Goal: Task Accomplishment & Management: Manage account settings

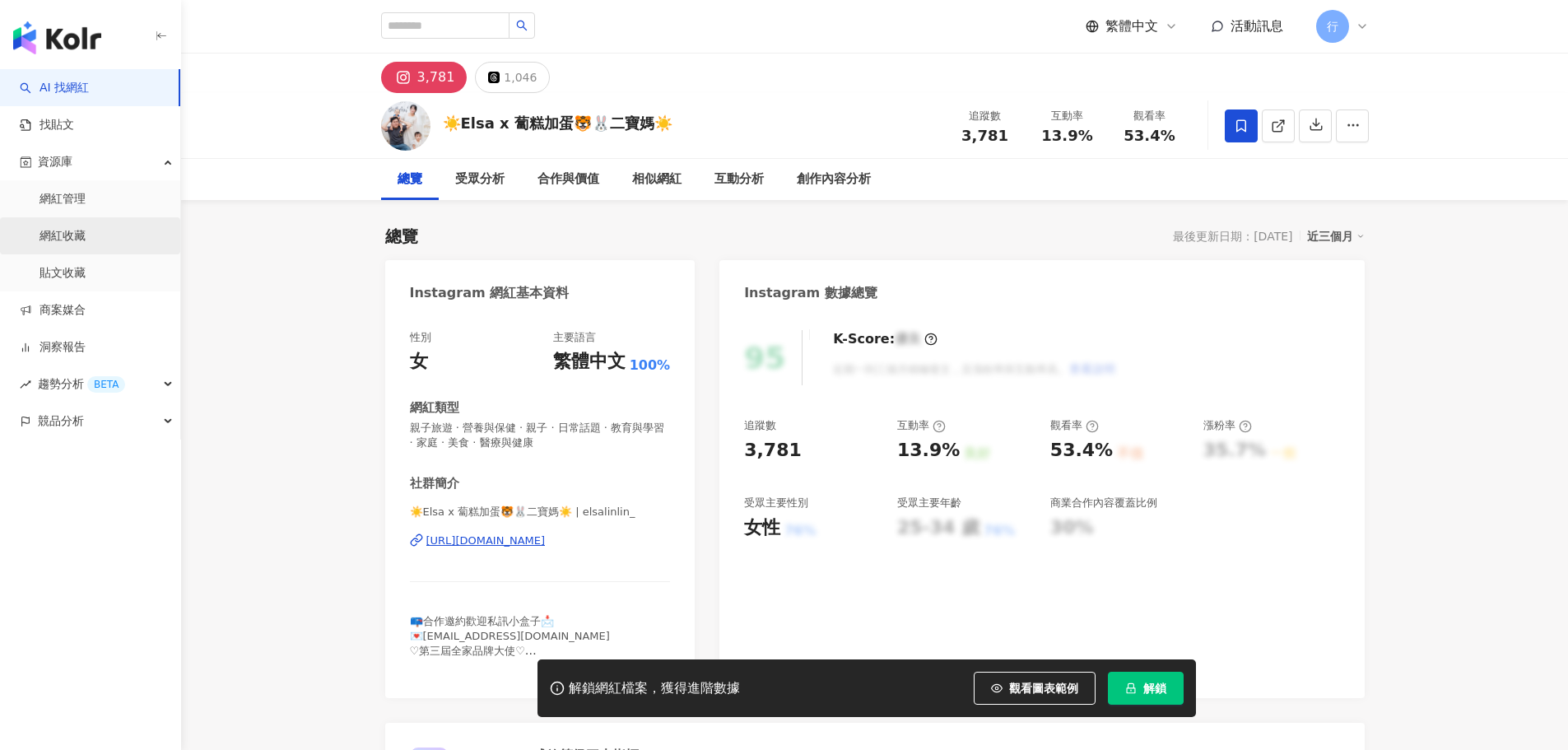
click at [83, 240] on link "網紅收藏" at bounding box center [62, 236] width 46 height 17
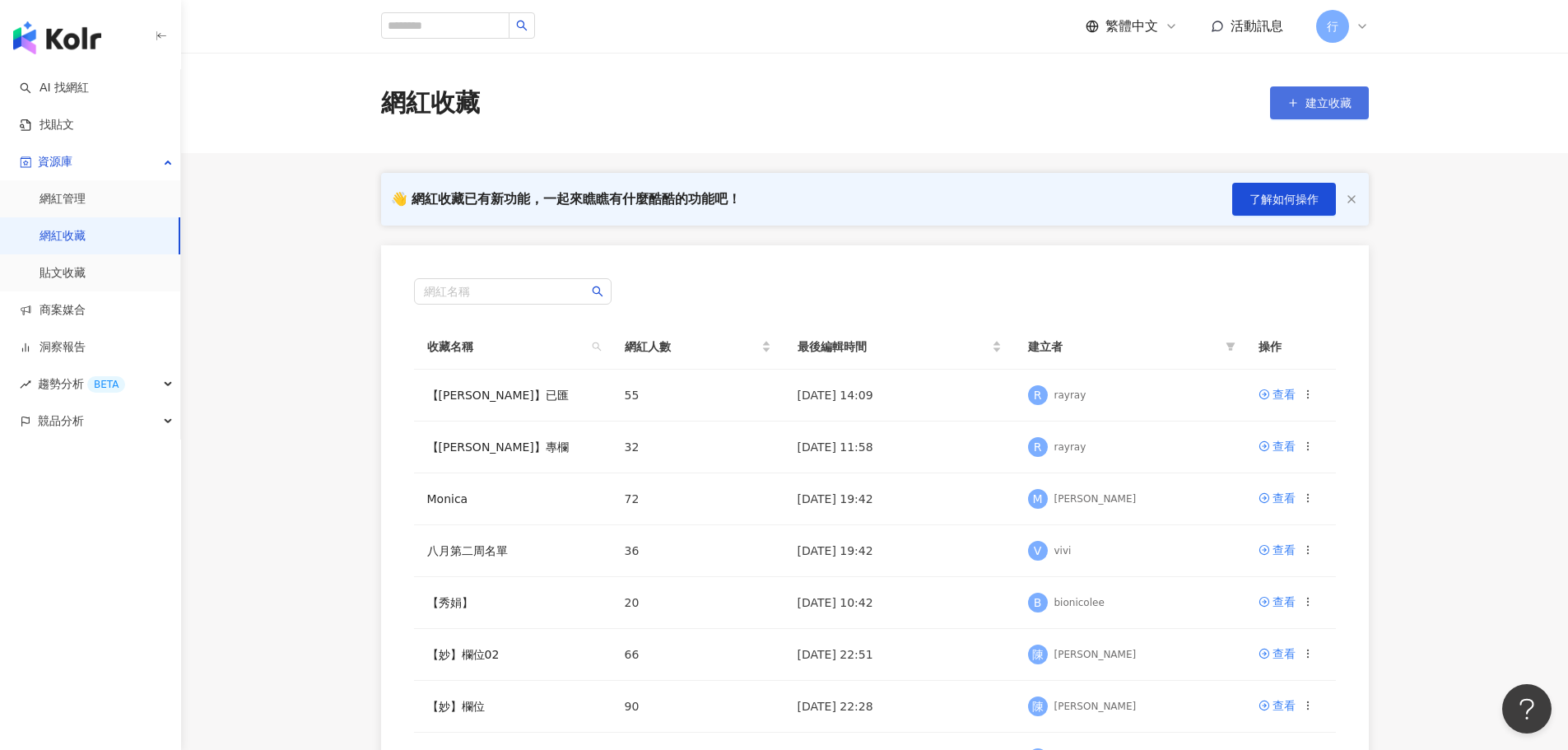
click at [1312, 108] on span "建立收藏" at bounding box center [1328, 103] width 46 height 13
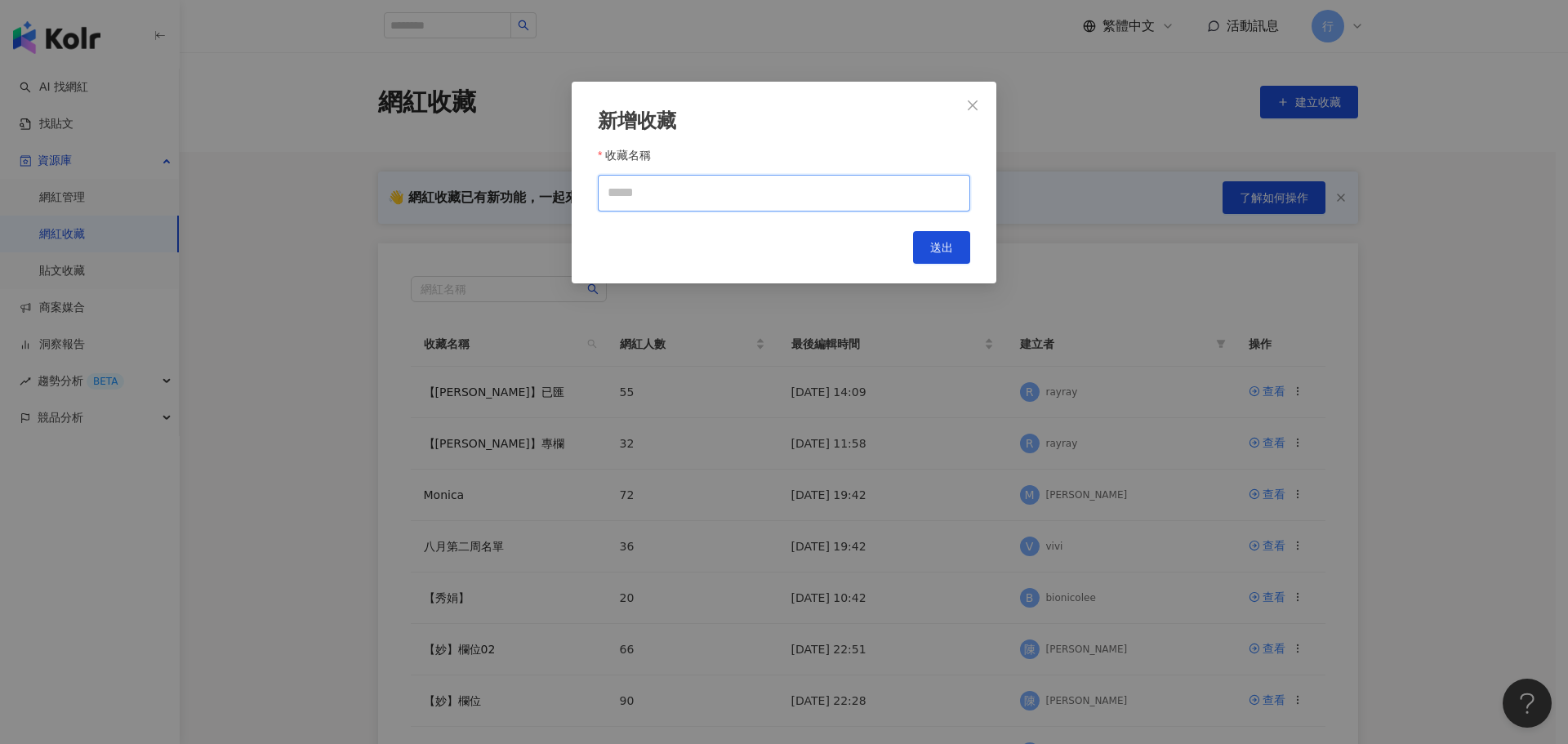
click at [663, 192] on input "收藏名稱" at bounding box center [784, 193] width 372 height 37
type input "*"
type input "*******"
click at [948, 253] on span "送出" at bounding box center [941, 248] width 23 height 13
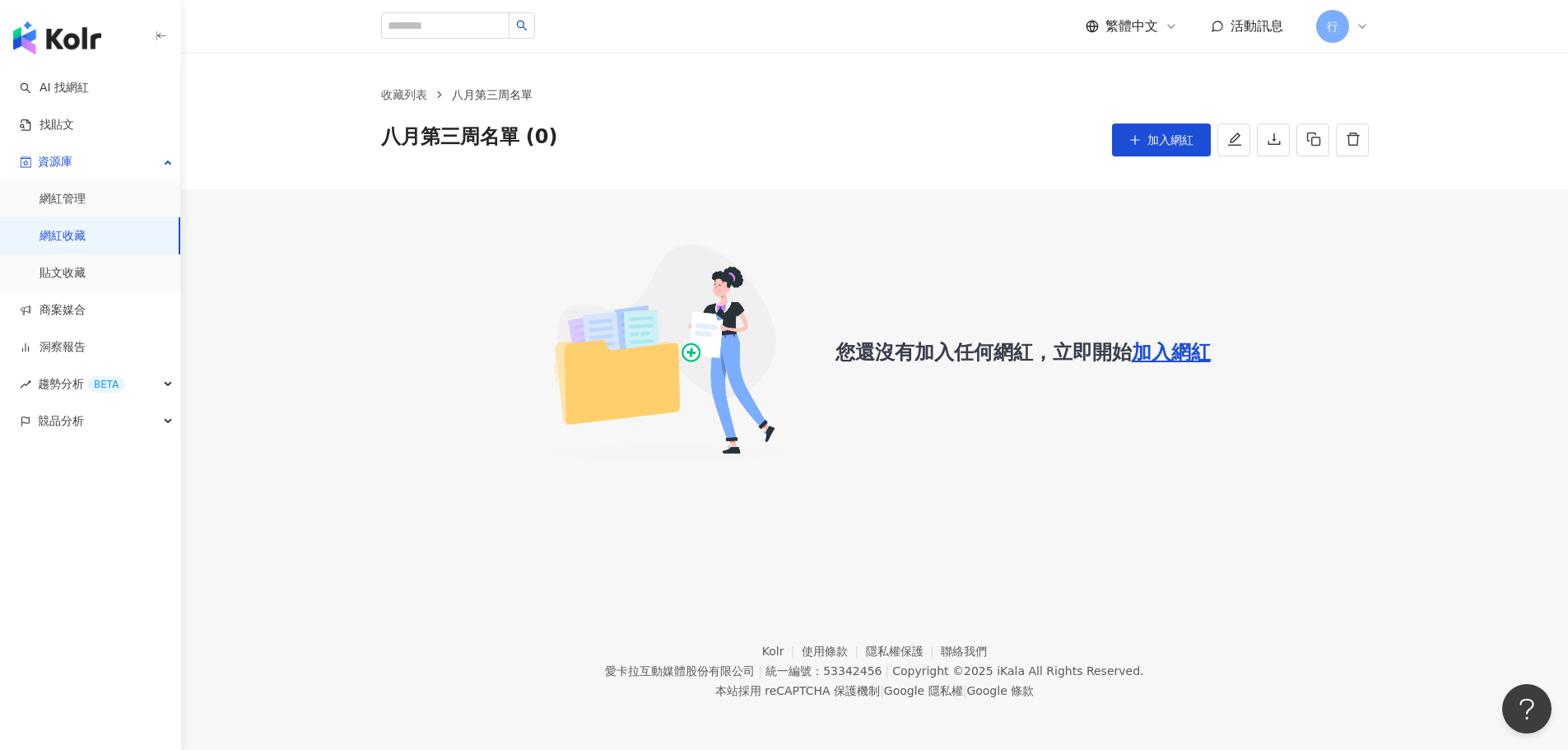
click at [81, 240] on link "網紅收藏" at bounding box center [62, 236] width 46 height 17
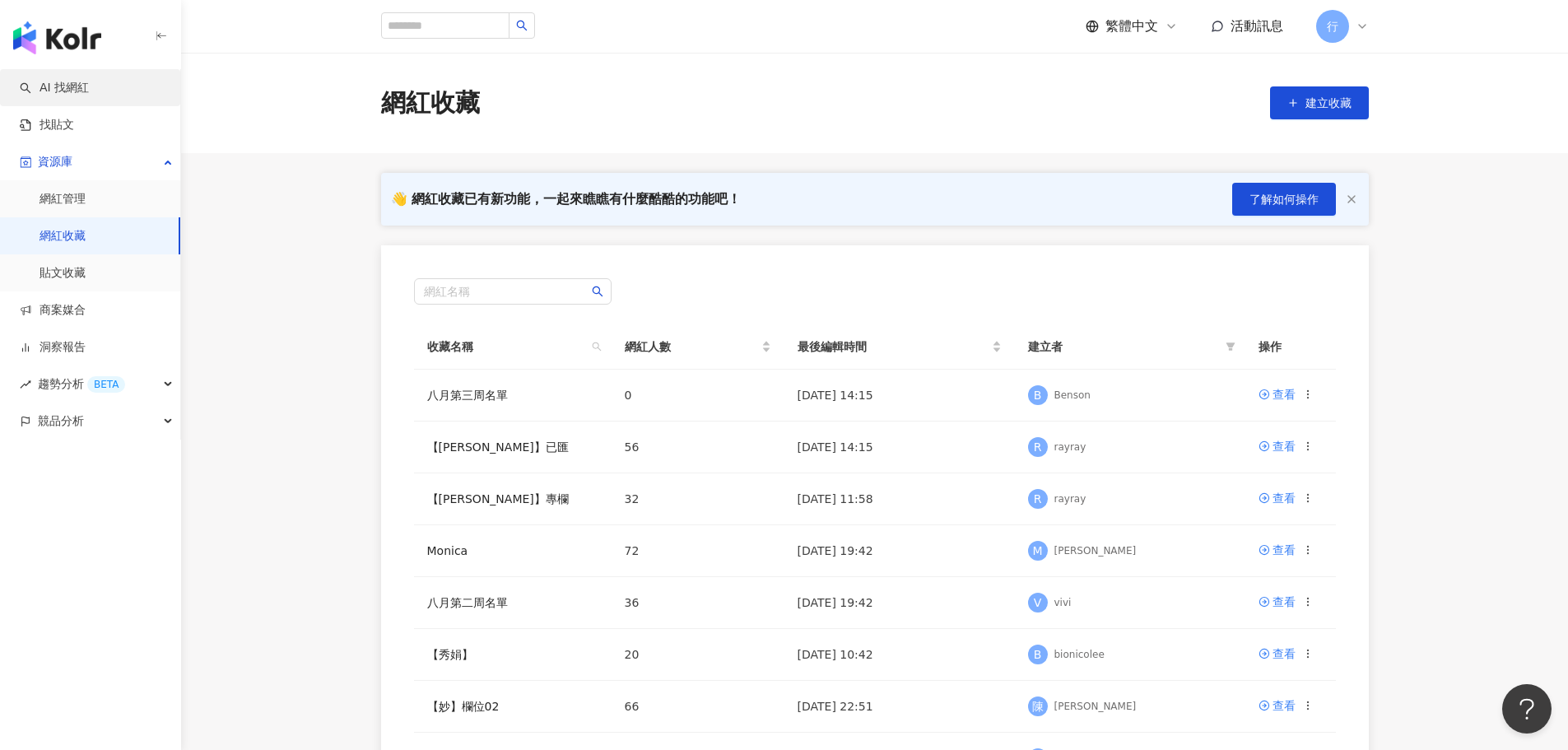
click at [42, 88] on link "AI 找網紅" at bounding box center [54, 89] width 69 height 17
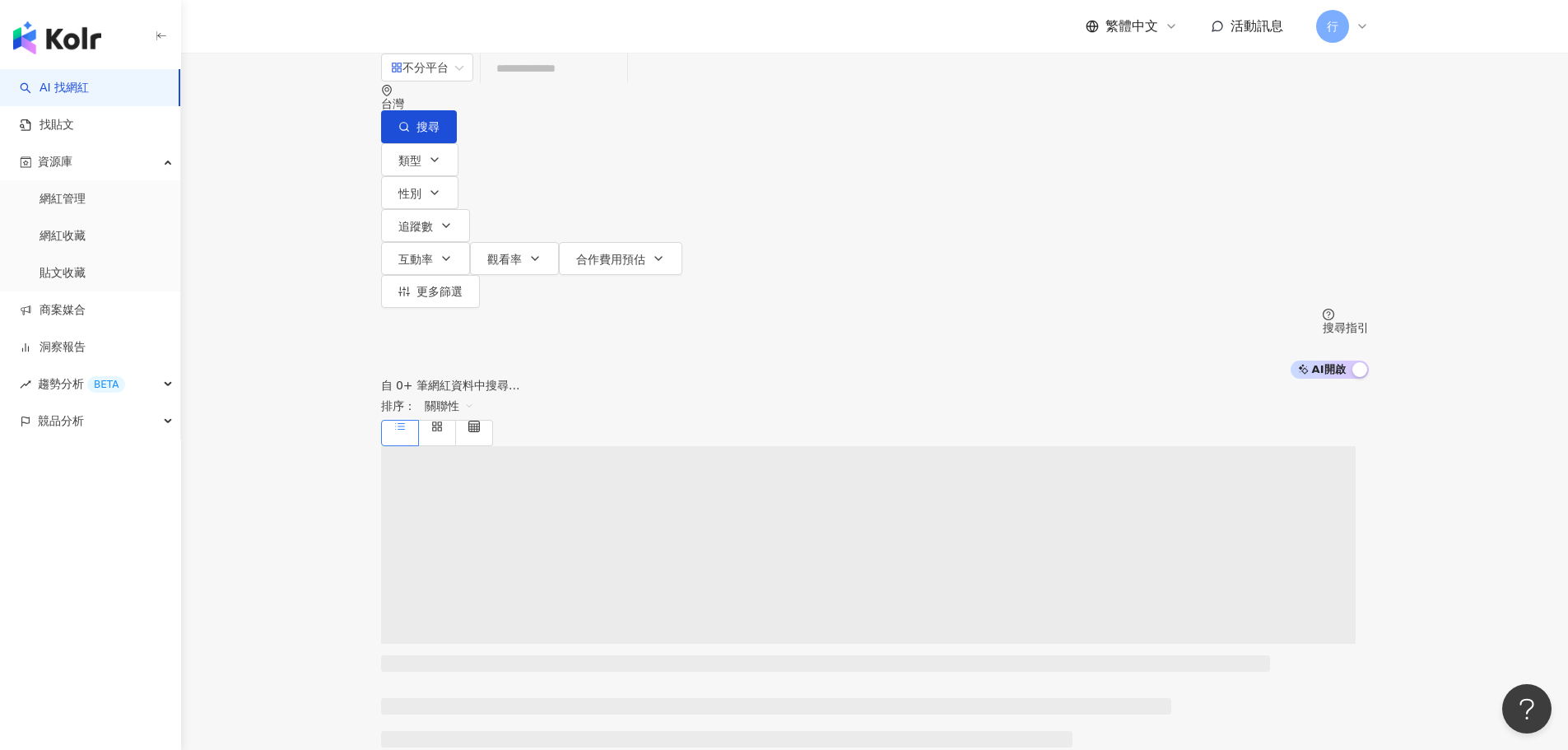
click at [564, 84] on input "search" at bounding box center [554, 67] width 133 height 31
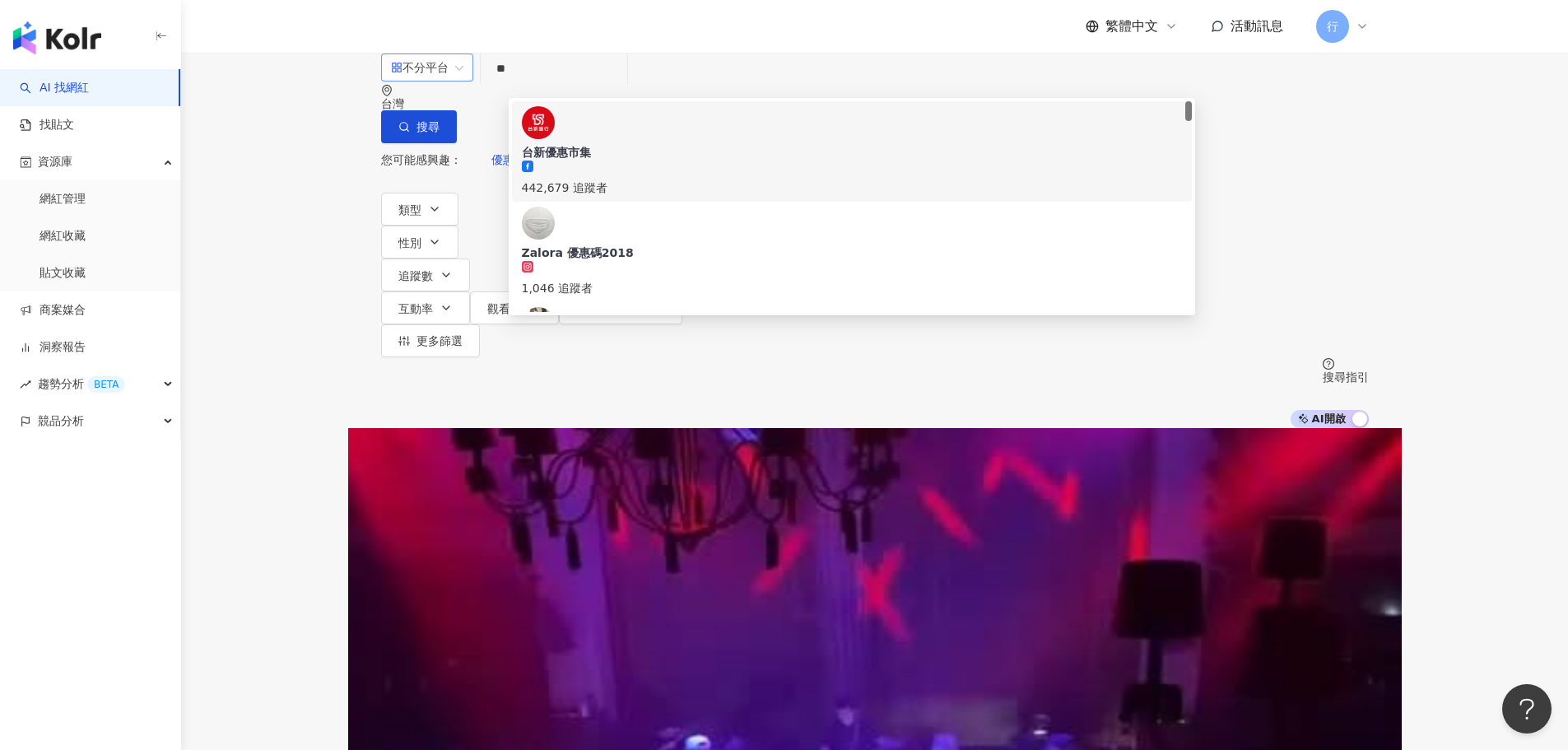
drag, startPoint x: 494, startPoint y: 84, endPoint x: 465, endPoint y: 86, distance: 29.1
click at [465, 86] on div "不分平台 ** 台灣 搜尋 1c422358-cb86-48f6-82ac-059393815faa 65d665b4-d6e2-4970-bb06-e25e…" at bounding box center [875, 97] width 988 height 90
paste input "**"
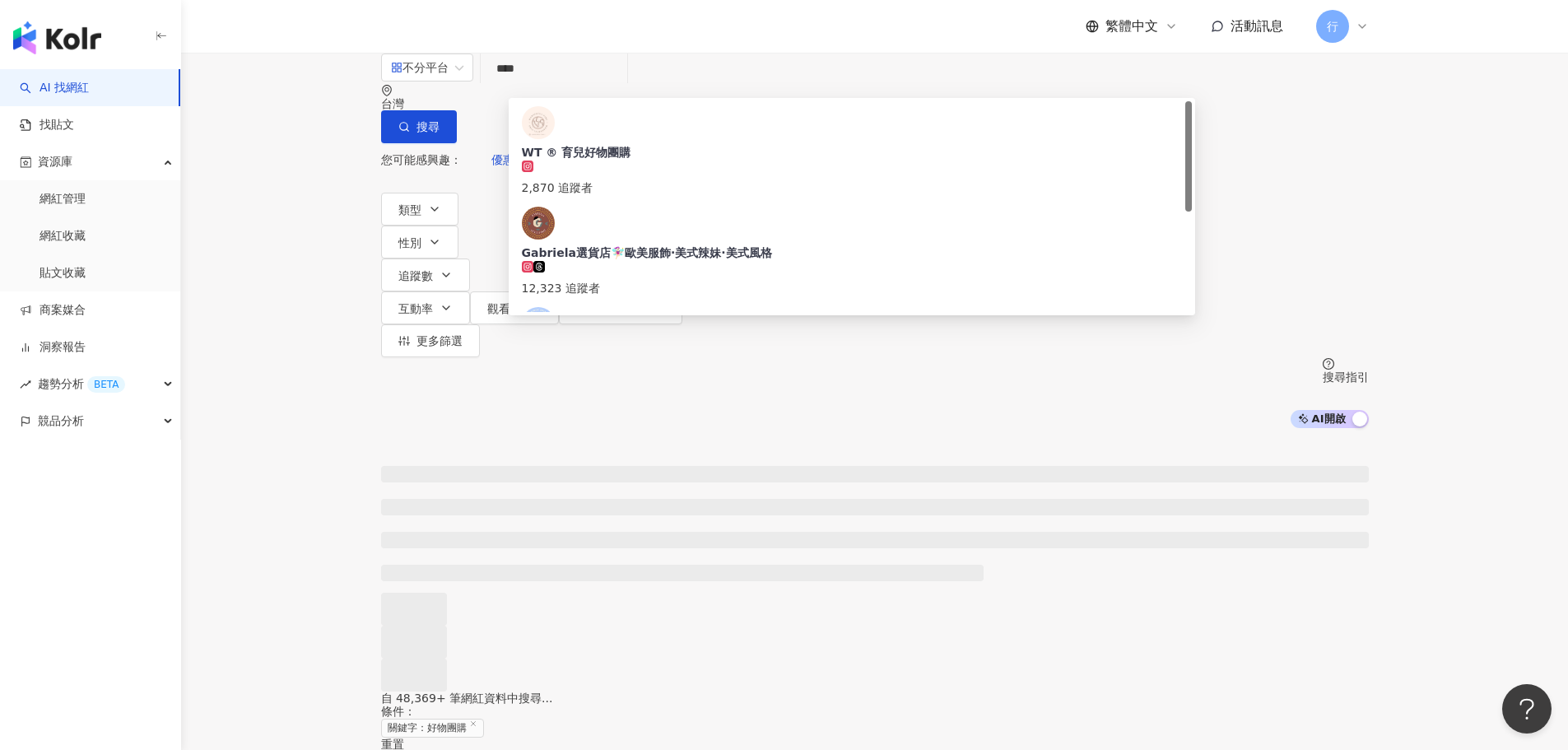
type input "****"
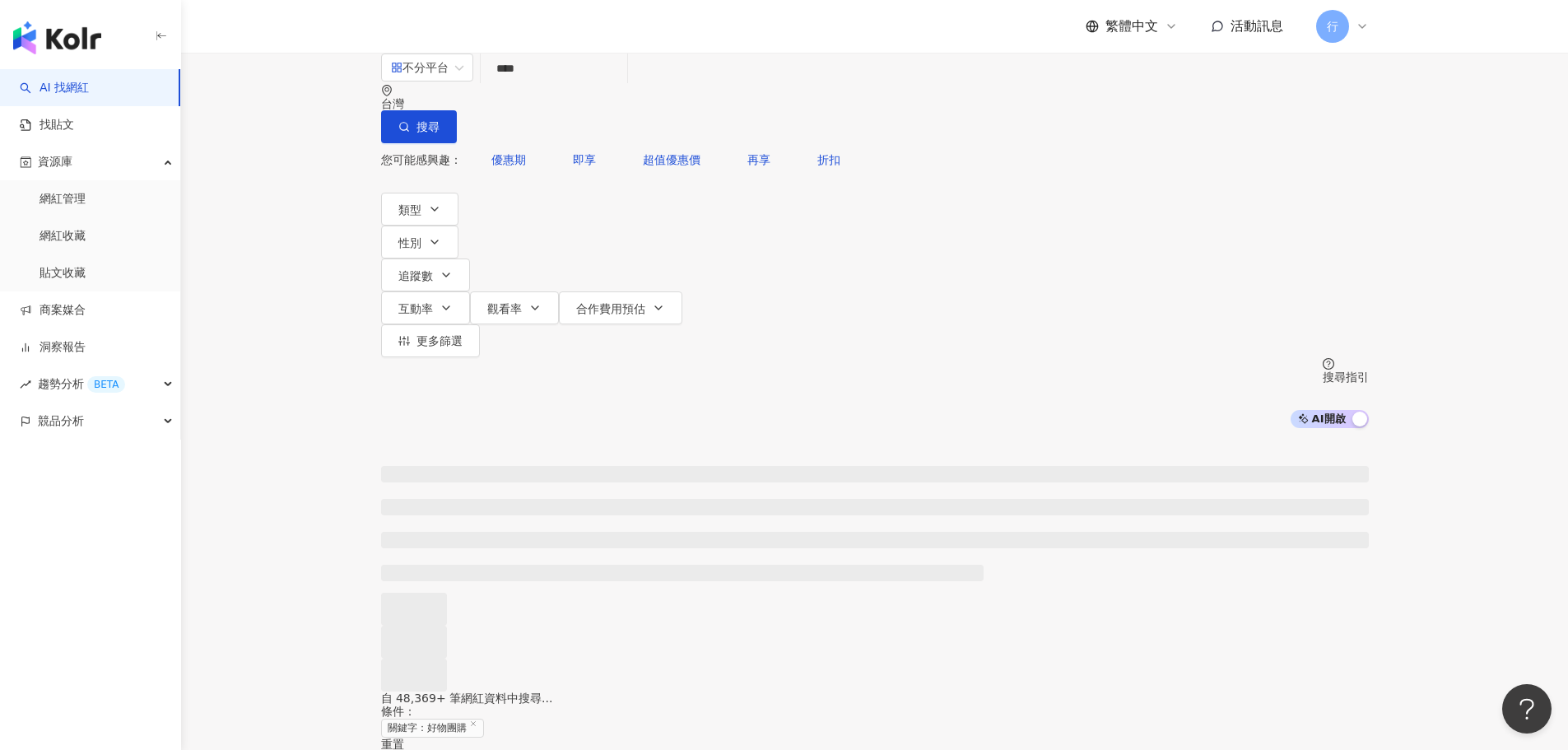
click at [301, 429] on div at bounding box center [875, 560] width 1387 height 263
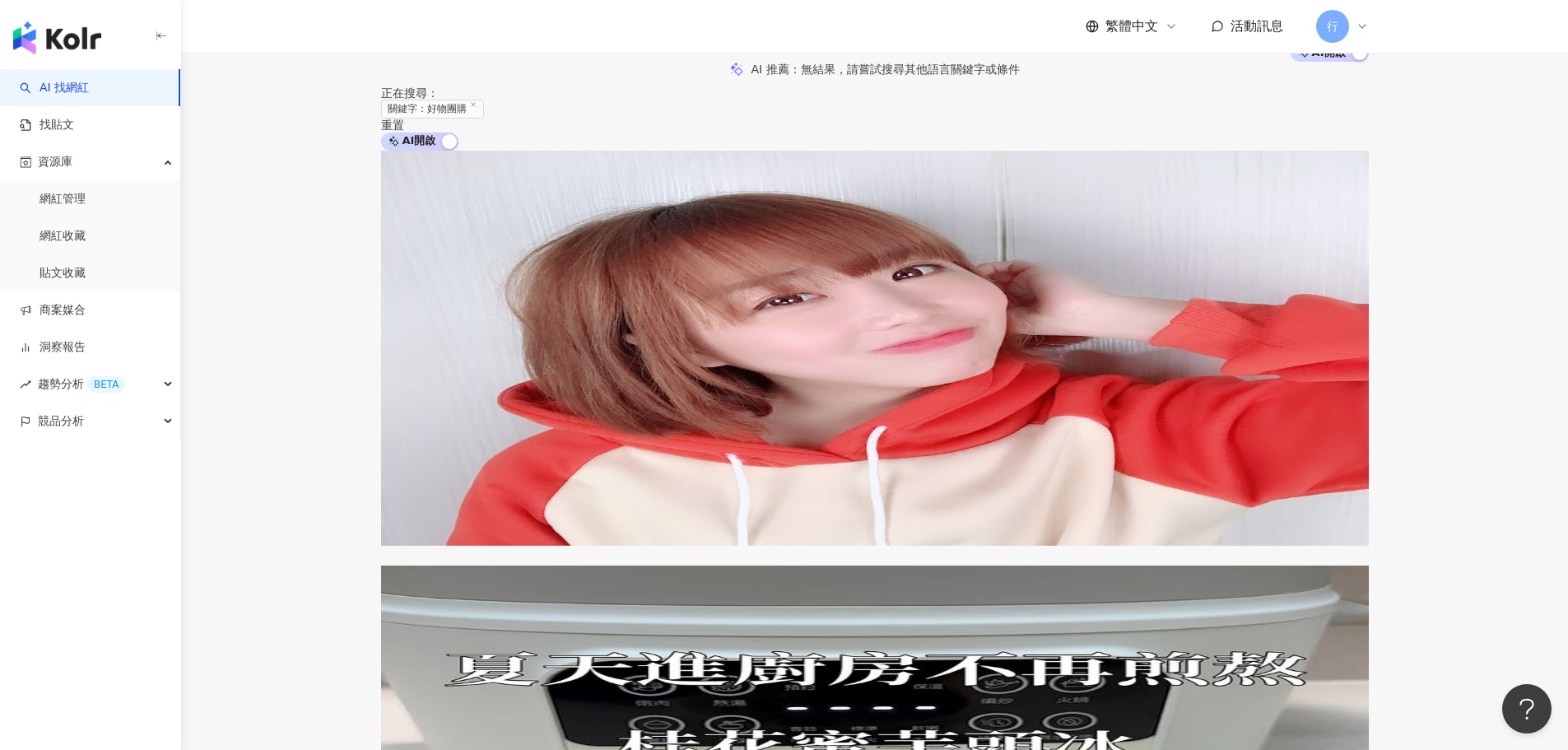
scroll to position [412, 0]
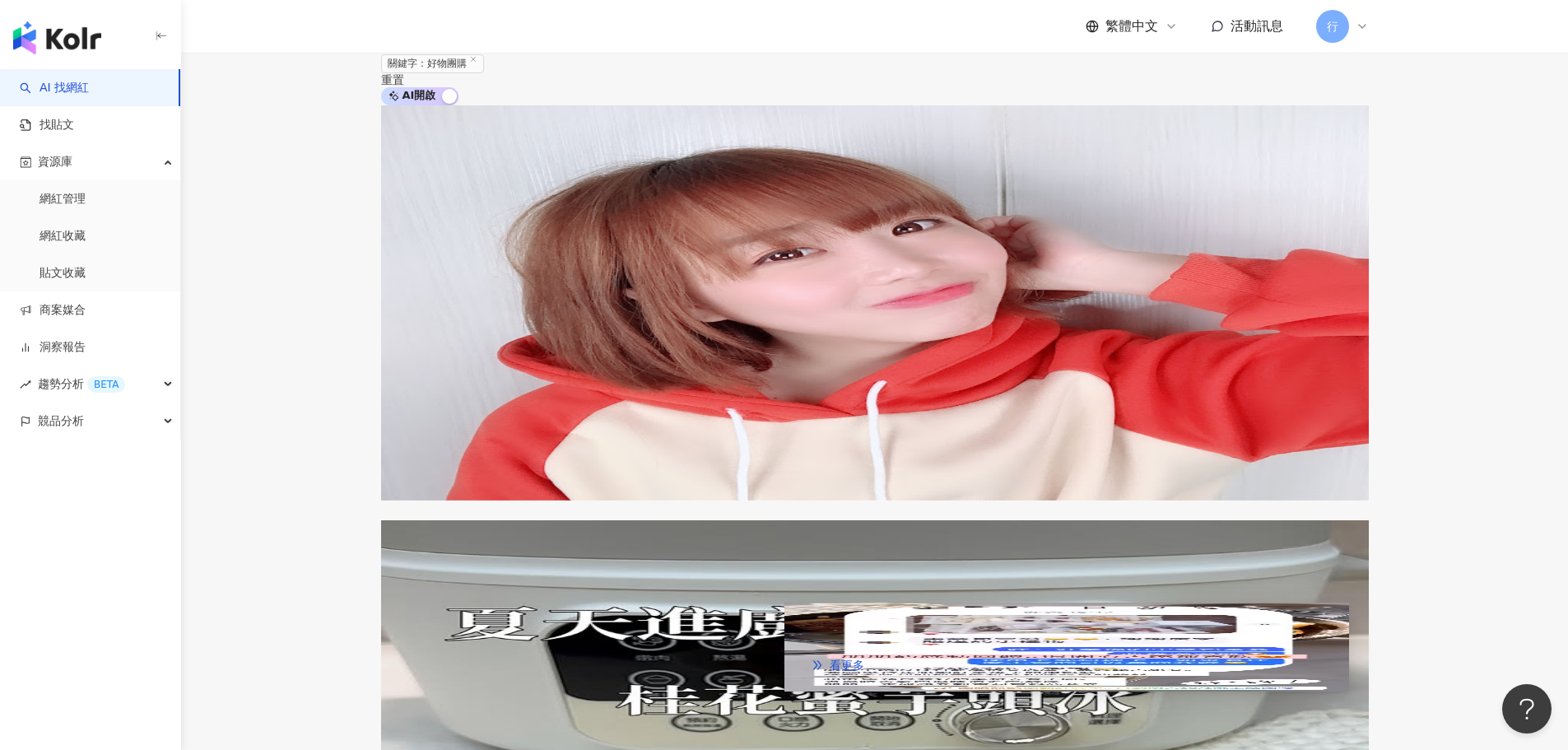
click at [563, 737] on span "查看關鍵字貼文 1 筆" at bounding box center [509, 743] width 107 height 13
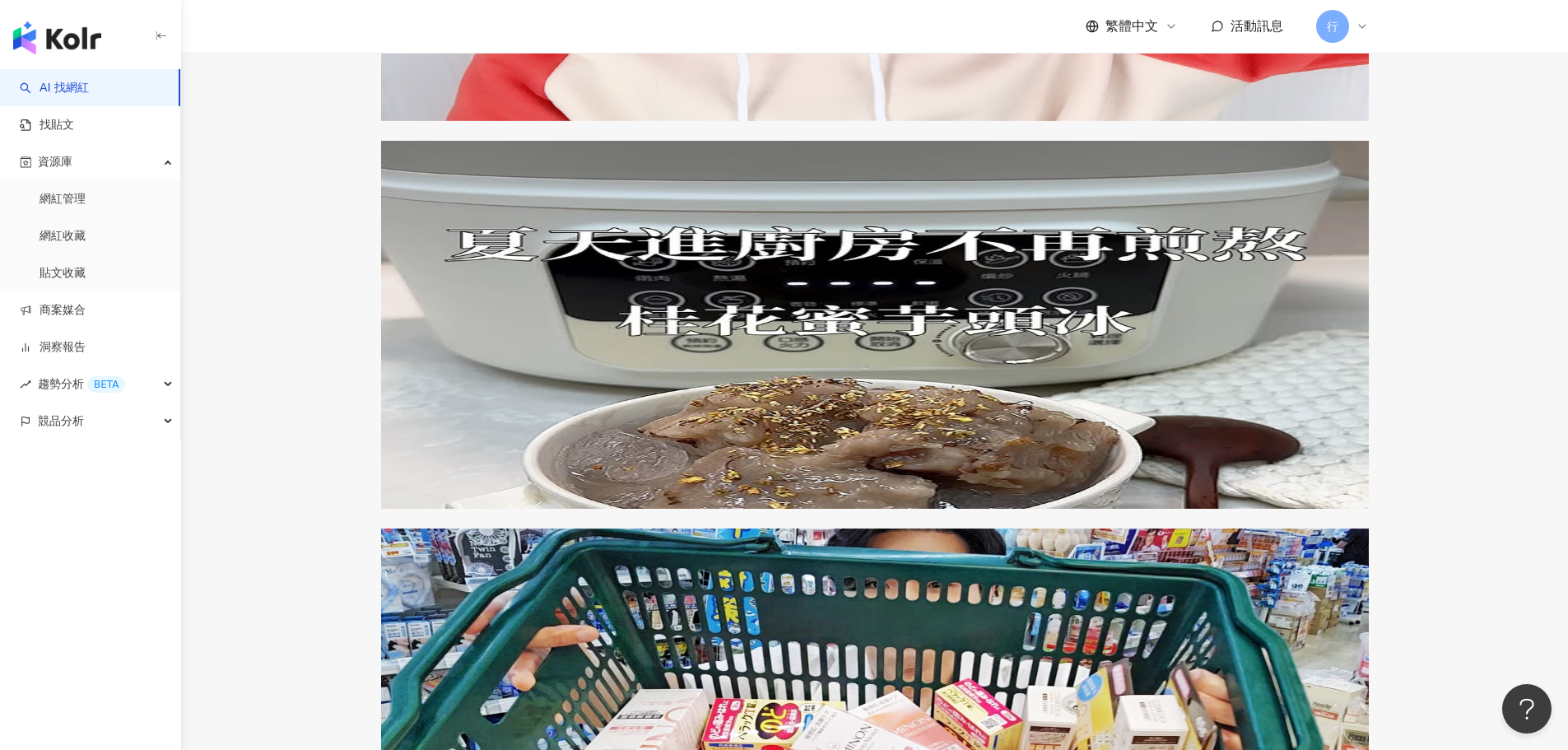
scroll to position [823, 0]
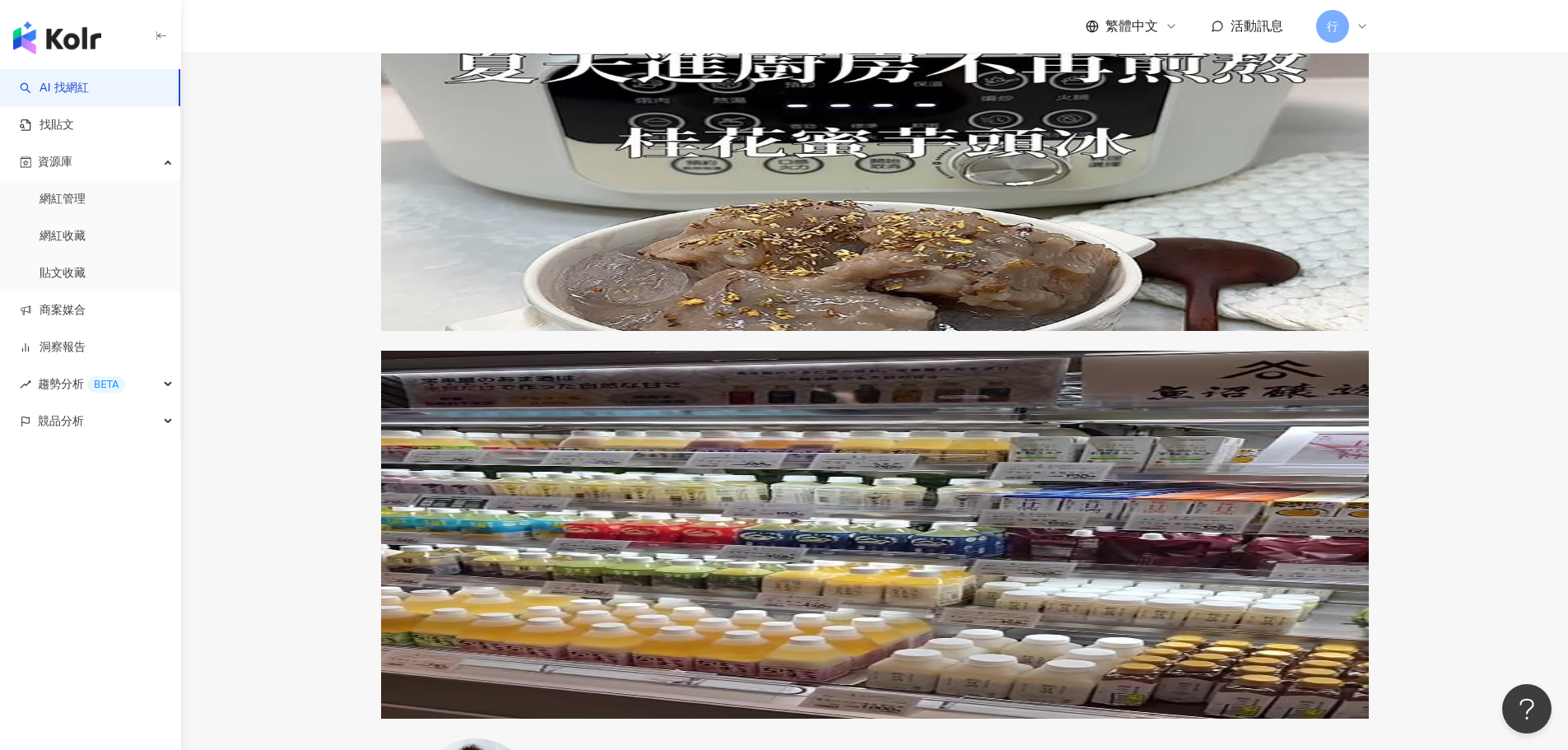
scroll to position [988, 0]
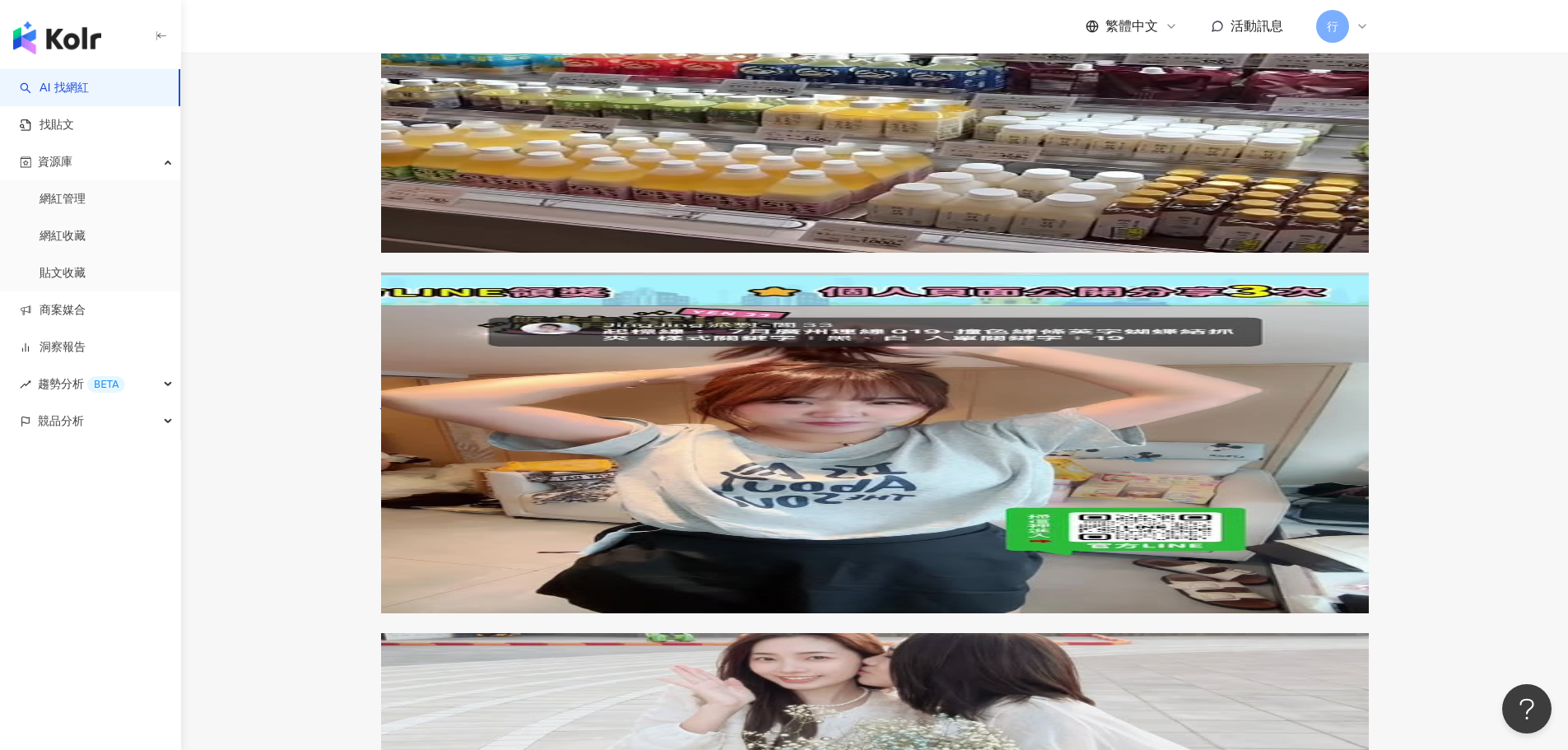
scroll to position [1482, 0]
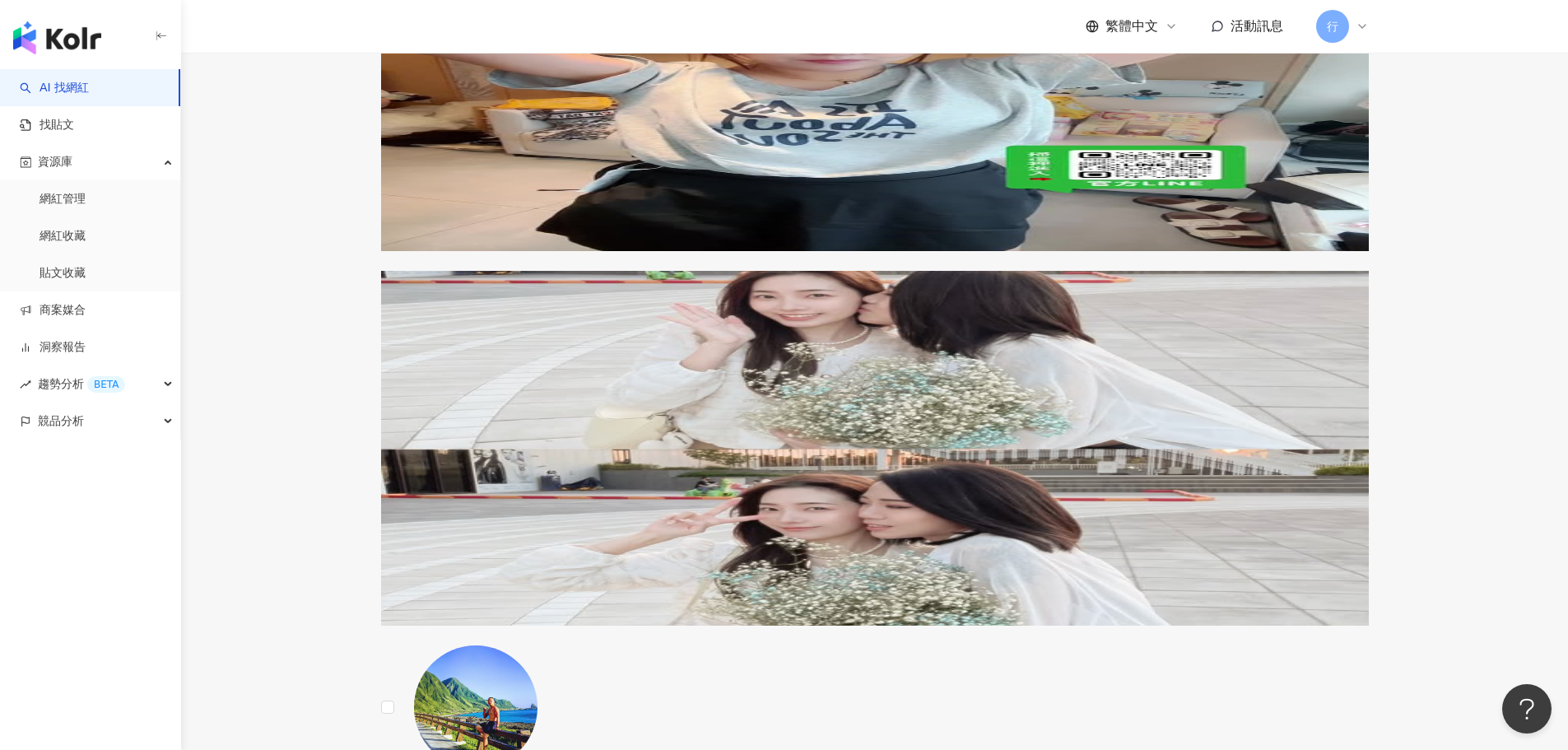
scroll to position [1894, 0]
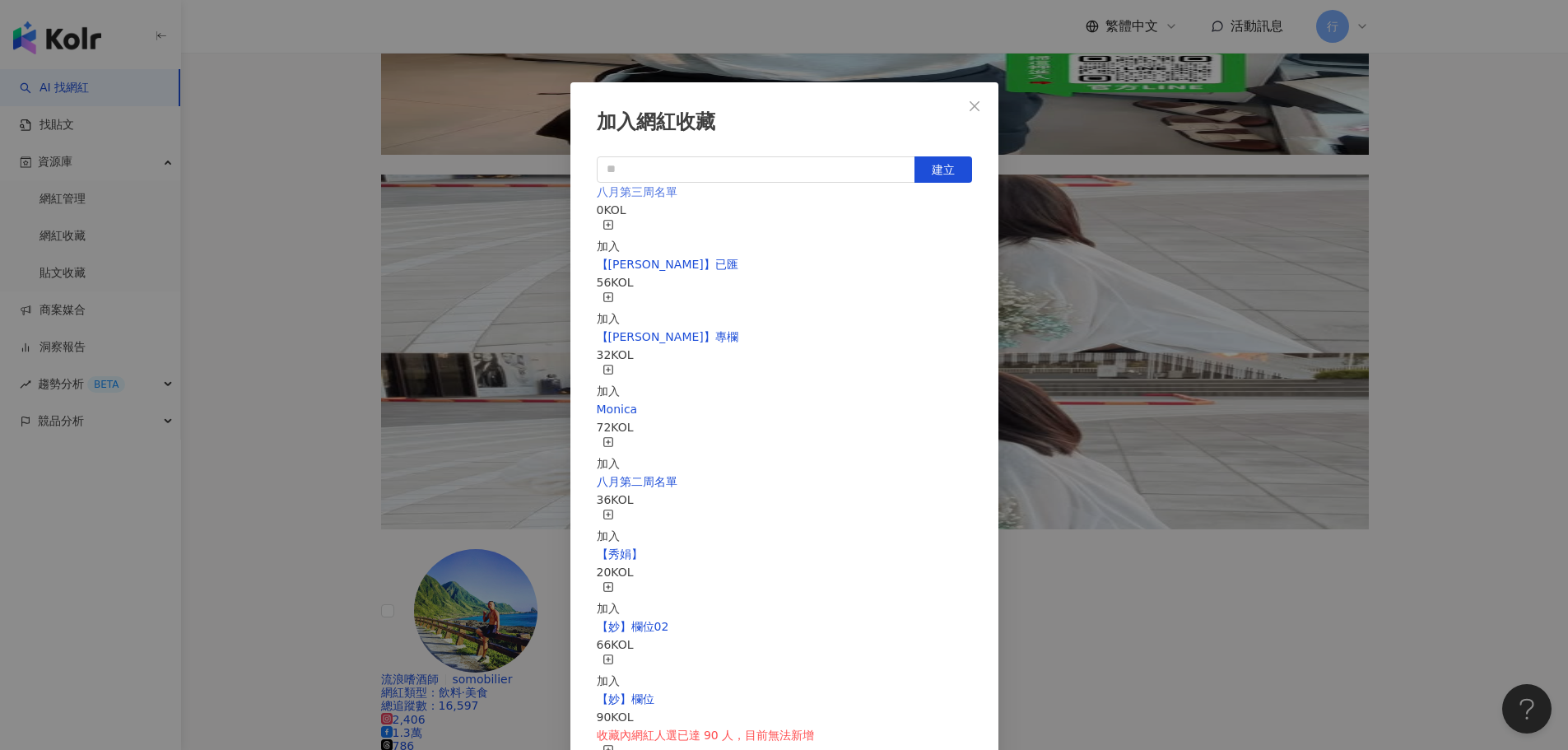
click at [638, 198] on span "八月第三周名單" at bounding box center [638, 192] width 81 height 13
click at [620, 228] on div "加入" at bounding box center [608, 237] width 23 height 36
click at [308, 326] on div "加入網紅收藏 建立 八月第三周名單 1 KOL 已加入 【RAY】已匯 58 KOL 加入 【RAY】專欄 32 KOL 加入 Monica 72 KOL 加…" at bounding box center [784, 375] width 1568 height 750
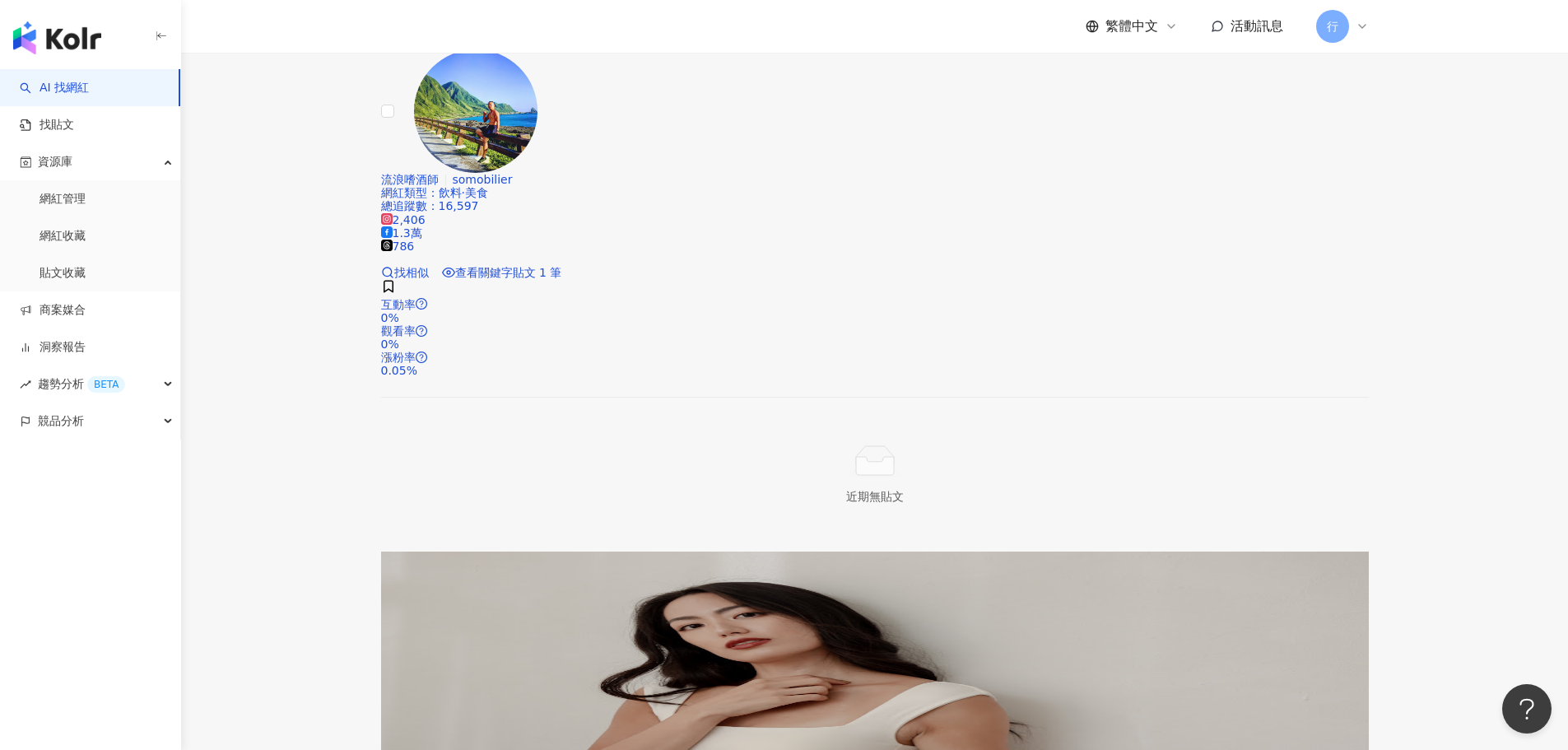
scroll to position [2470, 0]
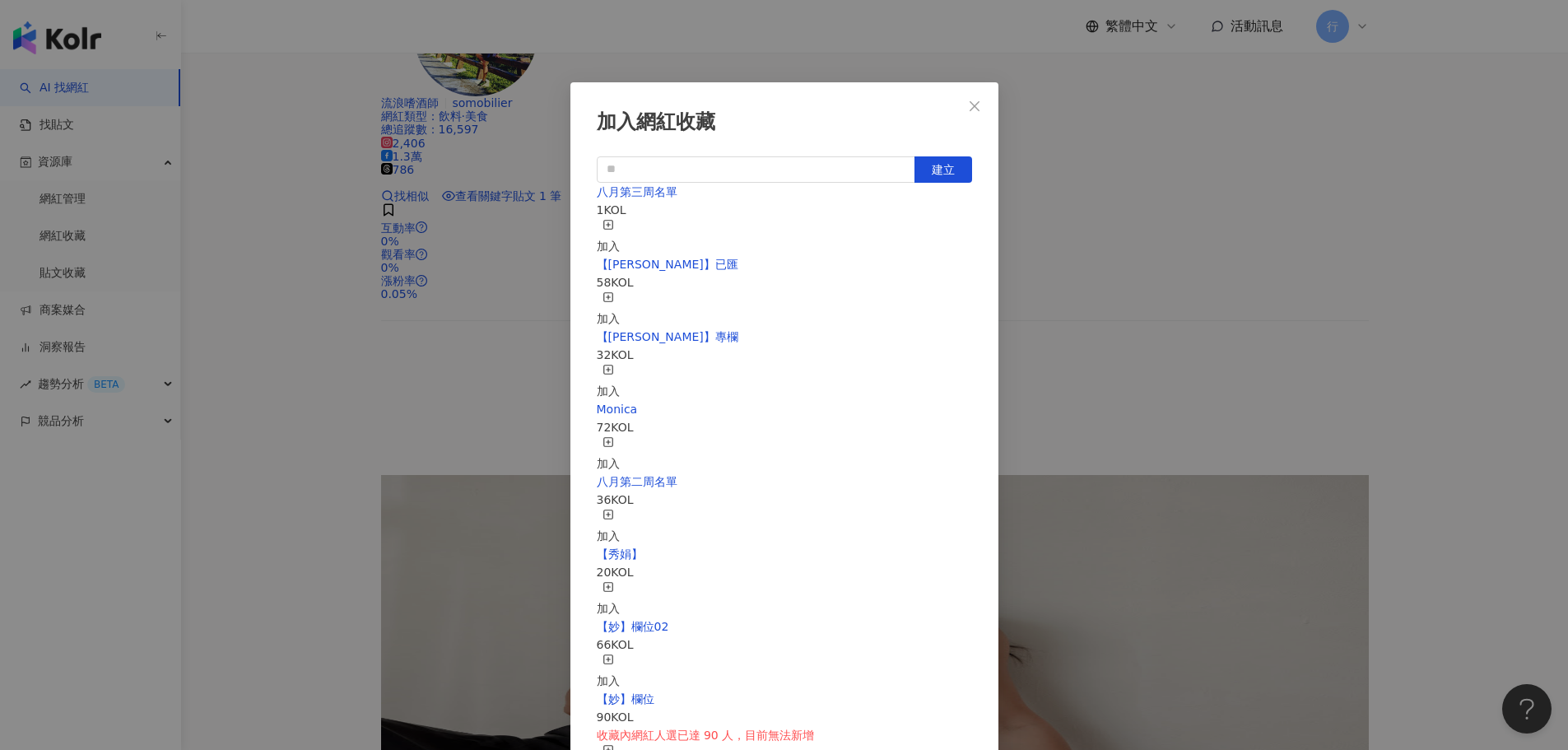
click at [620, 224] on div "加入" at bounding box center [608, 237] width 23 height 36
click at [978, 109] on icon "close" at bounding box center [975, 105] width 10 height 10
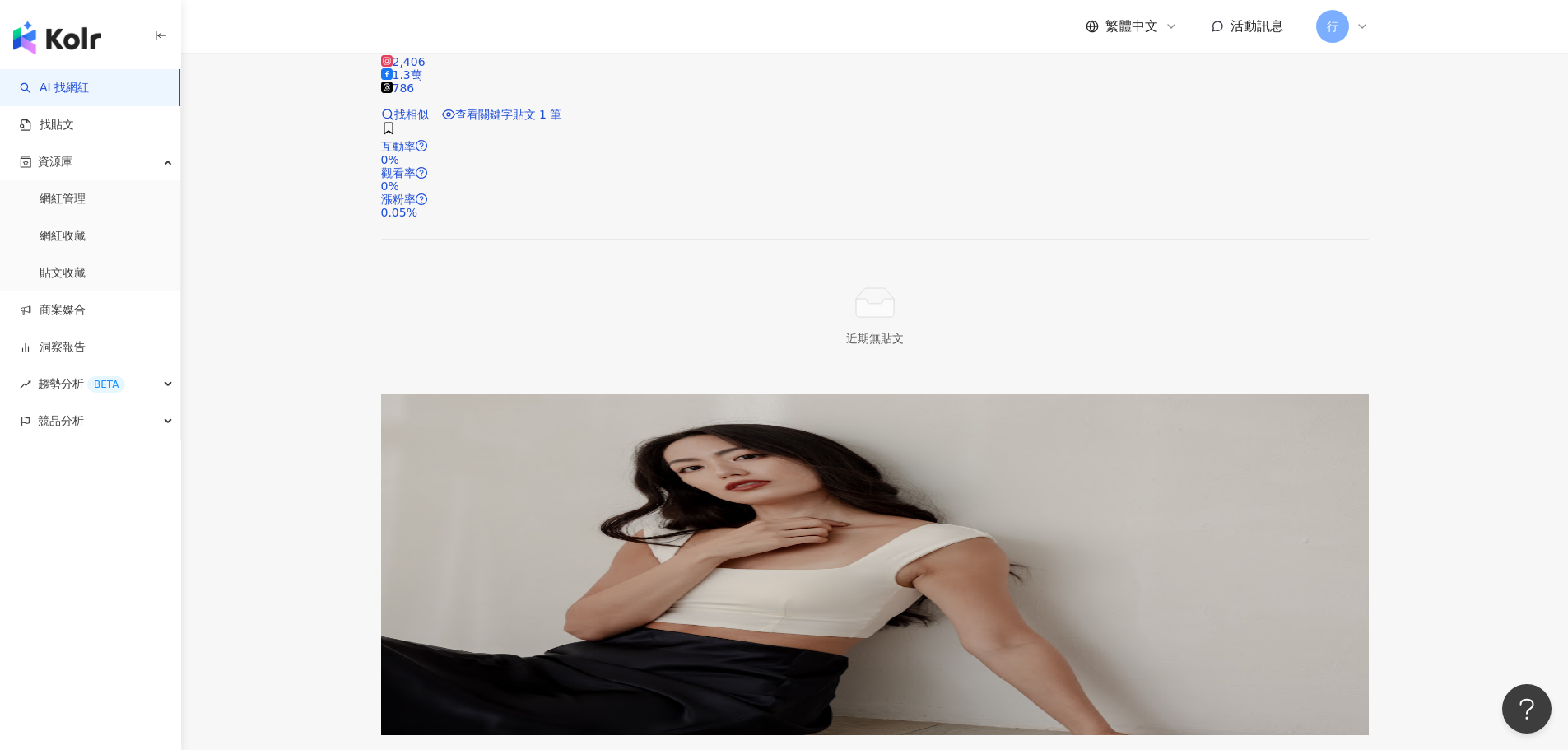
scroll to position [2636, 0]
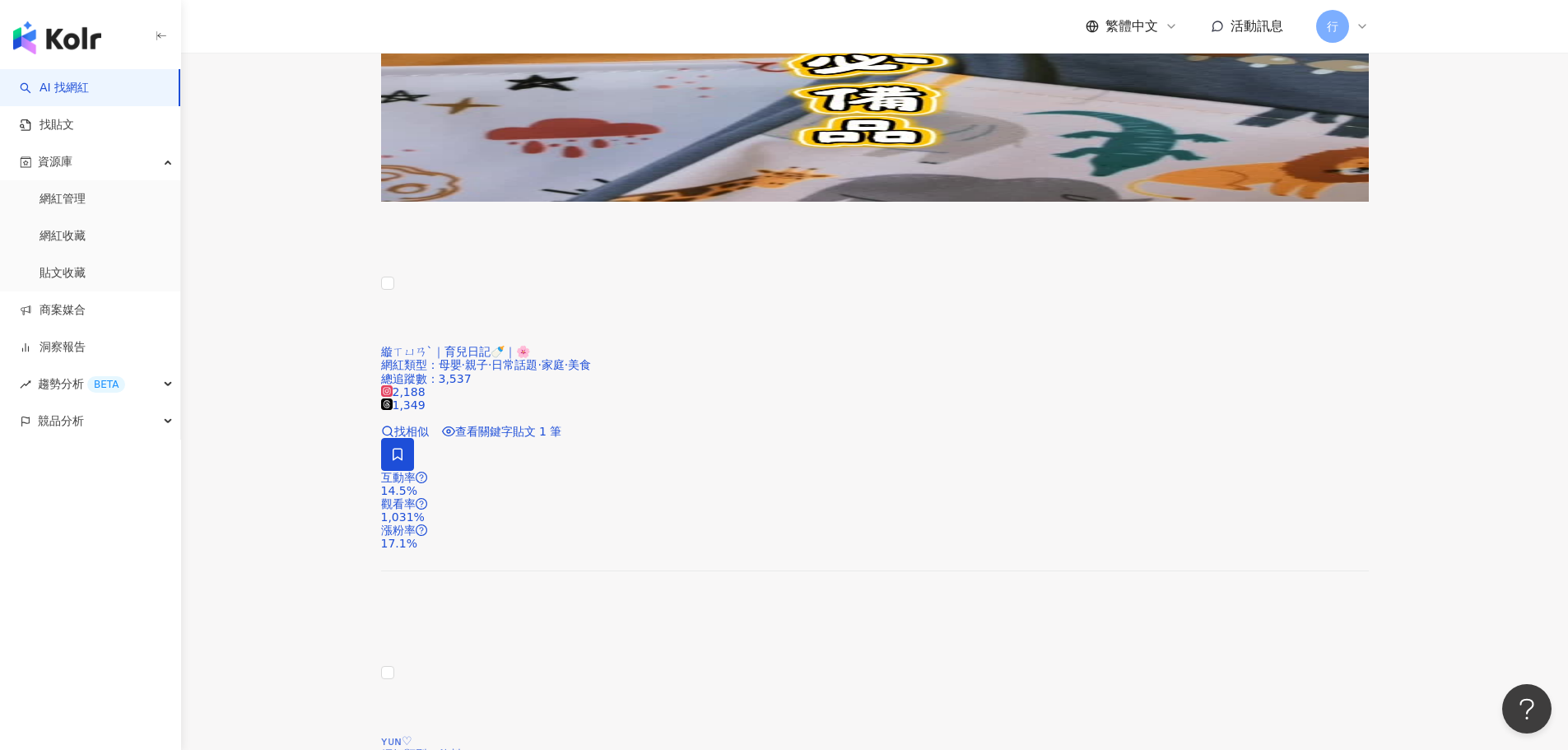
scroll to position [742, 0]
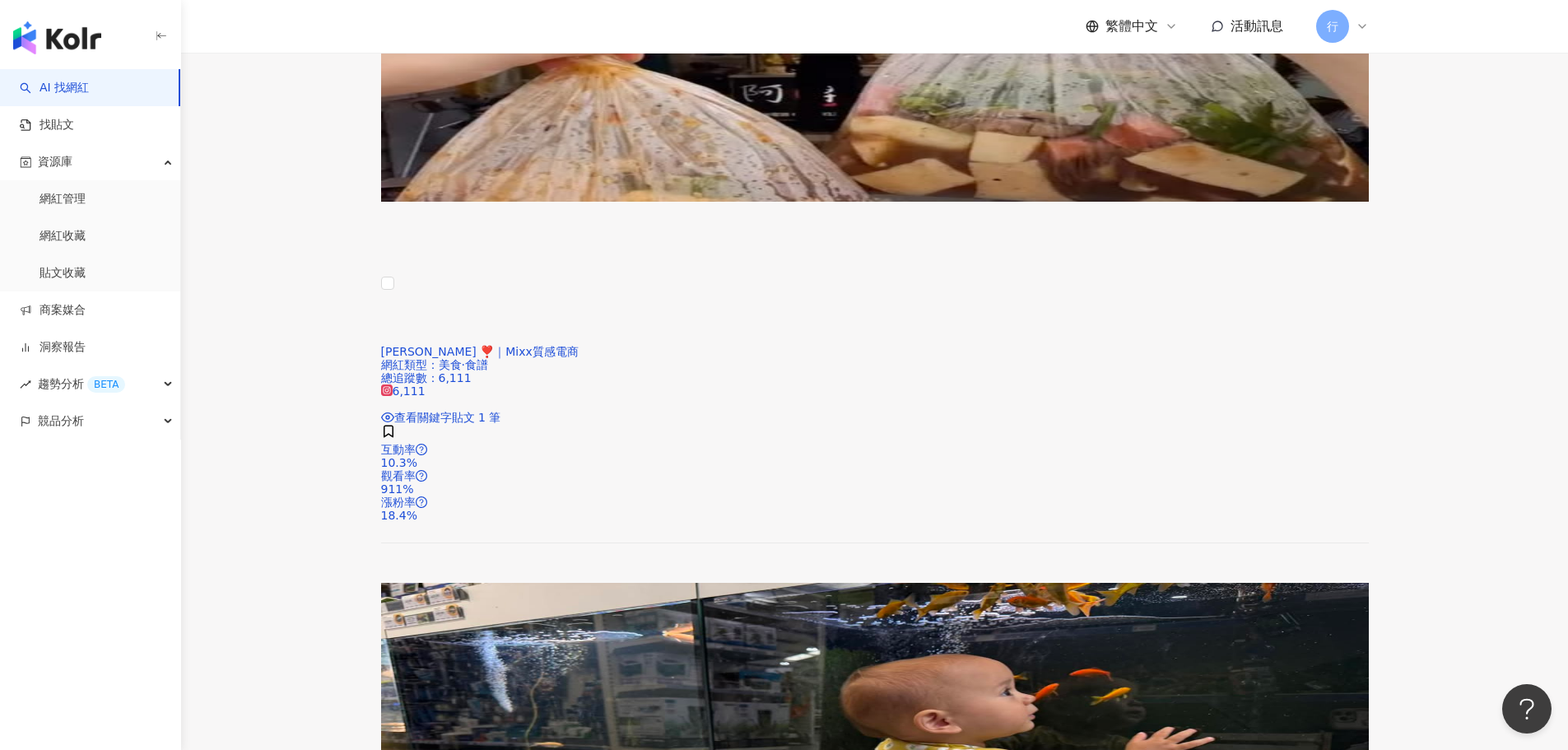
scroll to position [2717, 0]
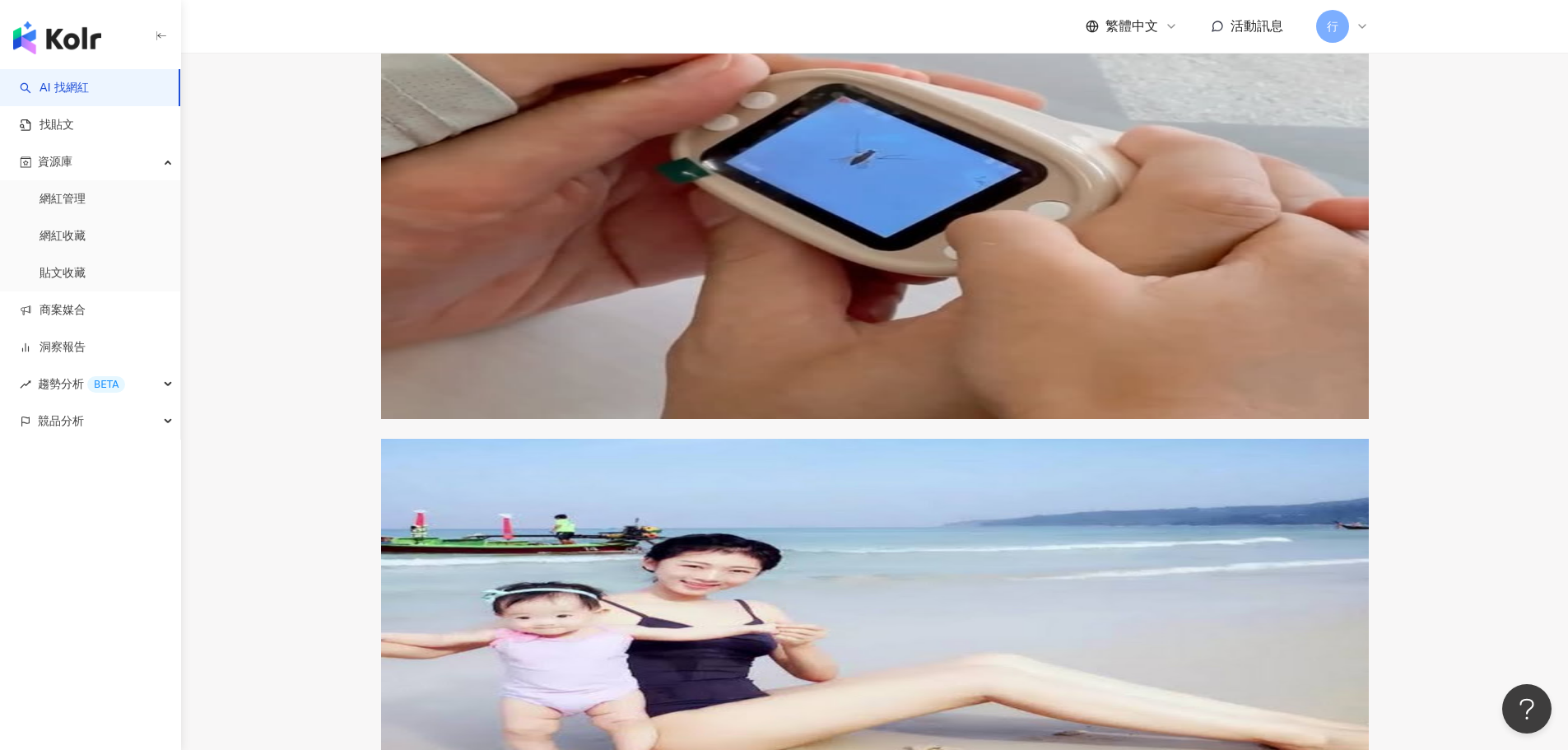
scroll to position [508, 0]
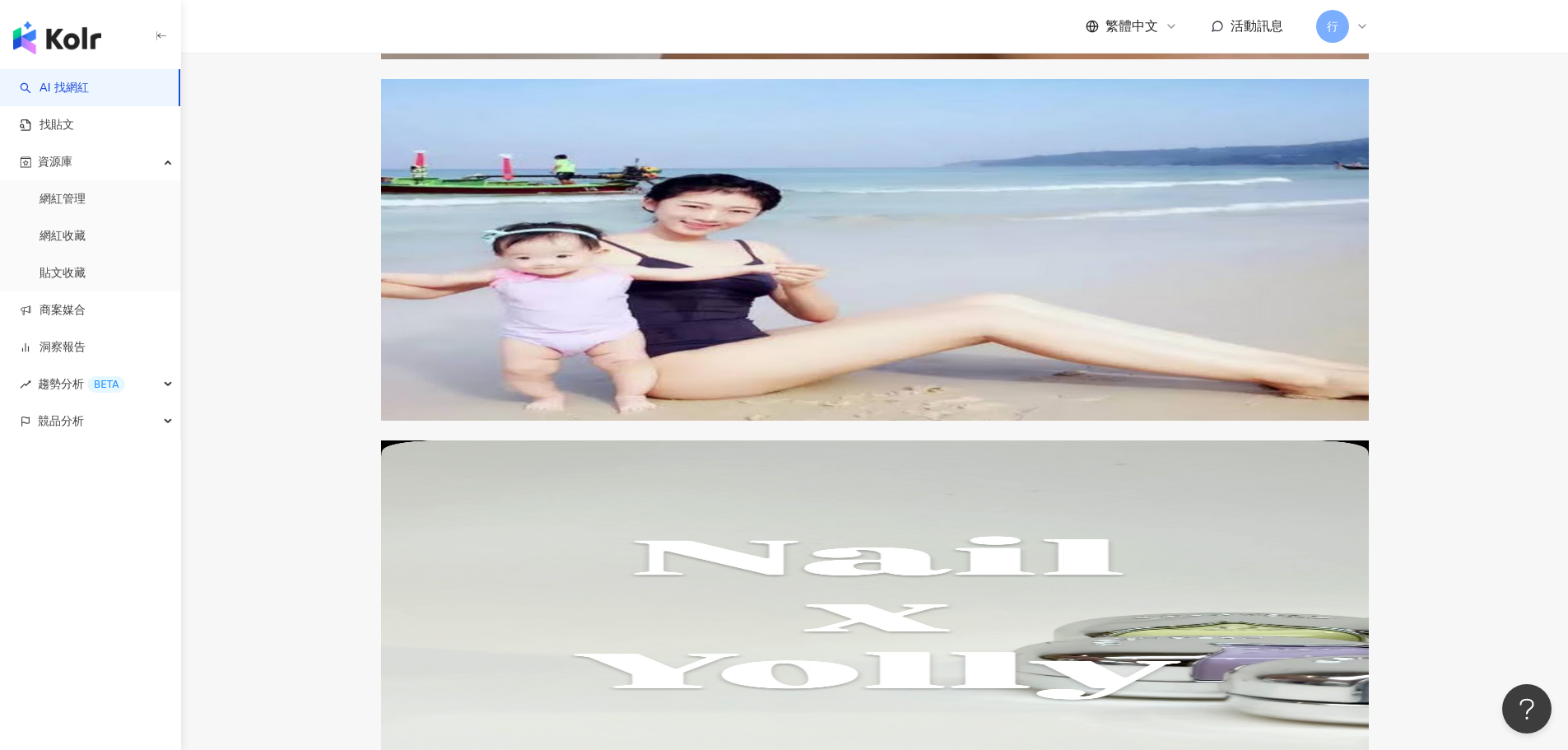
scroll to position [920, 0]
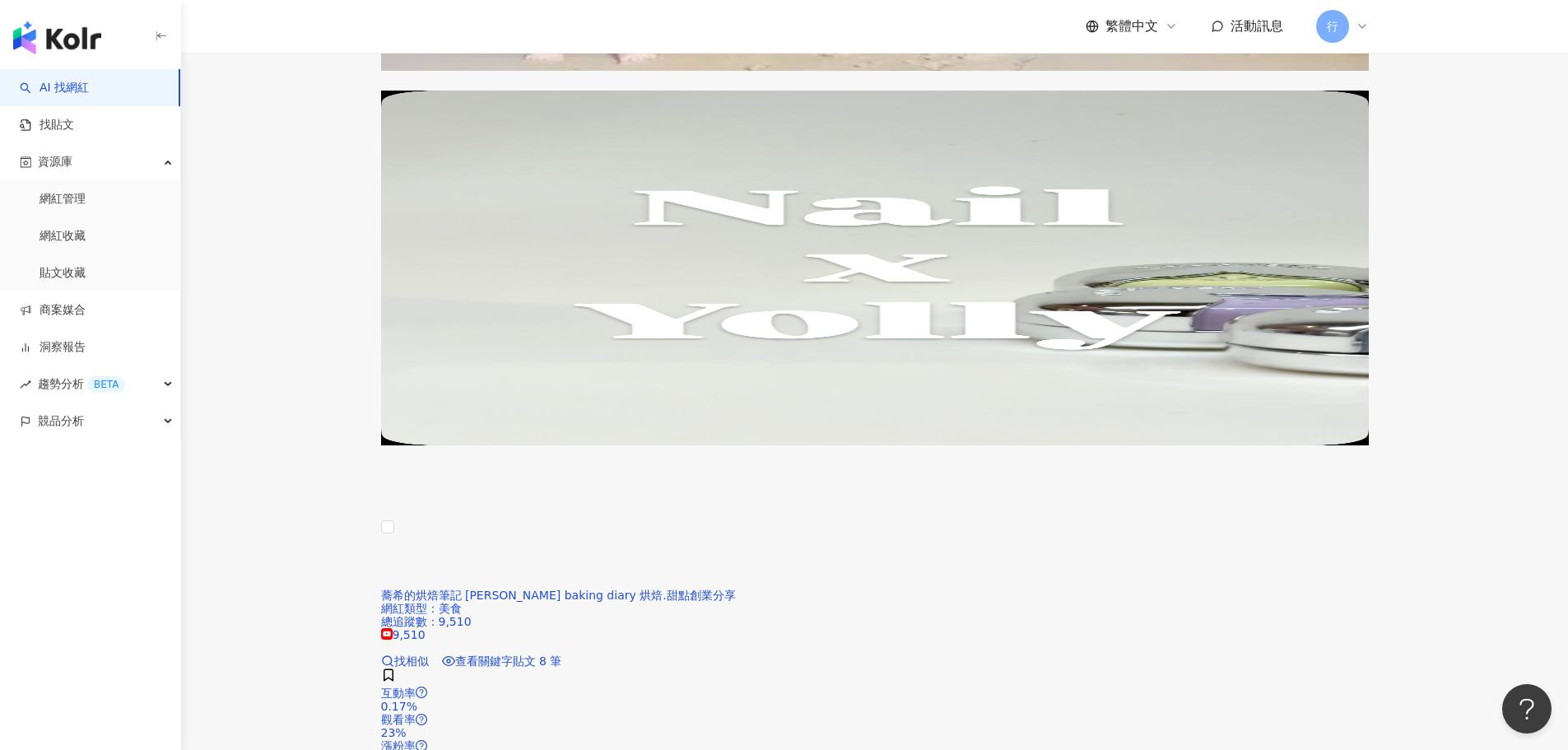
scroll to position [1085, 0]
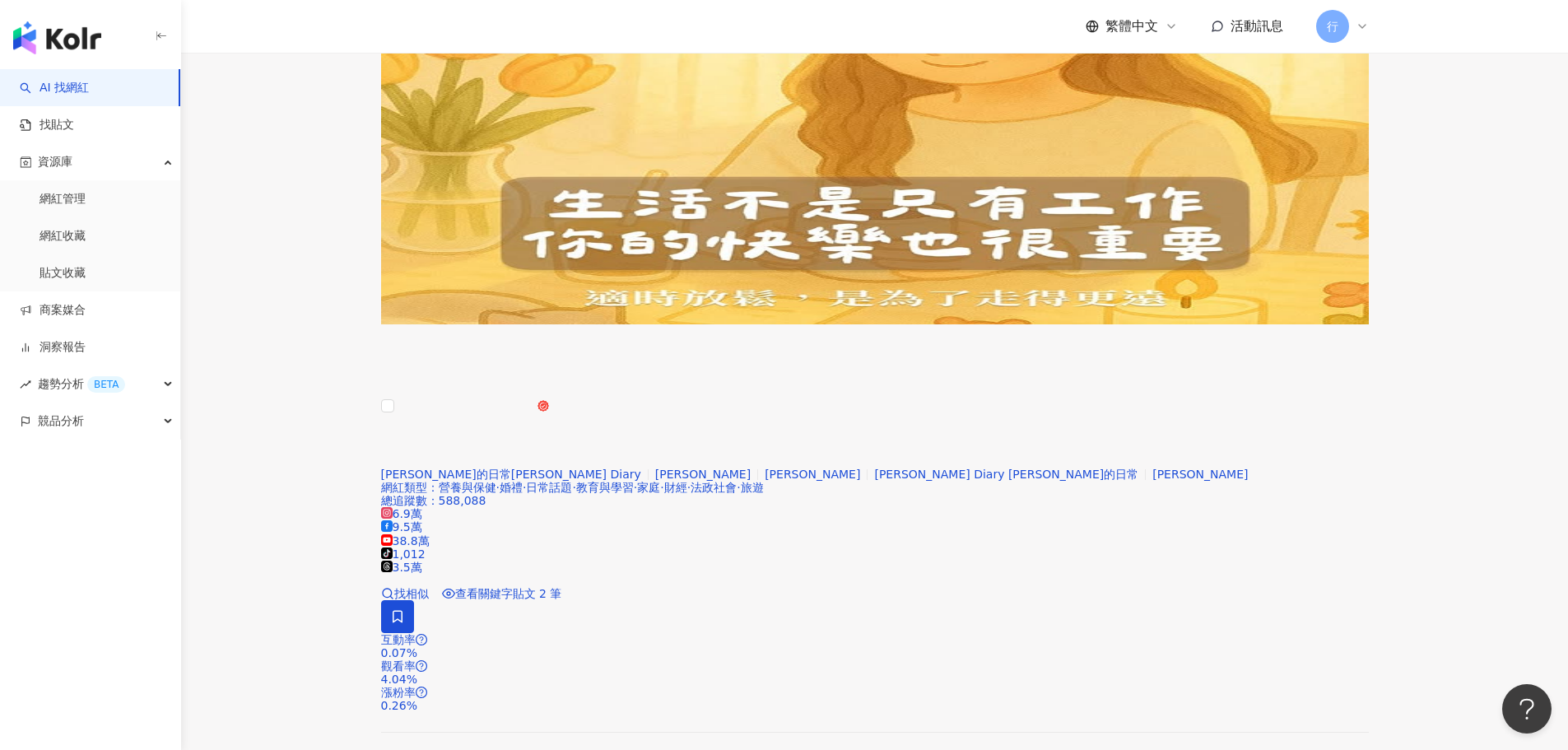
scroll to position [1908, 0]
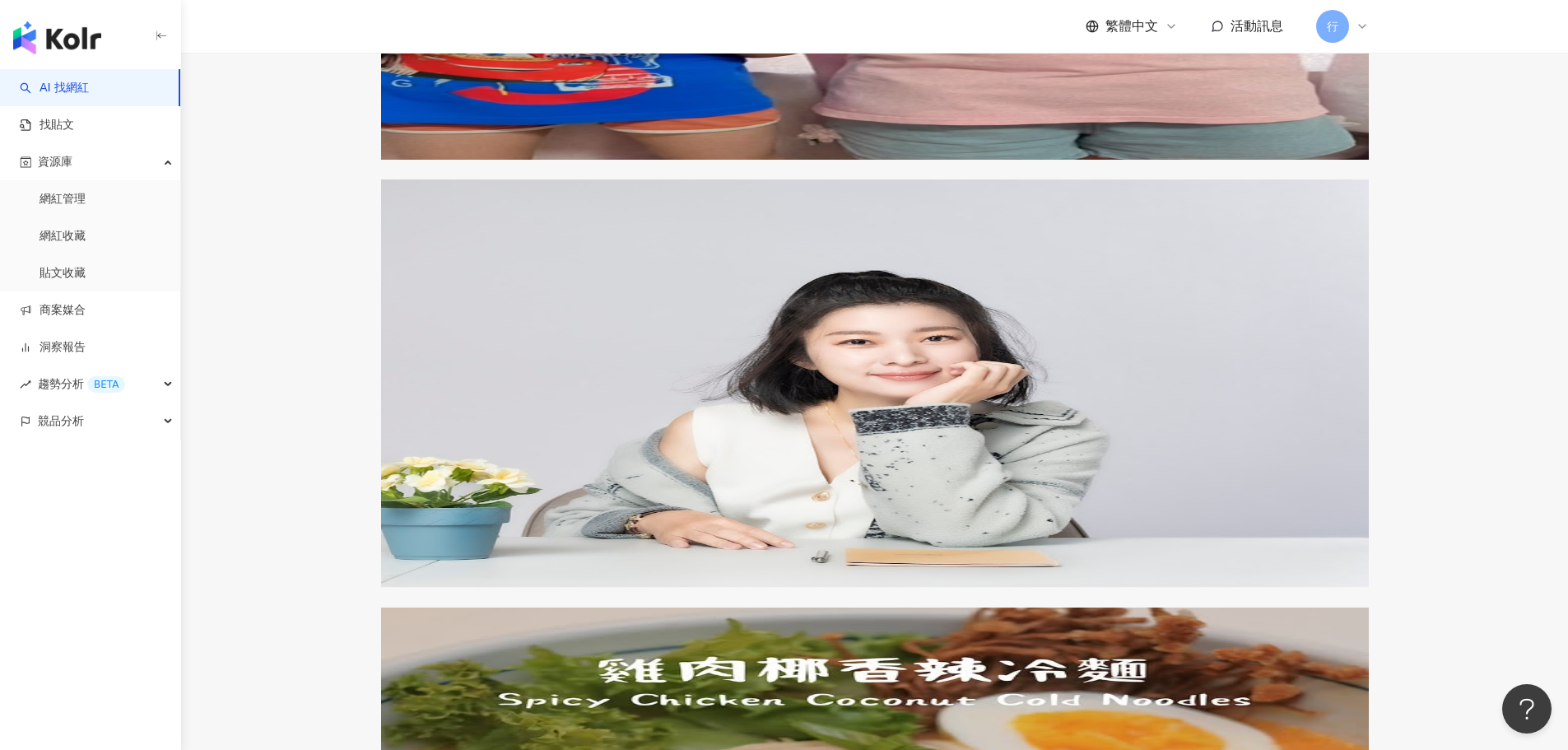
scroll to position [2485, 0]
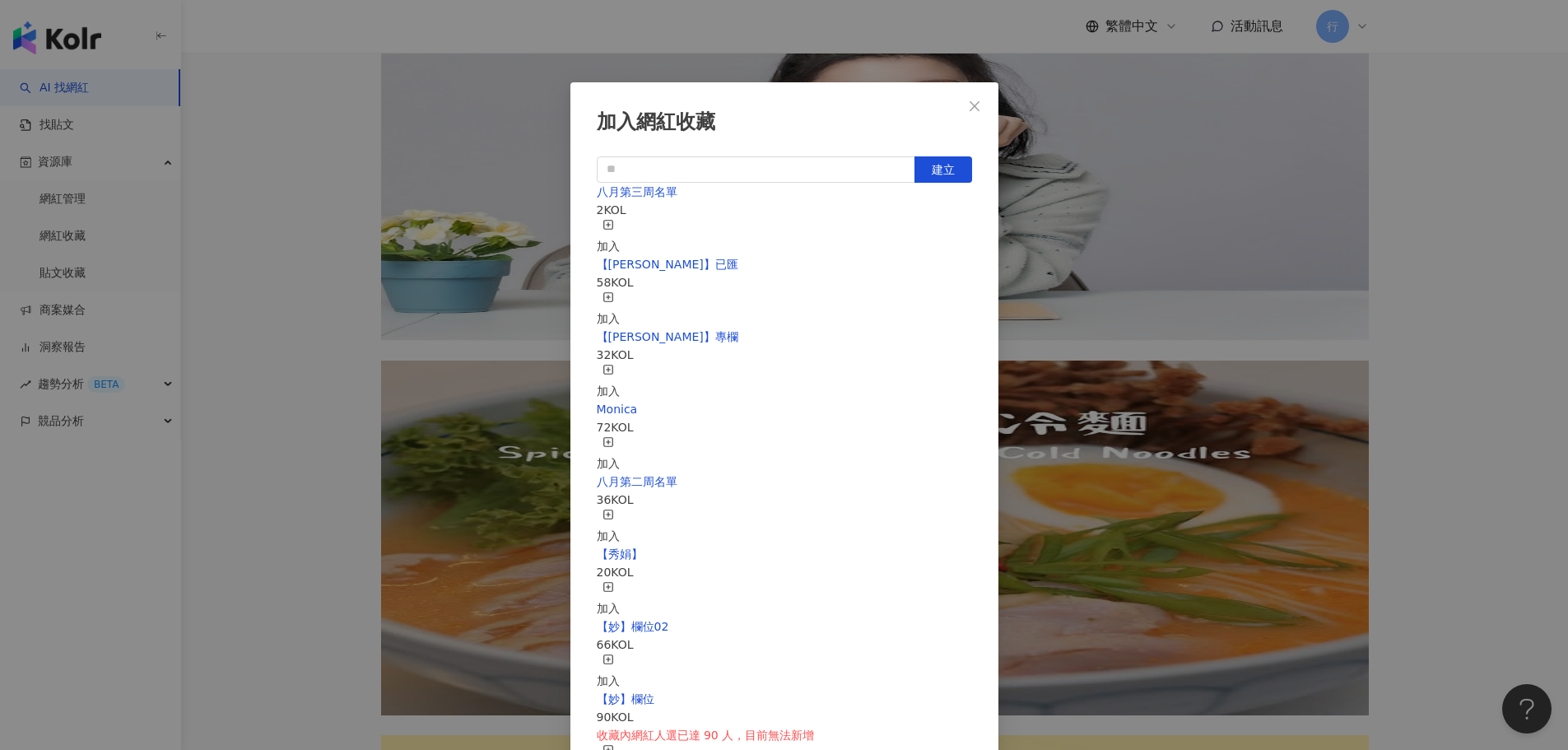
click at [620, 228] on div "加入" at bounding box center [608, 237] width 23 height 36
click at [982, 104] on span "Close" at bounding box center [974, 106] width 33 height 13
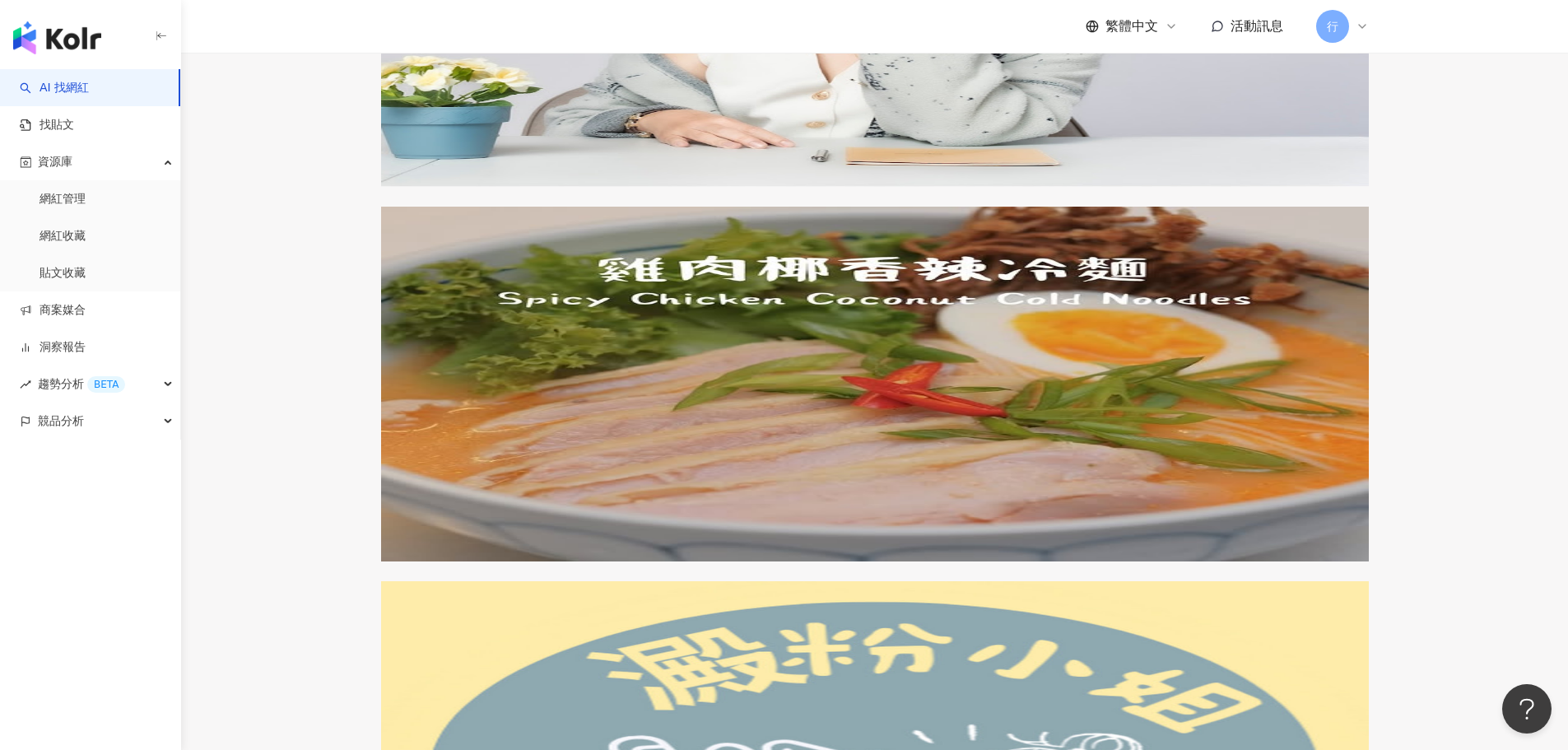
scroll to position [2732, 0]
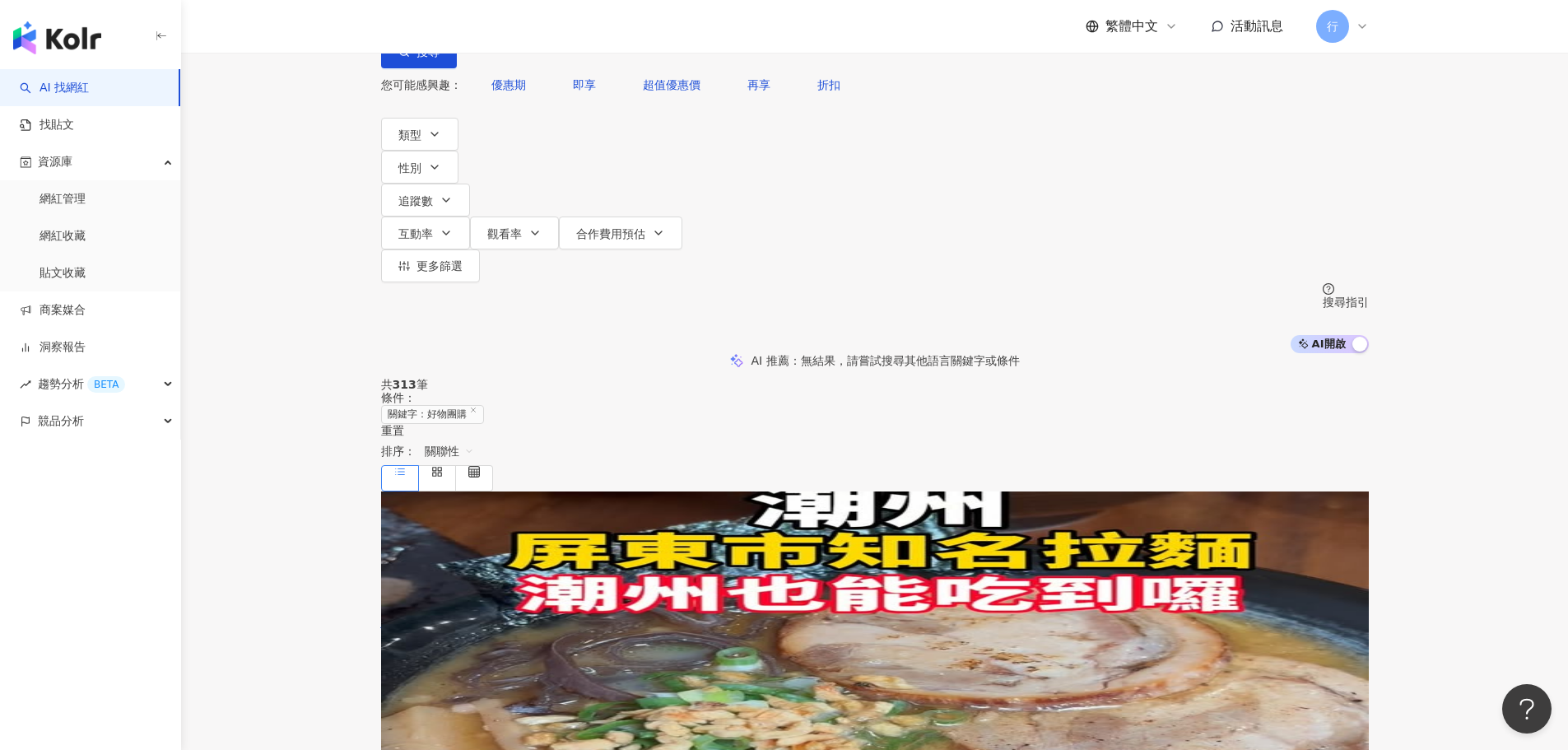
scroll to position [165, 0]
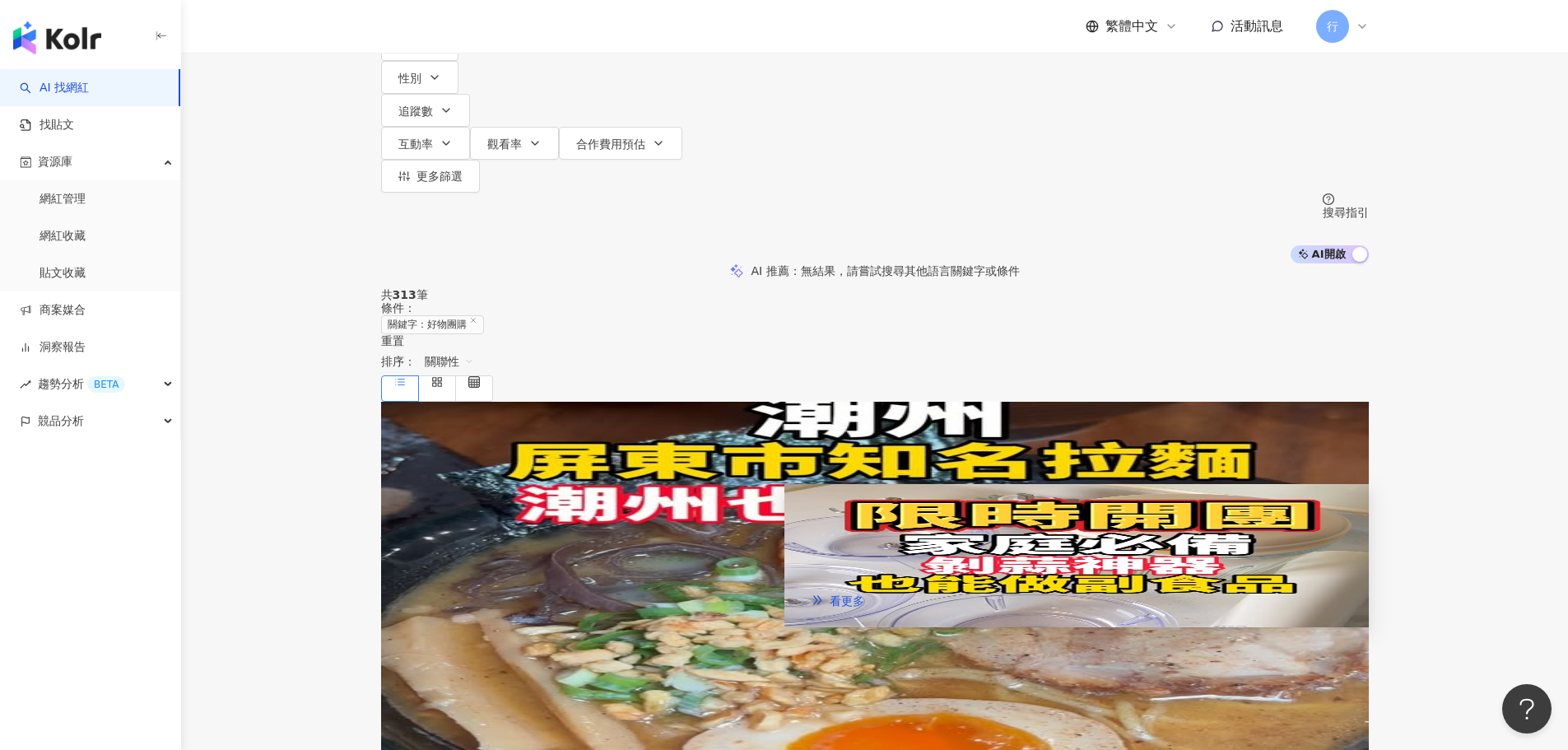
click at [563, 604] on span "查看關鍵字貼文 1 筆" at bounding box center [509, 611] width 107 height 13
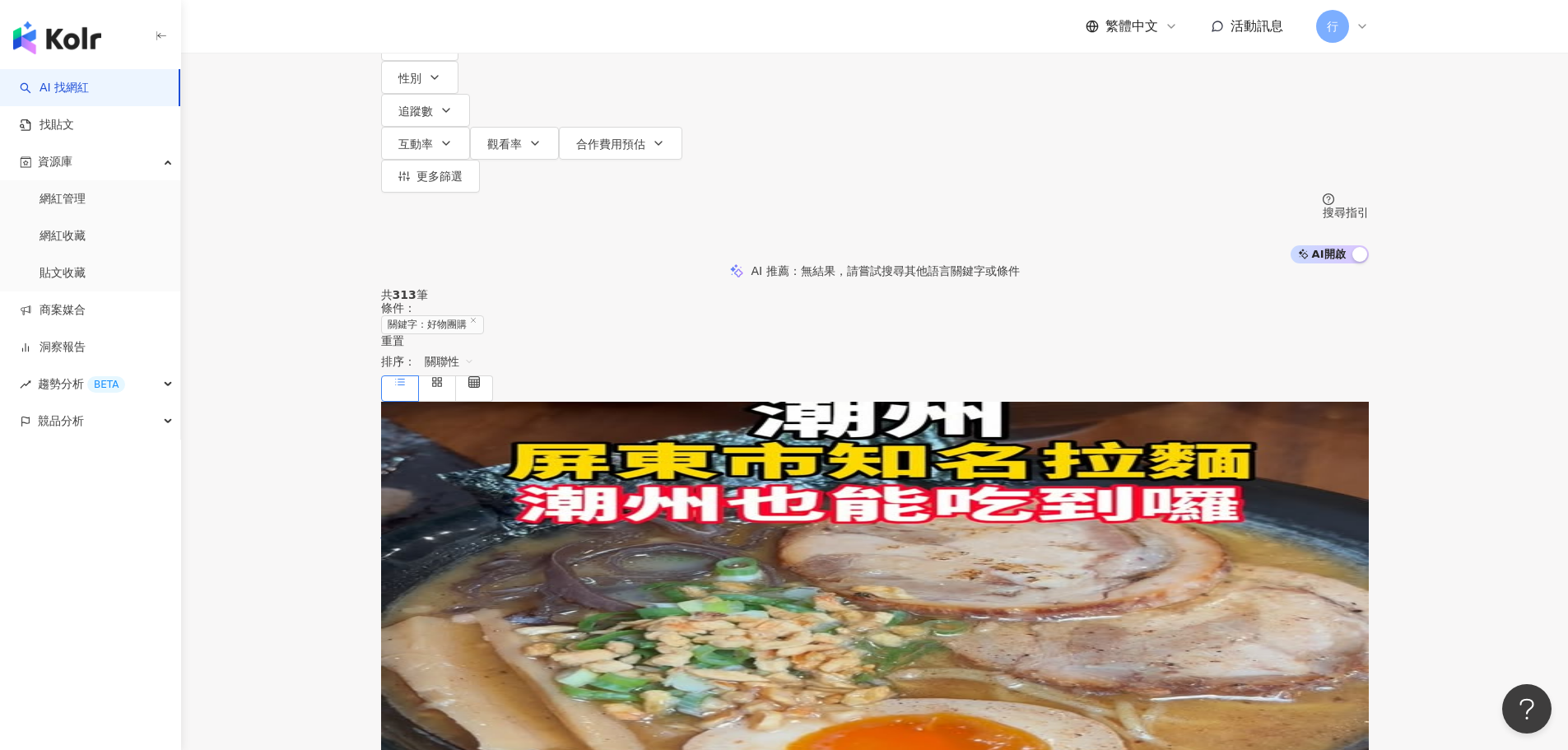
click at [394, 619] on icon at bounding box center [389, 625] width 10 height 13
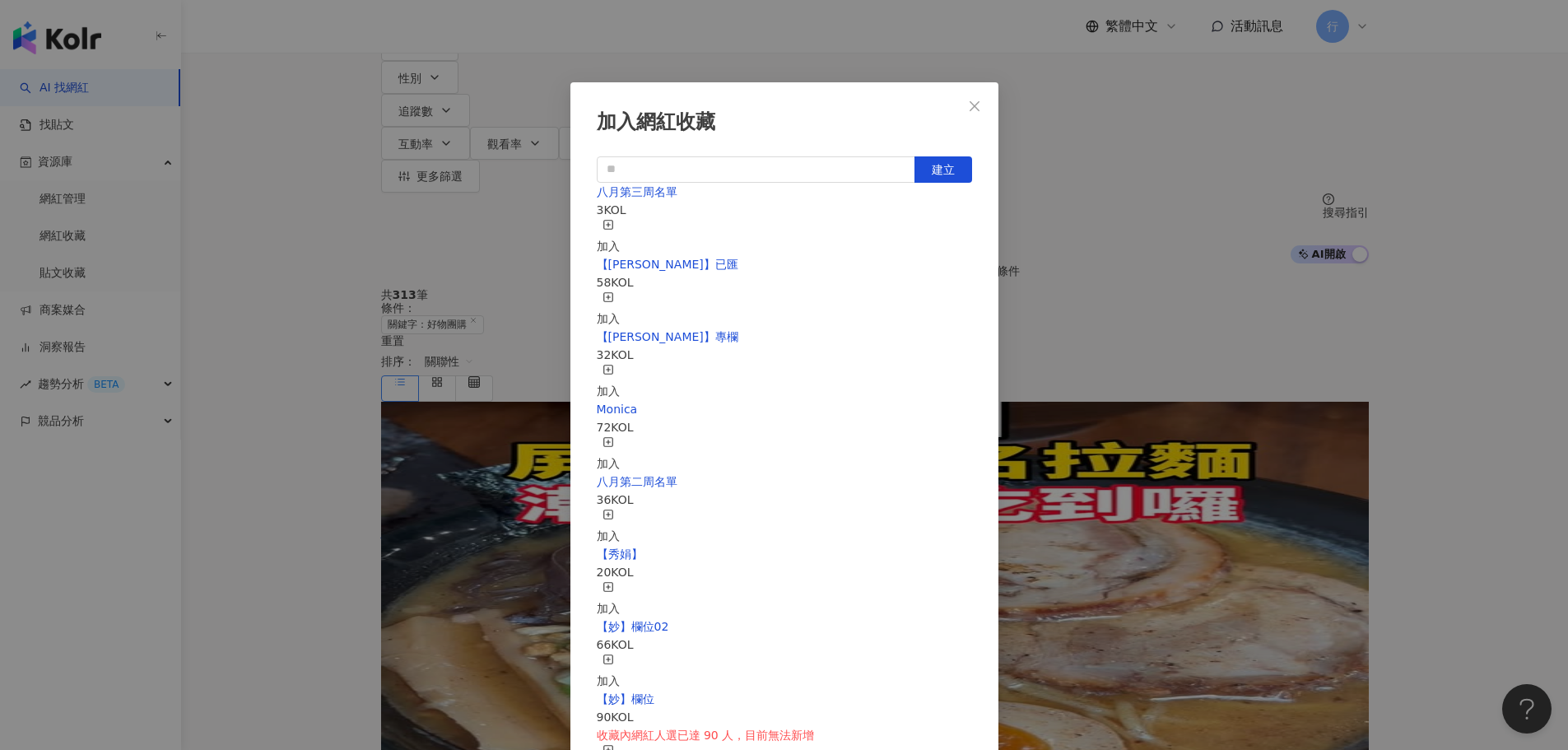
click at [620, 229] on div "加入" at bounding box center [608, 237] width 23 height 36
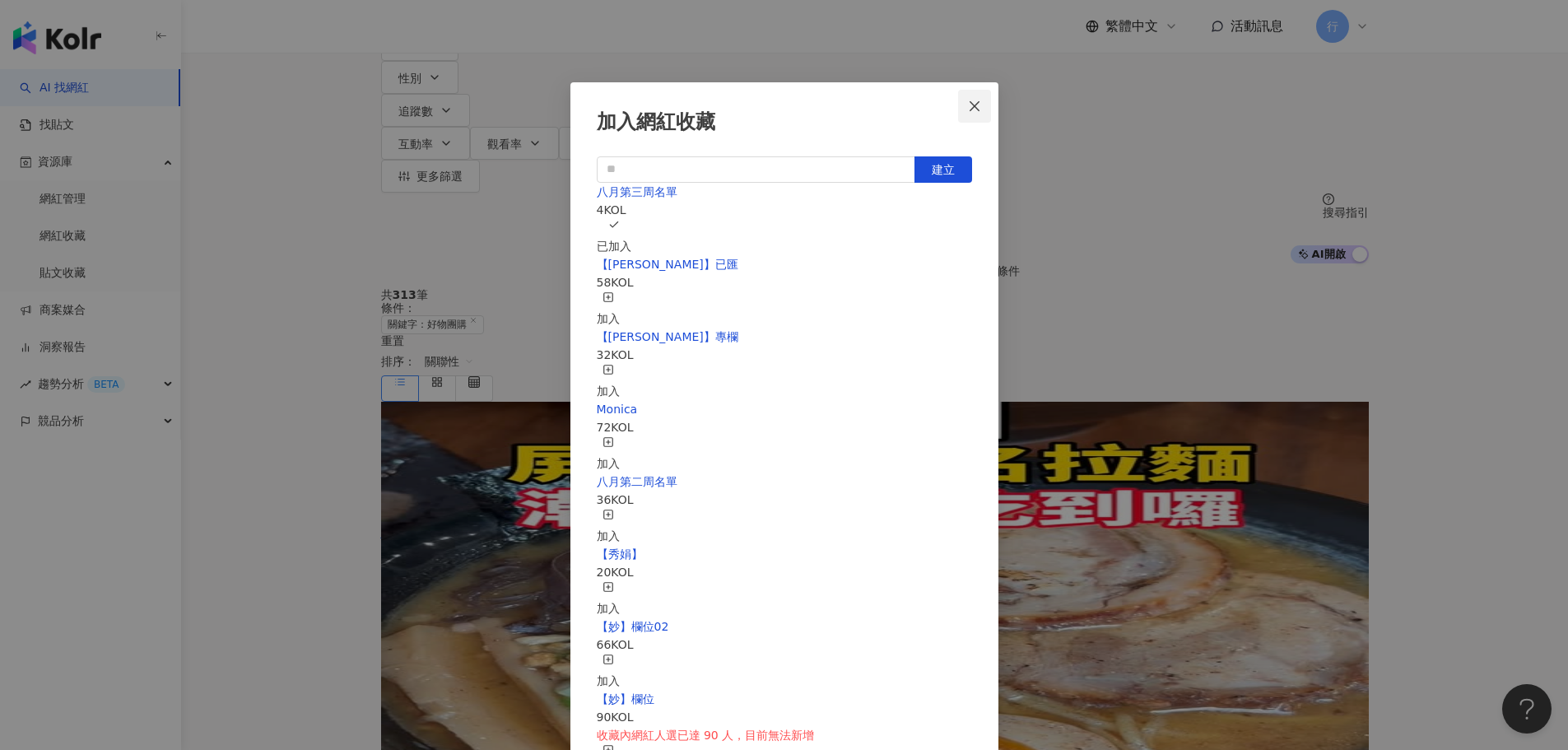
click at [981, 104] on icon "close" at bounding box center [975, 106] width 13 height 13
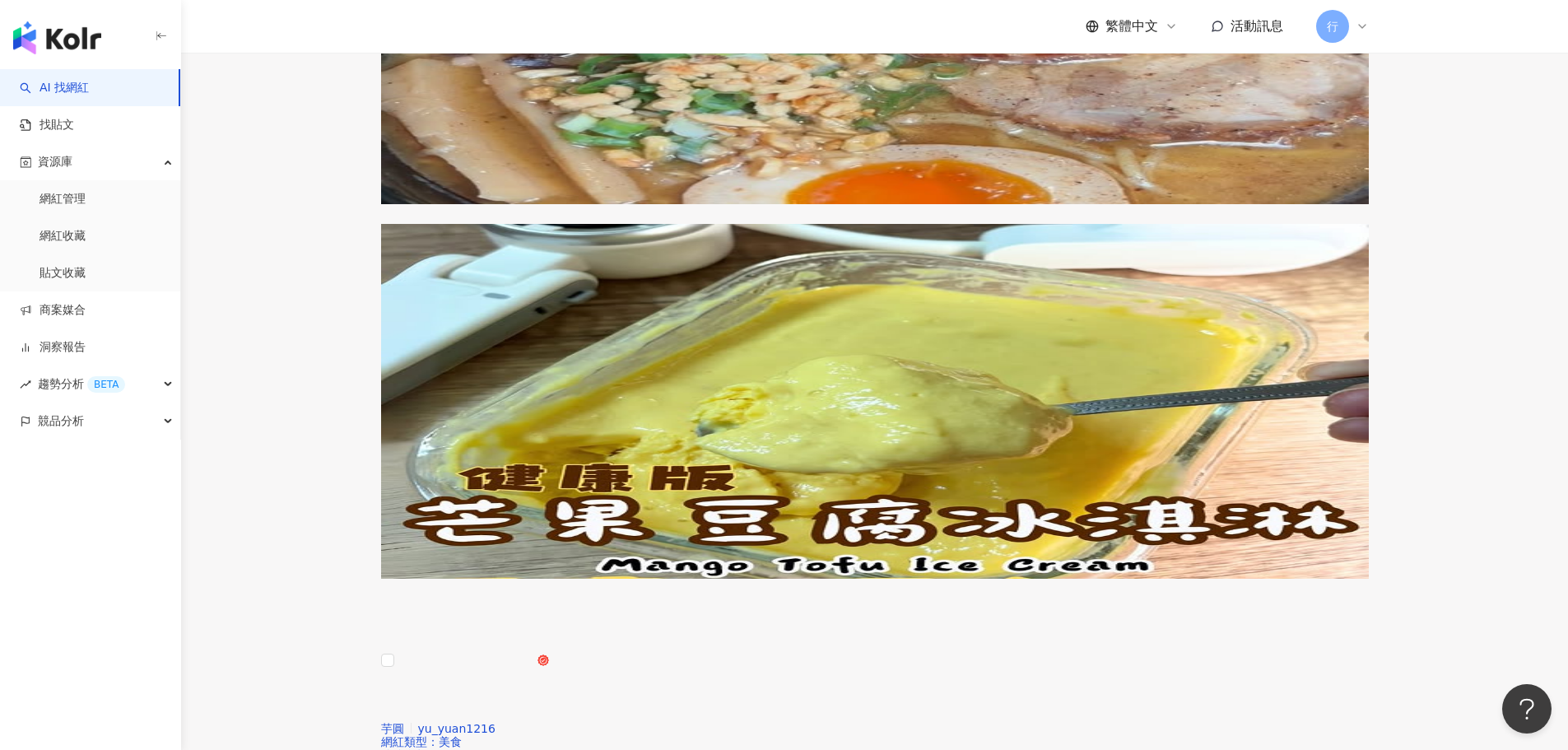
scroll to position [742, 0]
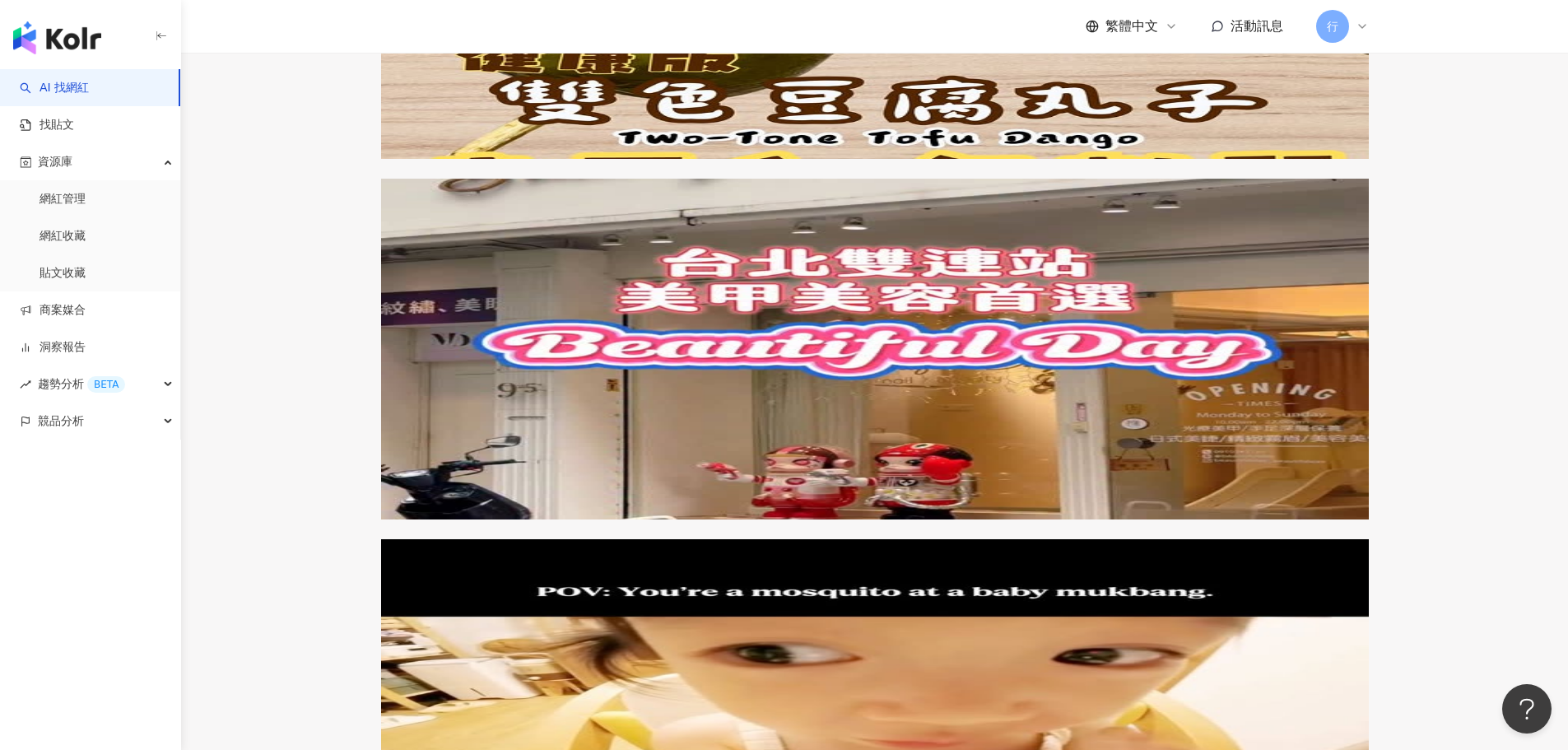
scroll to position [1318, 0]
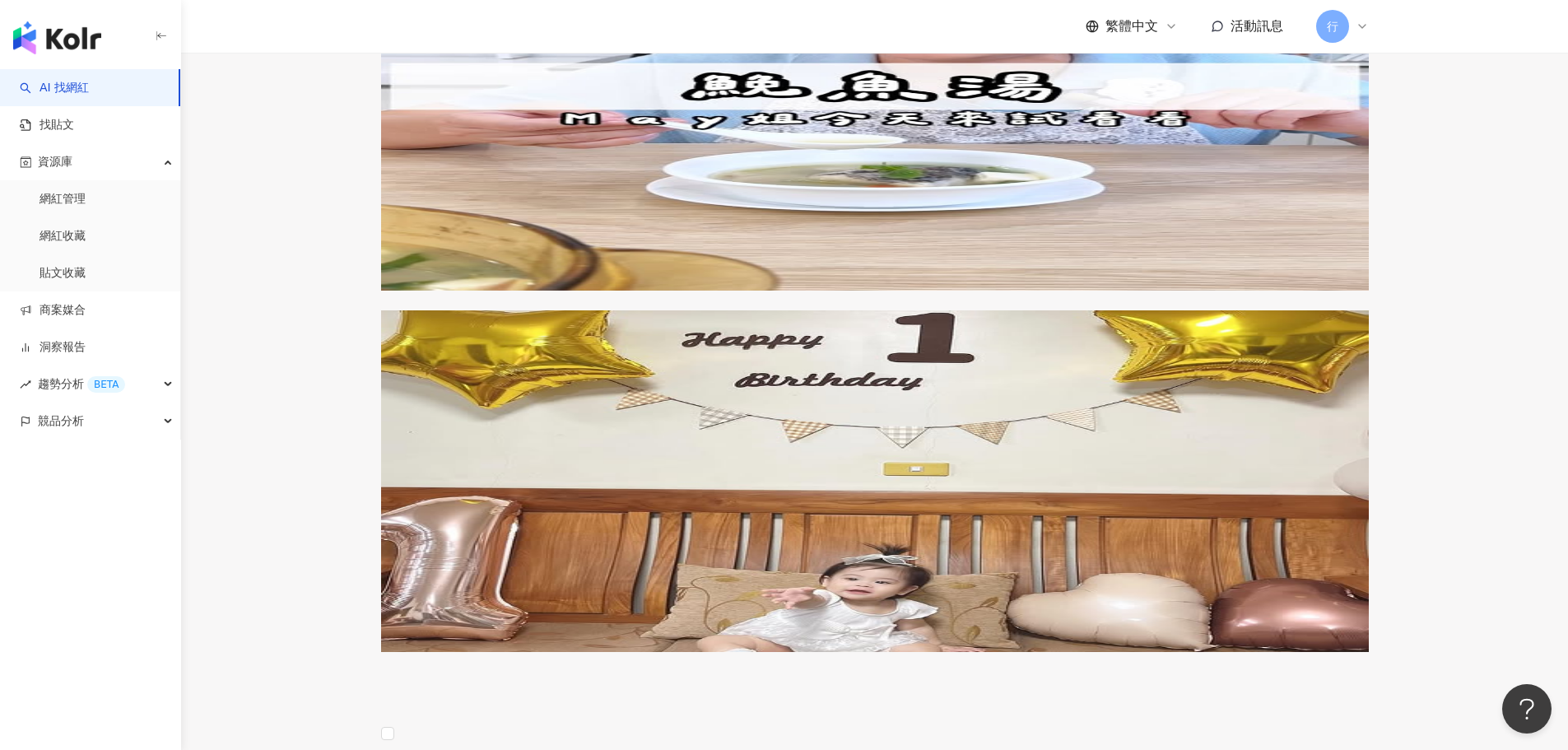
scroll to position [2141, 0]
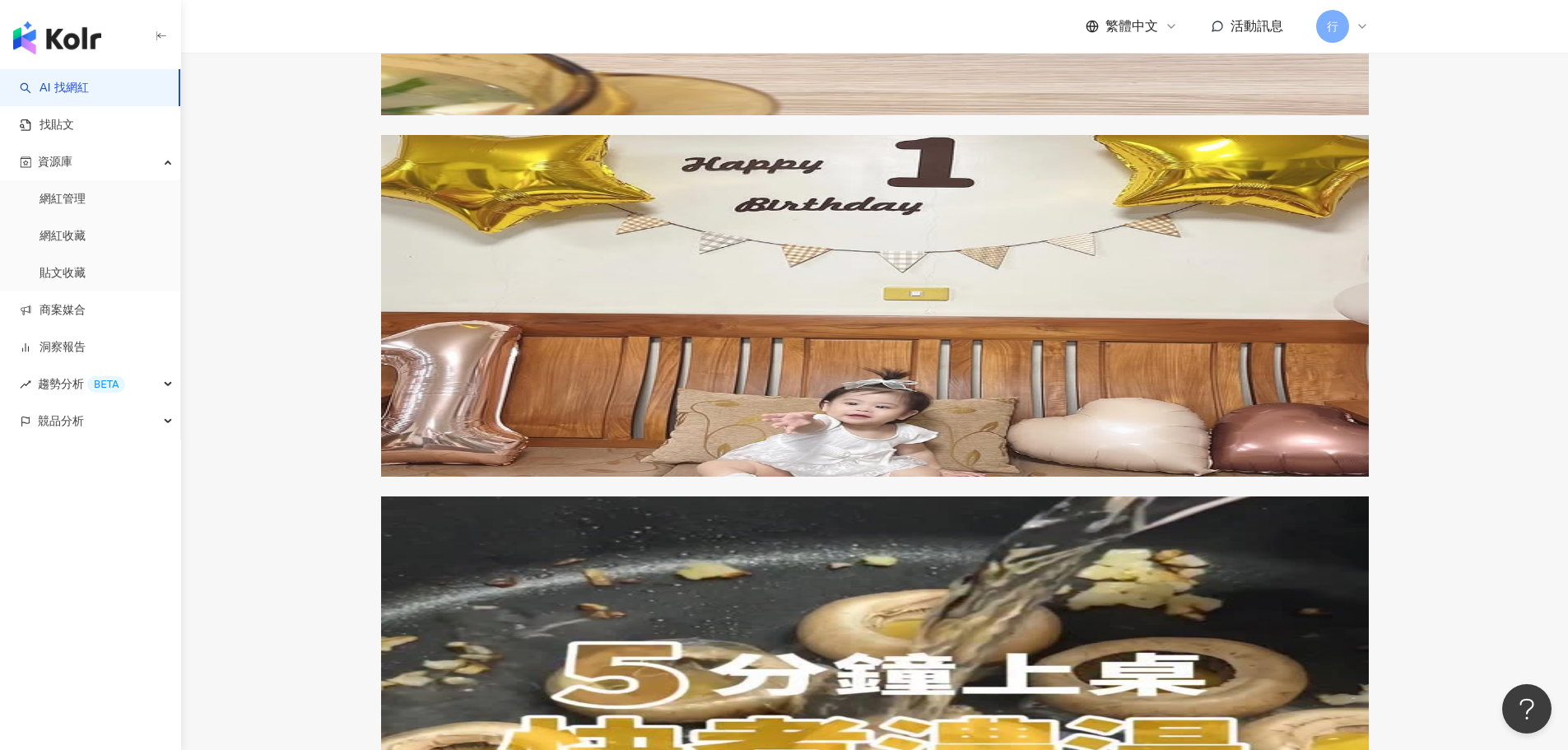
scroll to position [2388, 0]
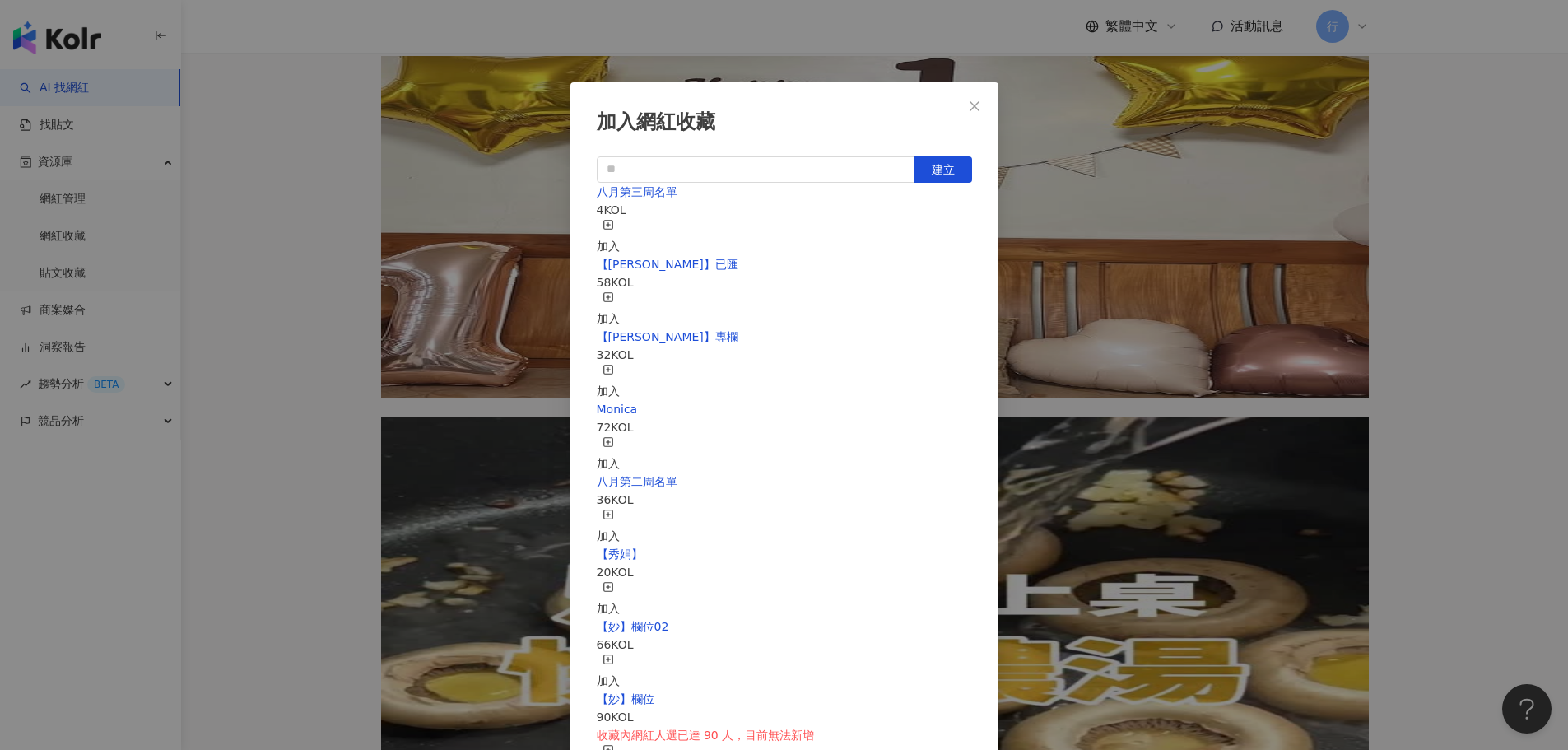
click at [620, 227] on div "加入" at bounding box center [608, 237] width 23 height 36
click at [973, 105] on icon "close" at bounding box center [975, 106] width 13 height 13
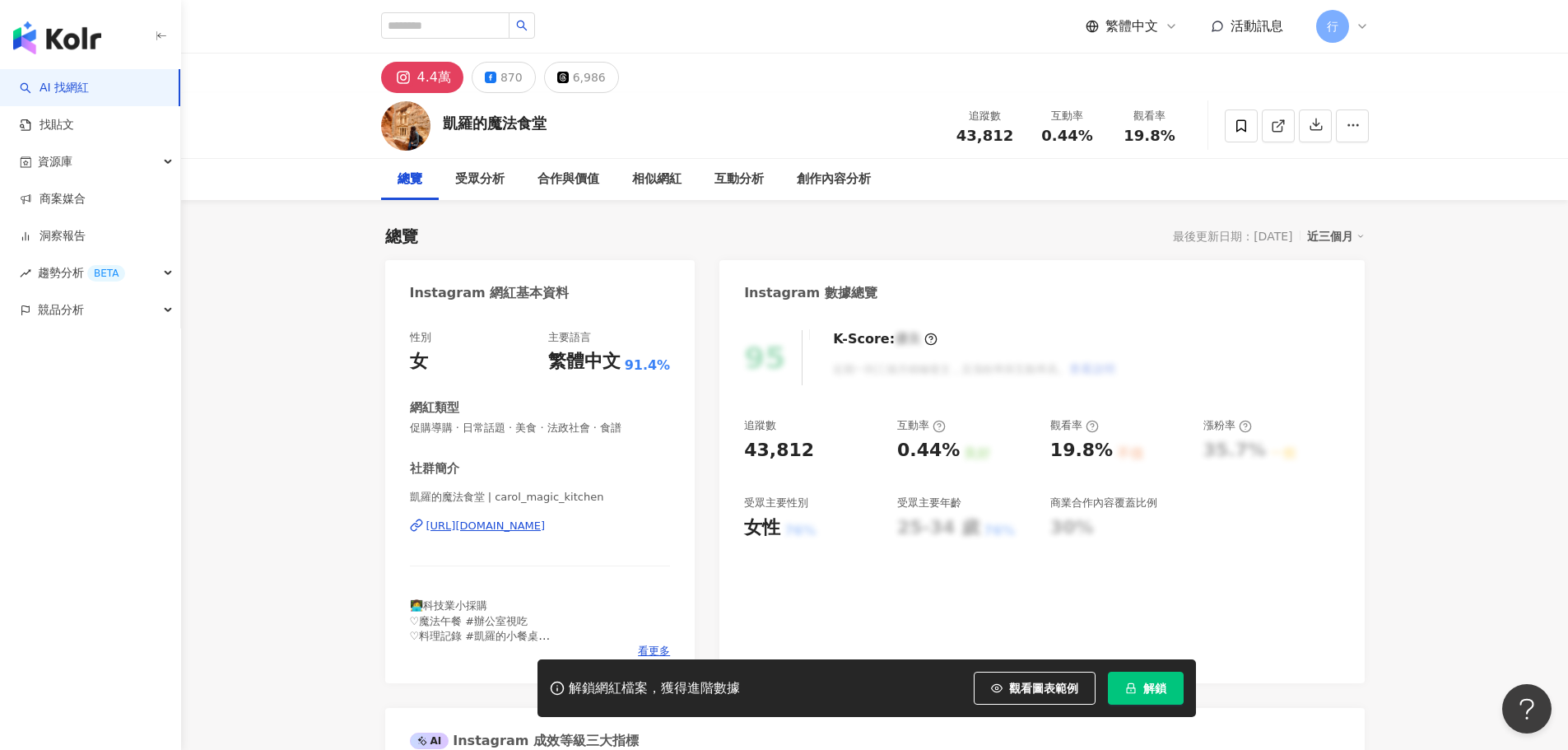
click at [546, 531] on div "https://www.instagram.com/carol_magic_kitchen/" at bounding box center [487, 526] width 120 height 15
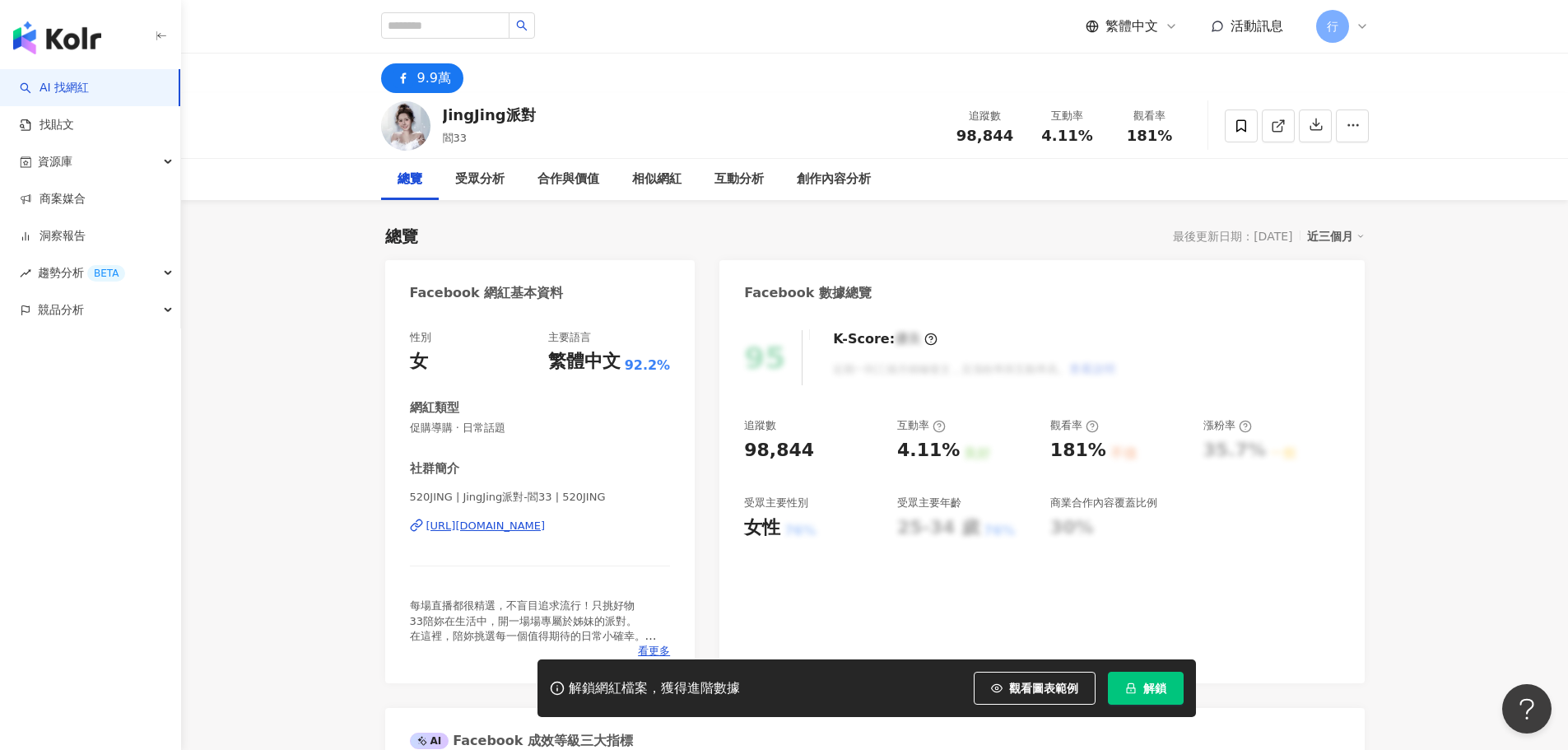
click at [546, 528] on div "https://www.facebook.com/570064139742548" at bounding box center [487, 526] width 120 height 15
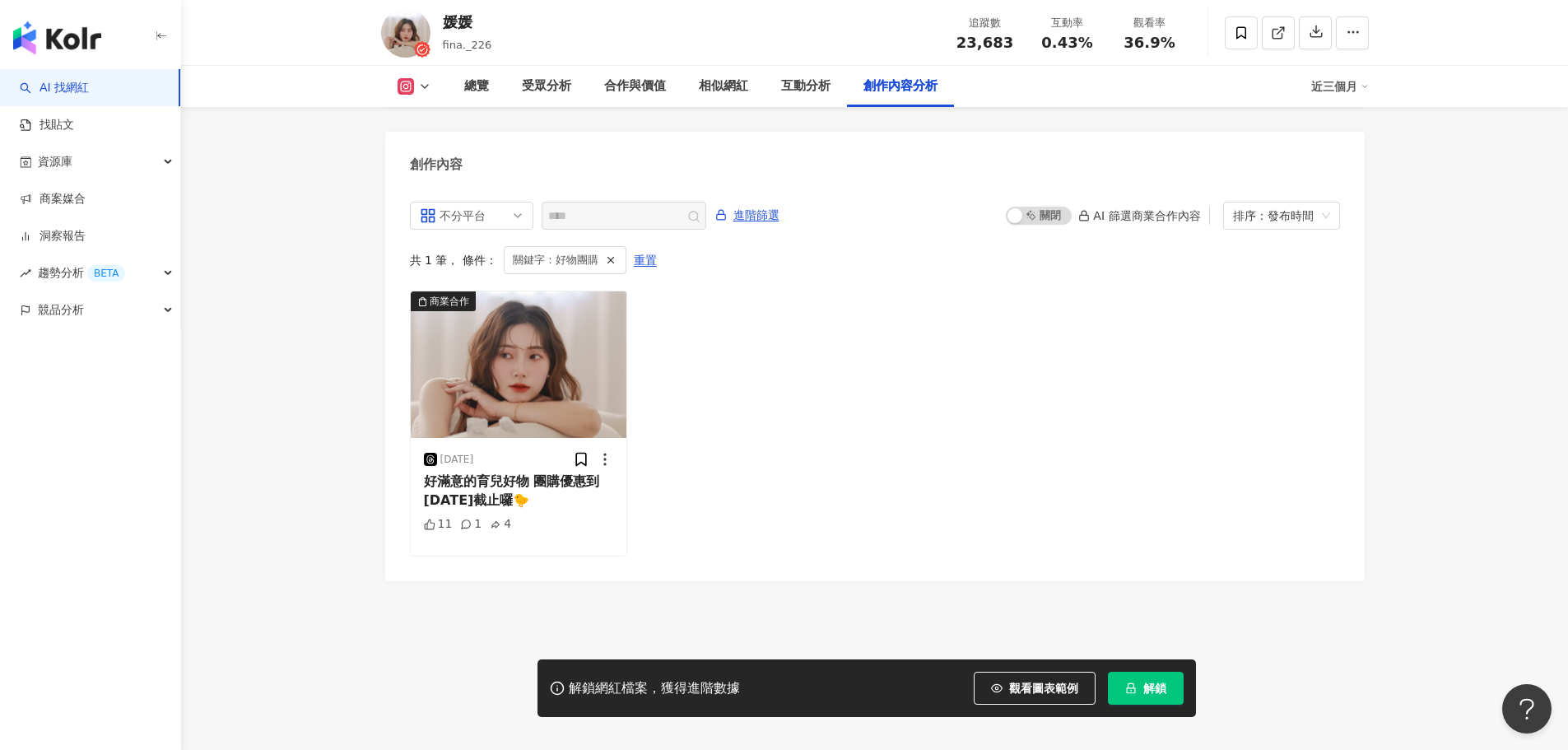
scroll to position [4994, 0]
click at [534, 351] on img at bounding box center [519, 364] width 217 height 147
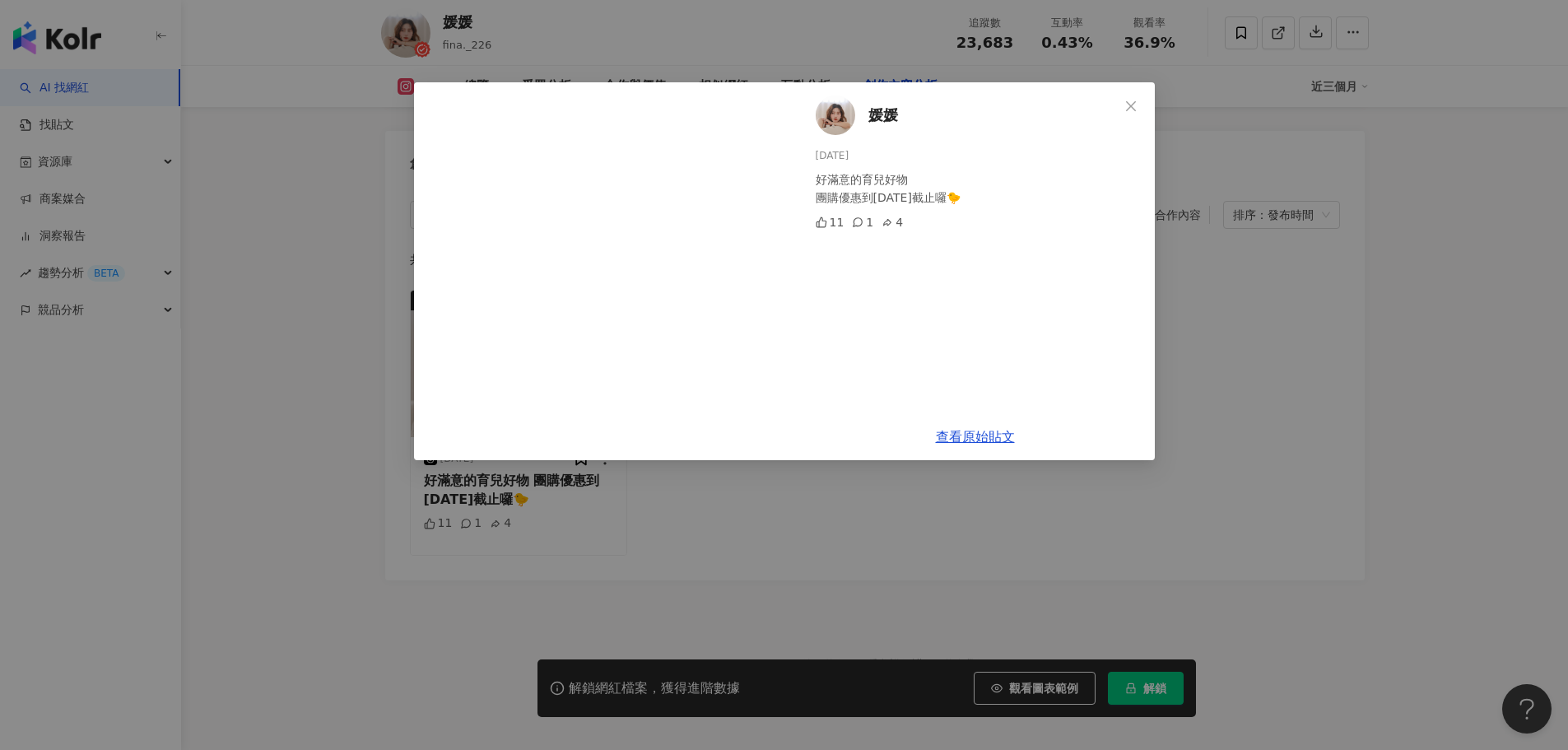
click at [1134, 107] on icon "close" at bounding box center [1131, 106] width 13 height 13
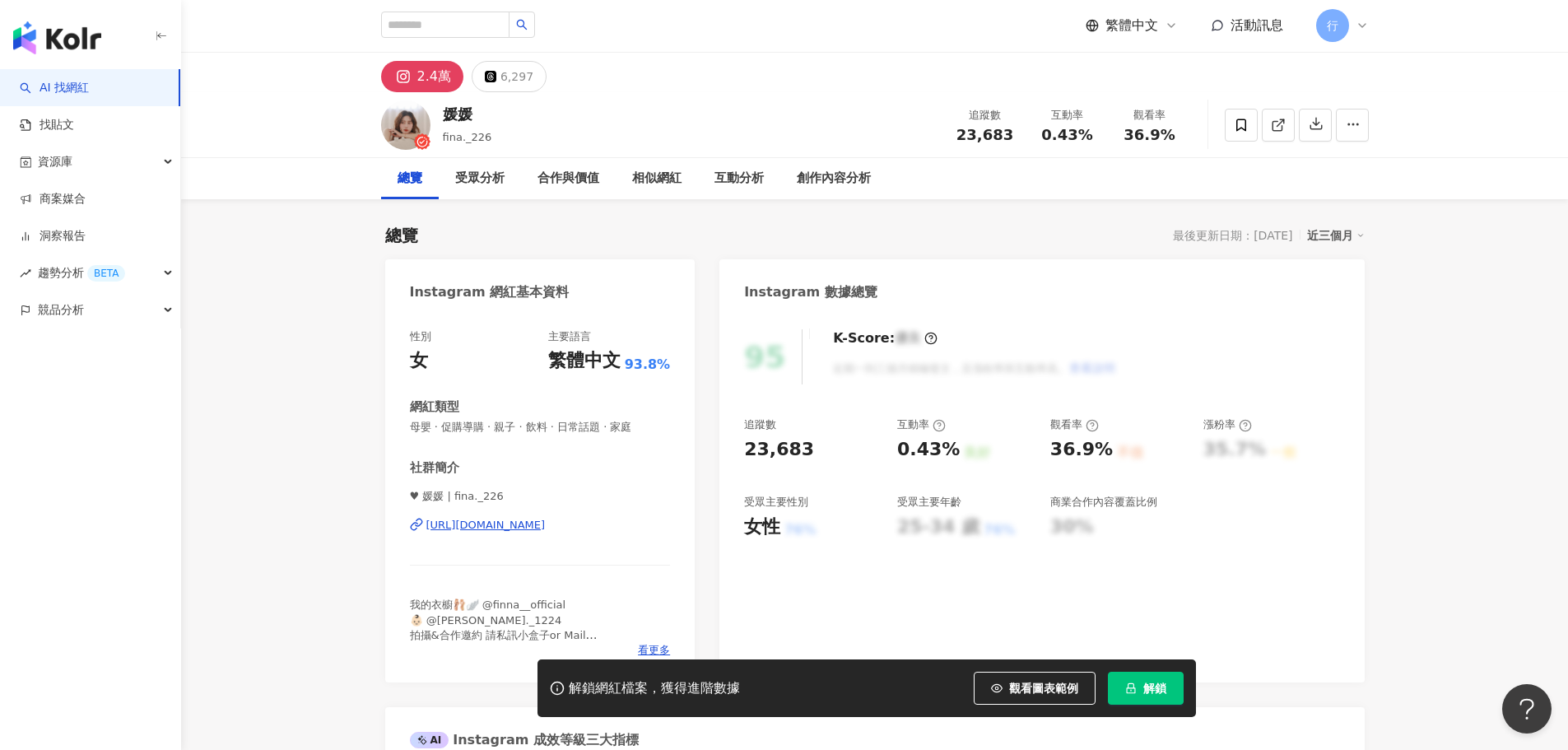
scroll to position [0, 0]
click at [481, 528] on div "https://www.instagram.com/fina._226/" at bounding box center [487, 526] width 120 height 15
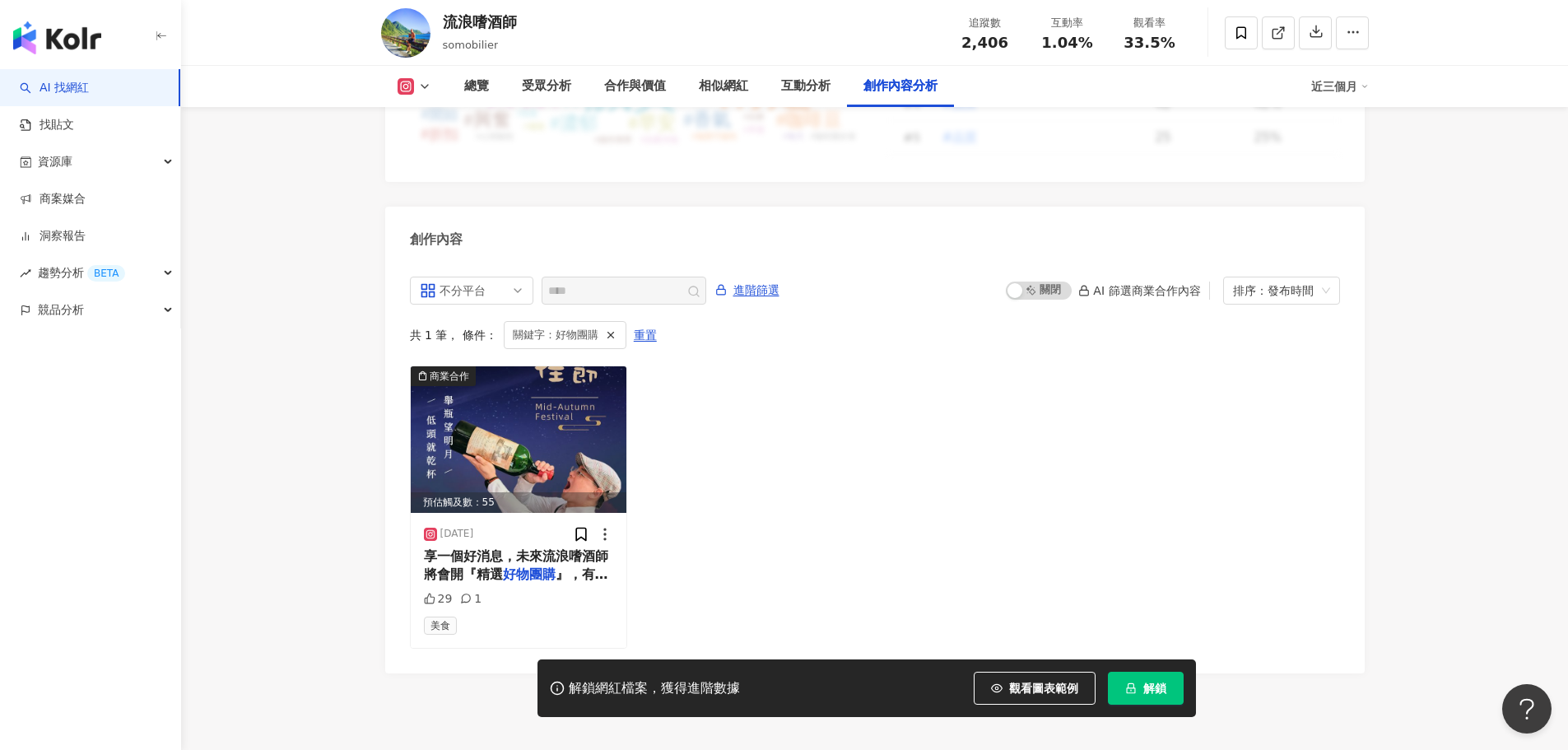
scroll to position [5039, 0]
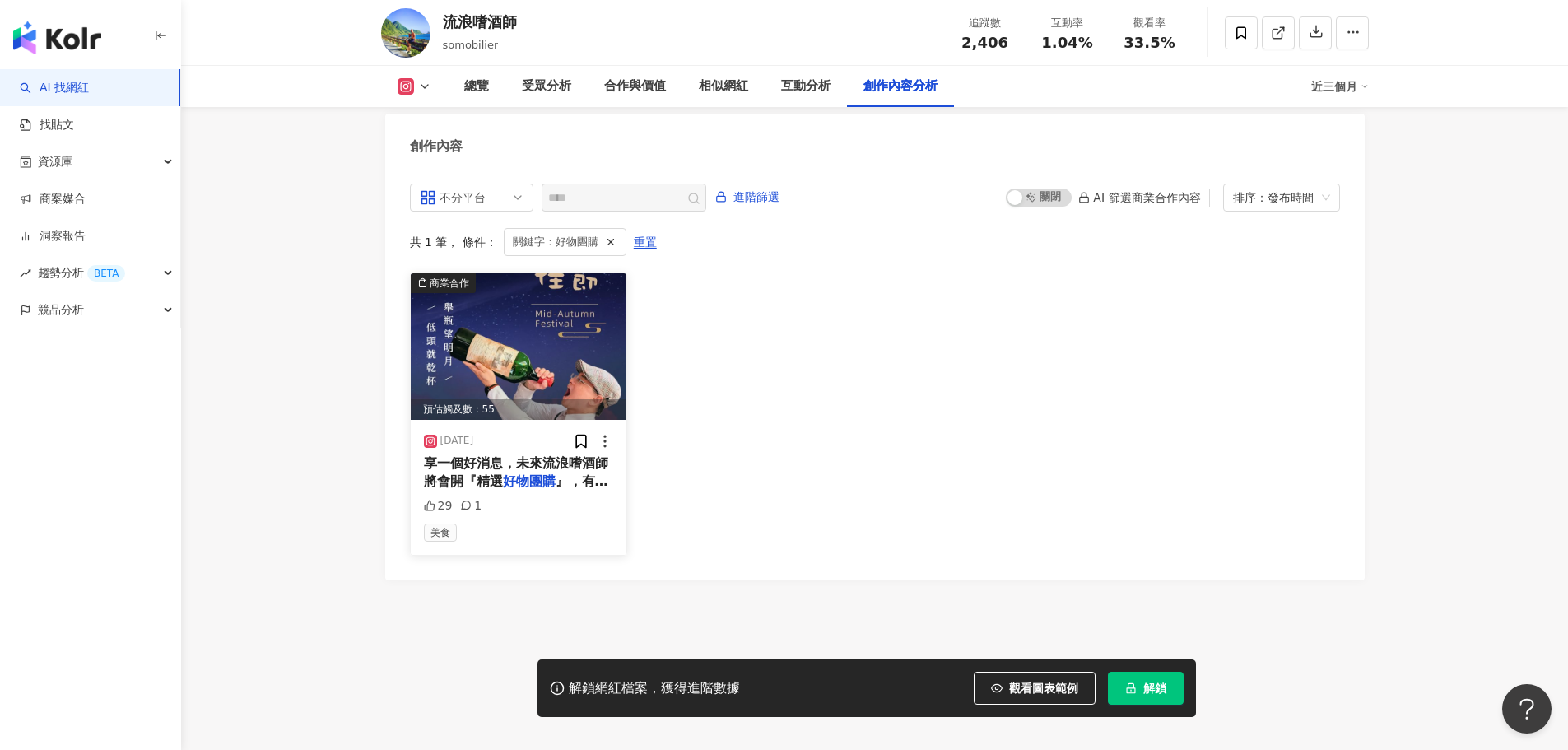
click at [540, 331] on img at bounding box center [519, 347] width 217 height 147
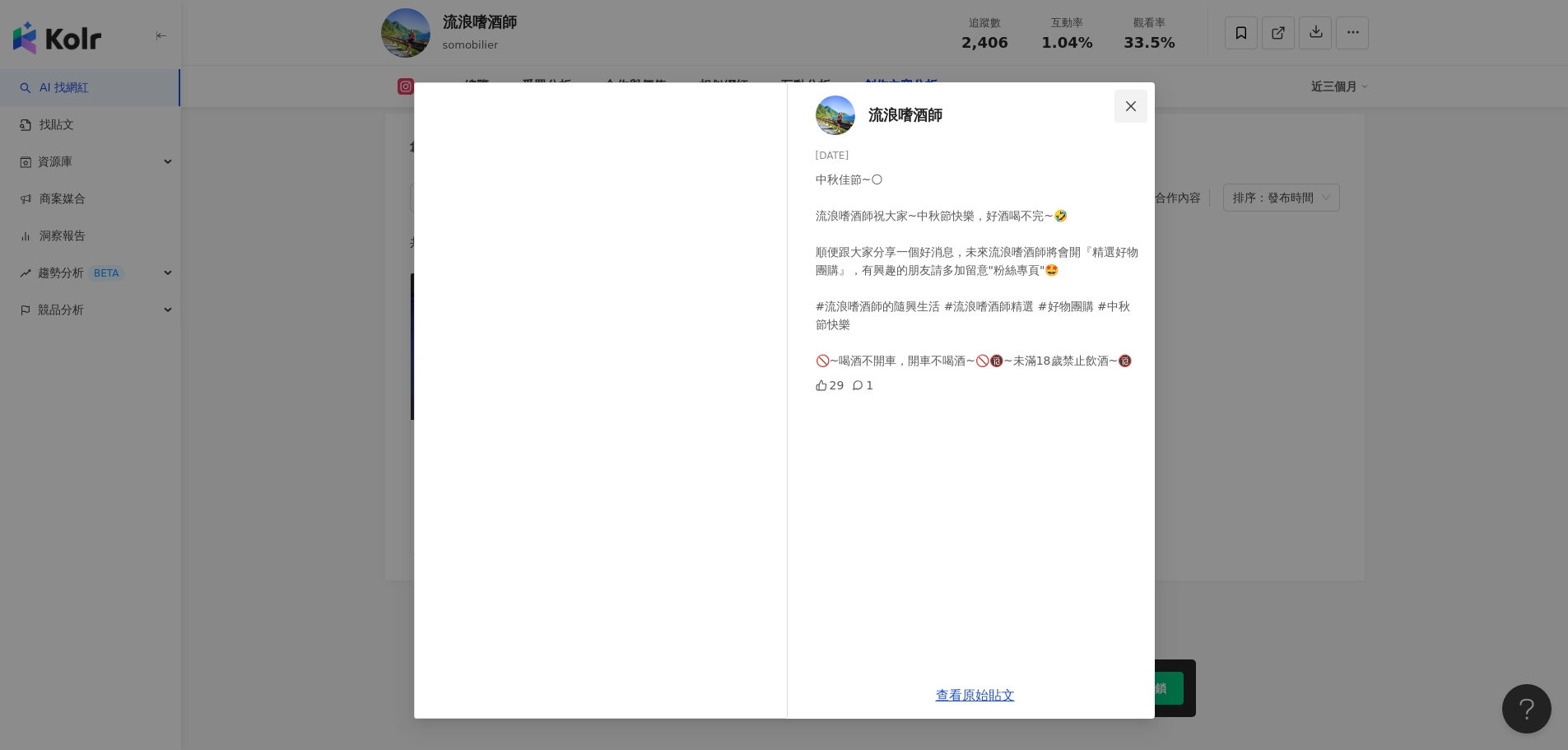
click at [1136, 110] on icon "close" at bounding box center [1131, 106] width 13 height 13
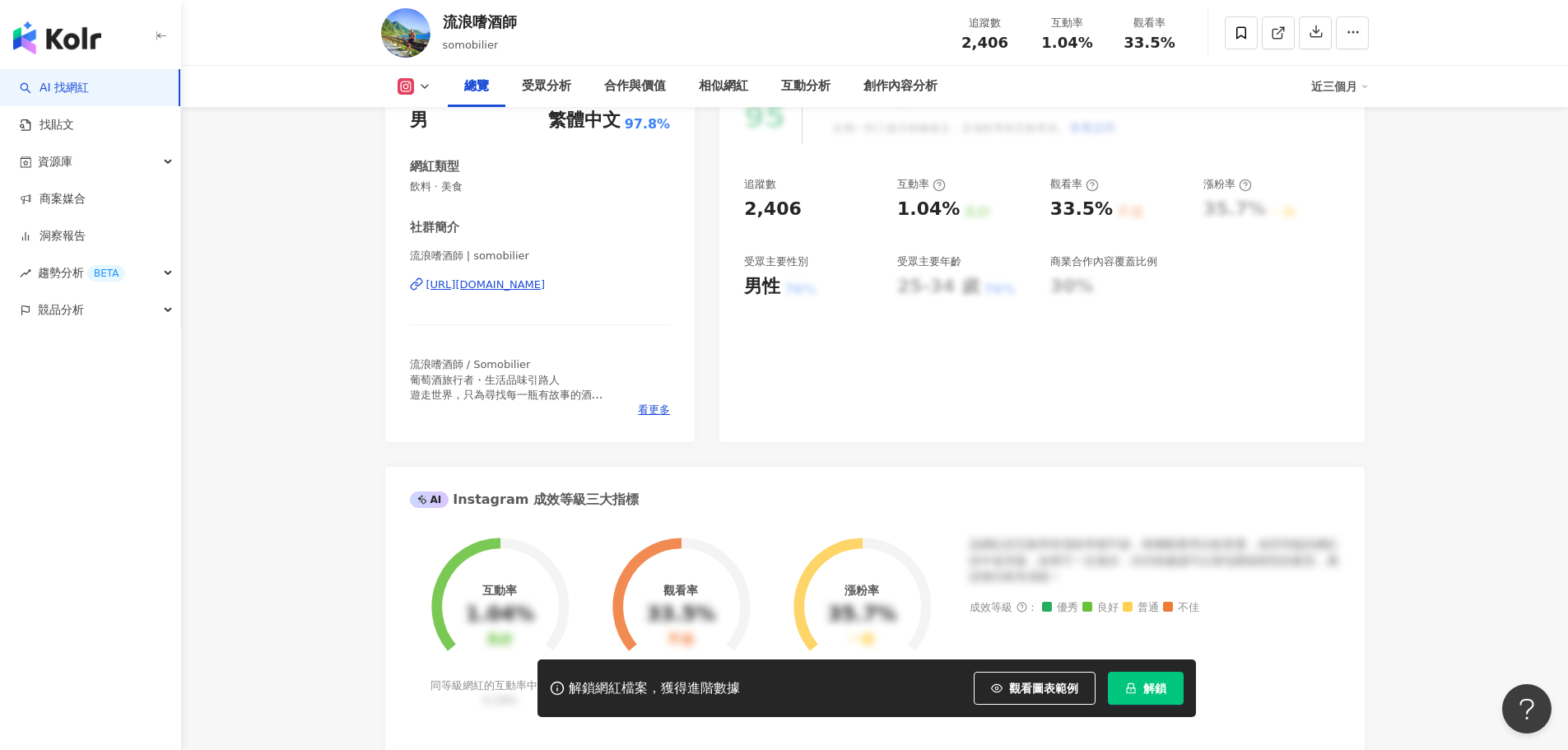
scroll to position [247, 0]
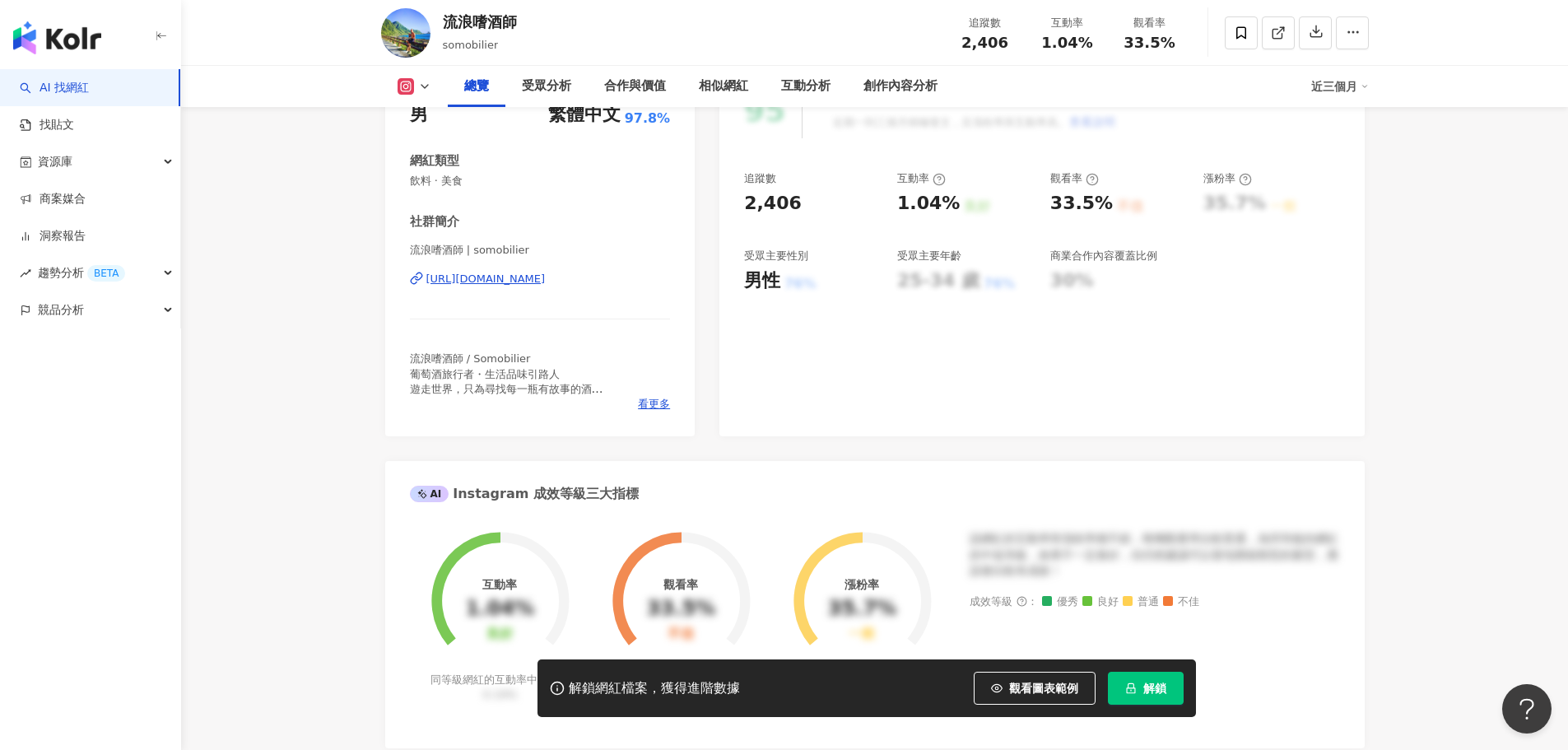
click at [546, 281] on div "https://www.instagram.com/somobilier/" at bounding box center [487, 279] width 120 height 15
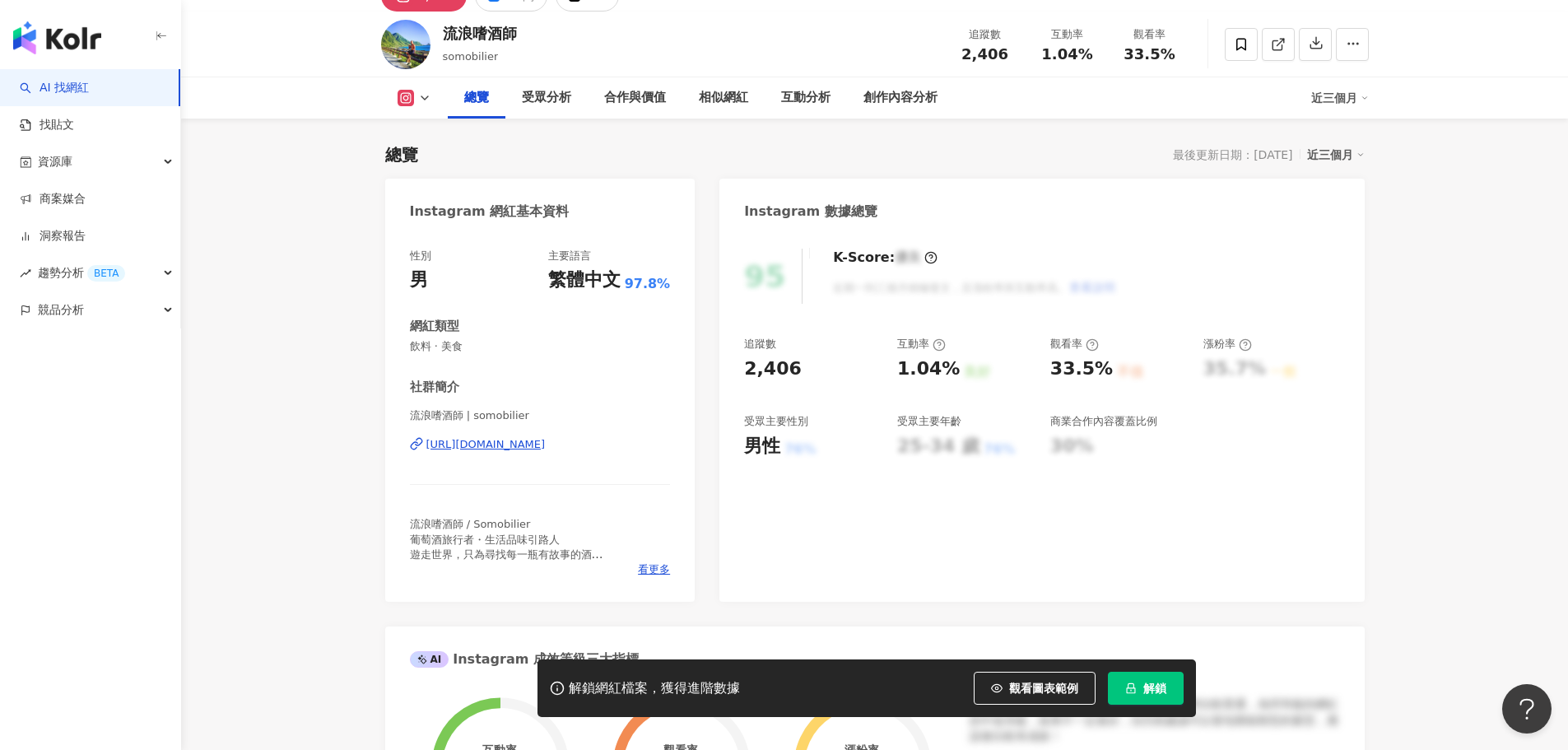
scroll to position [0, 0]
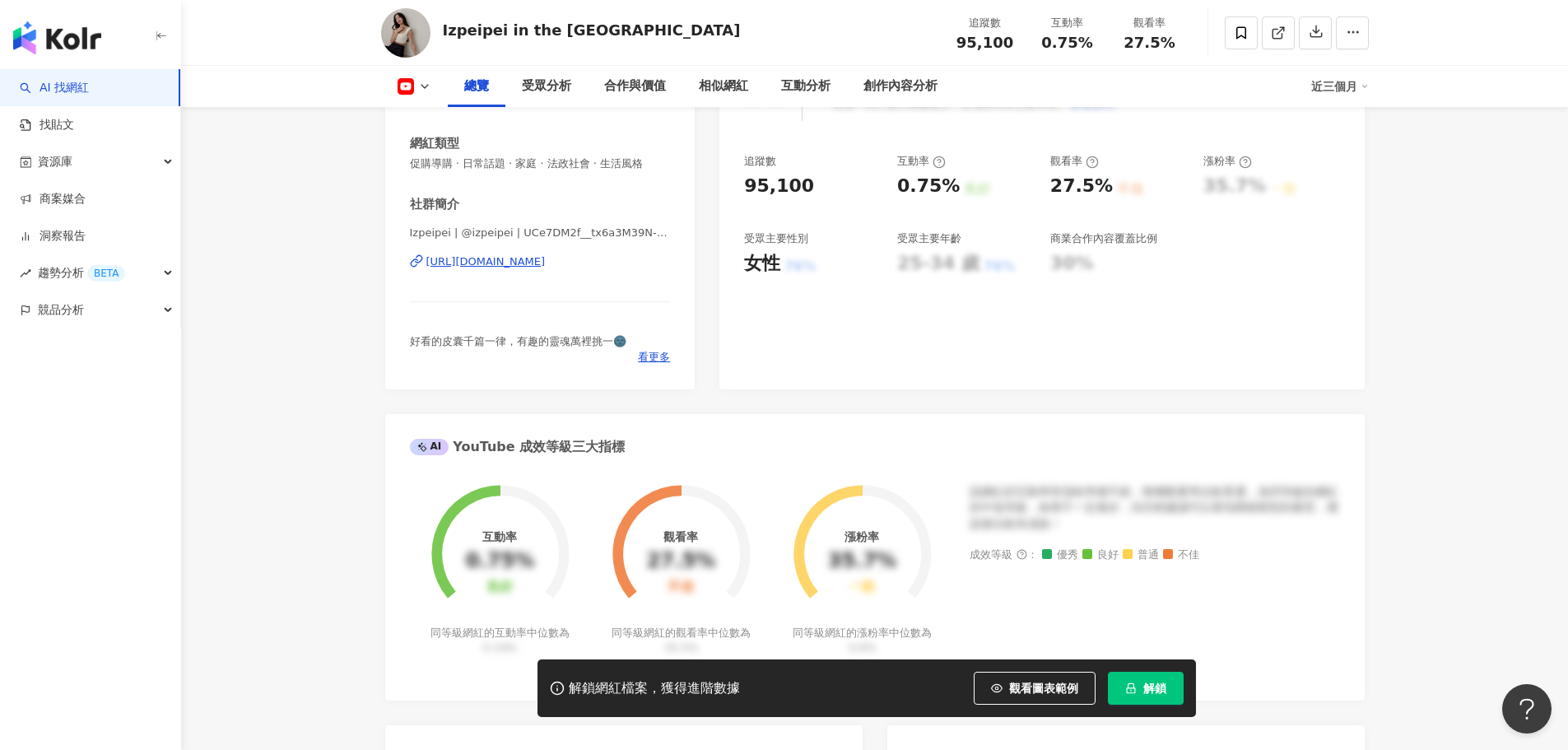
scroll to position [226, 0]
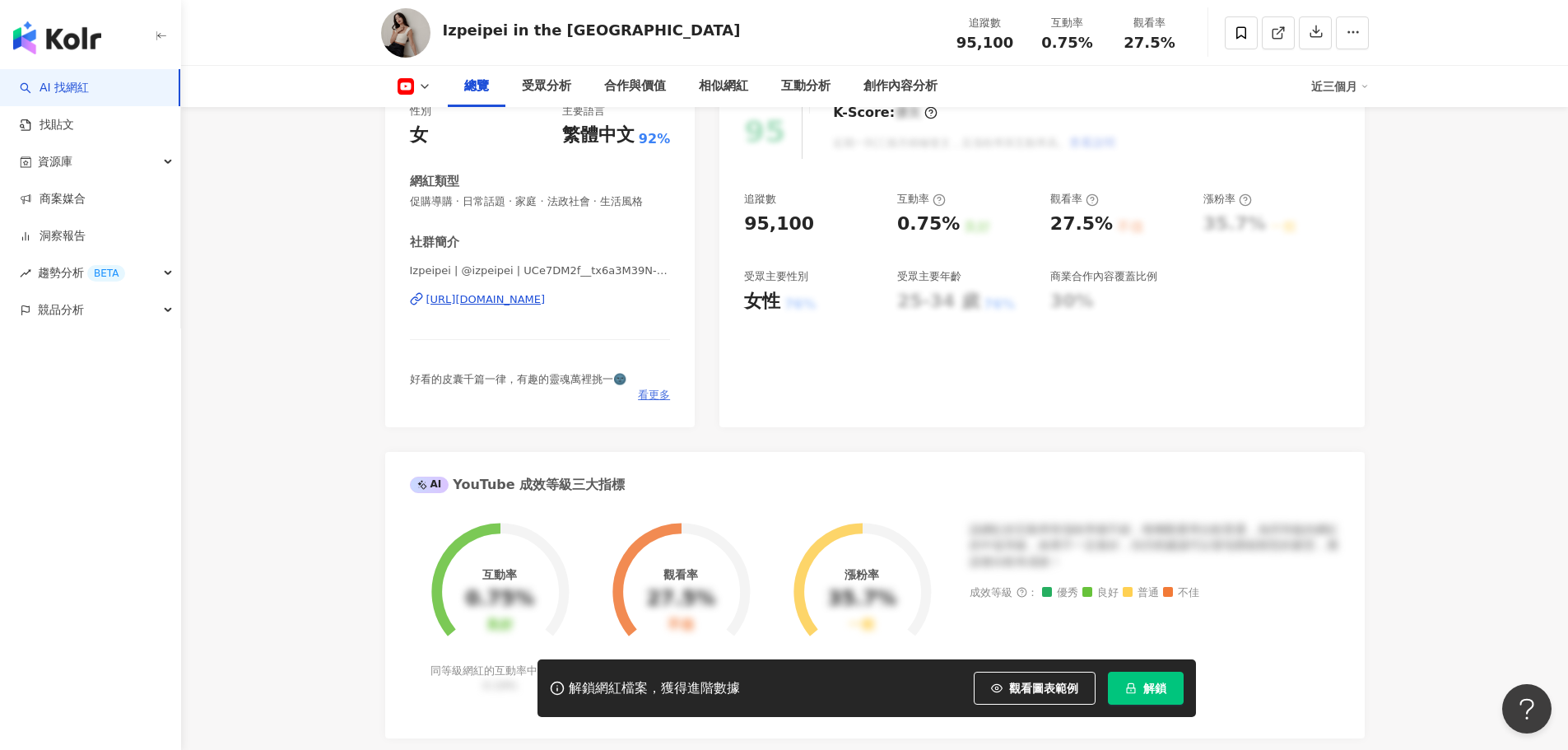
click at [650, 402] on span "看更多" at bounding box center [654, 396] width 32 height 15
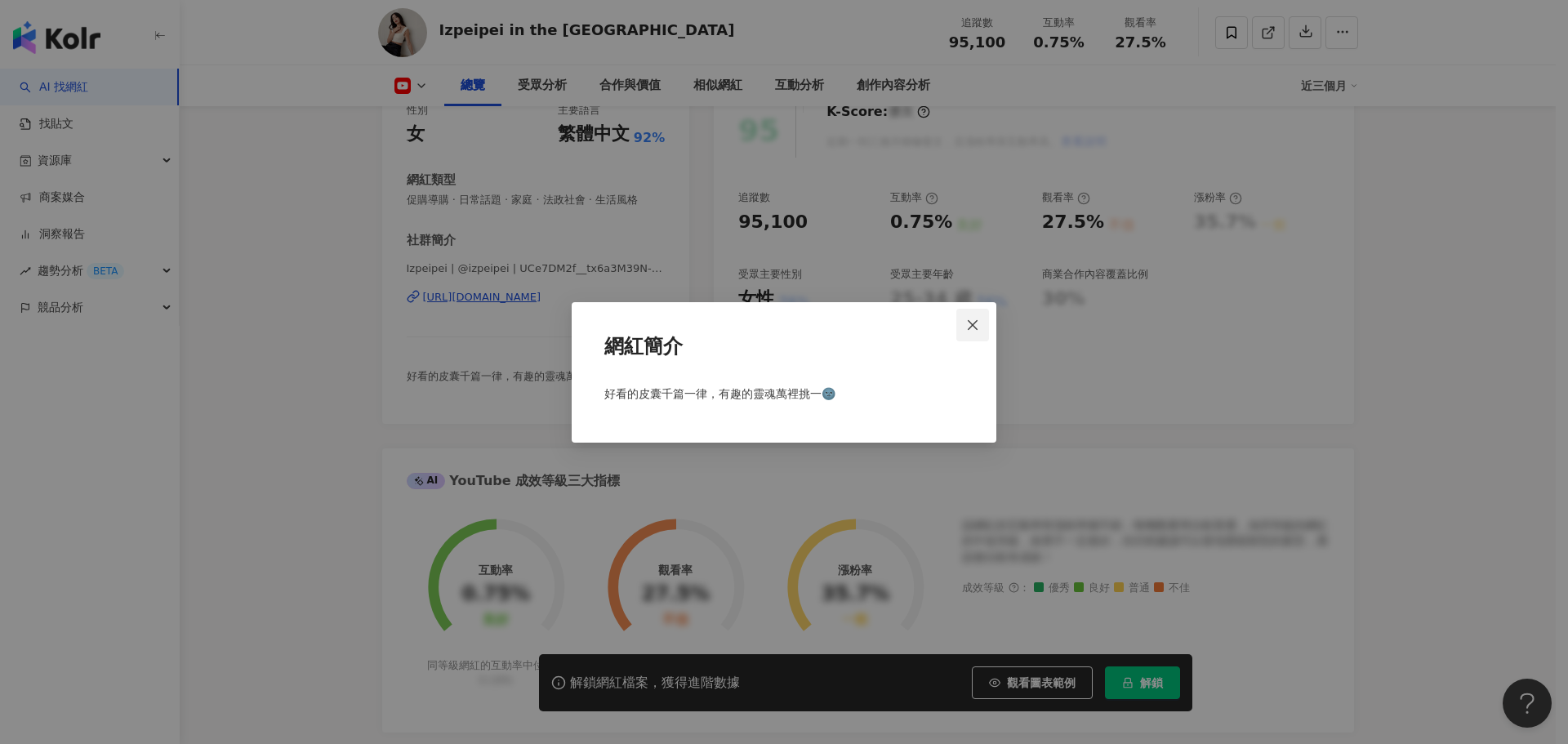
click at [972, 321] on icon "close" at bounding box center [973, 326] width 10 height 10
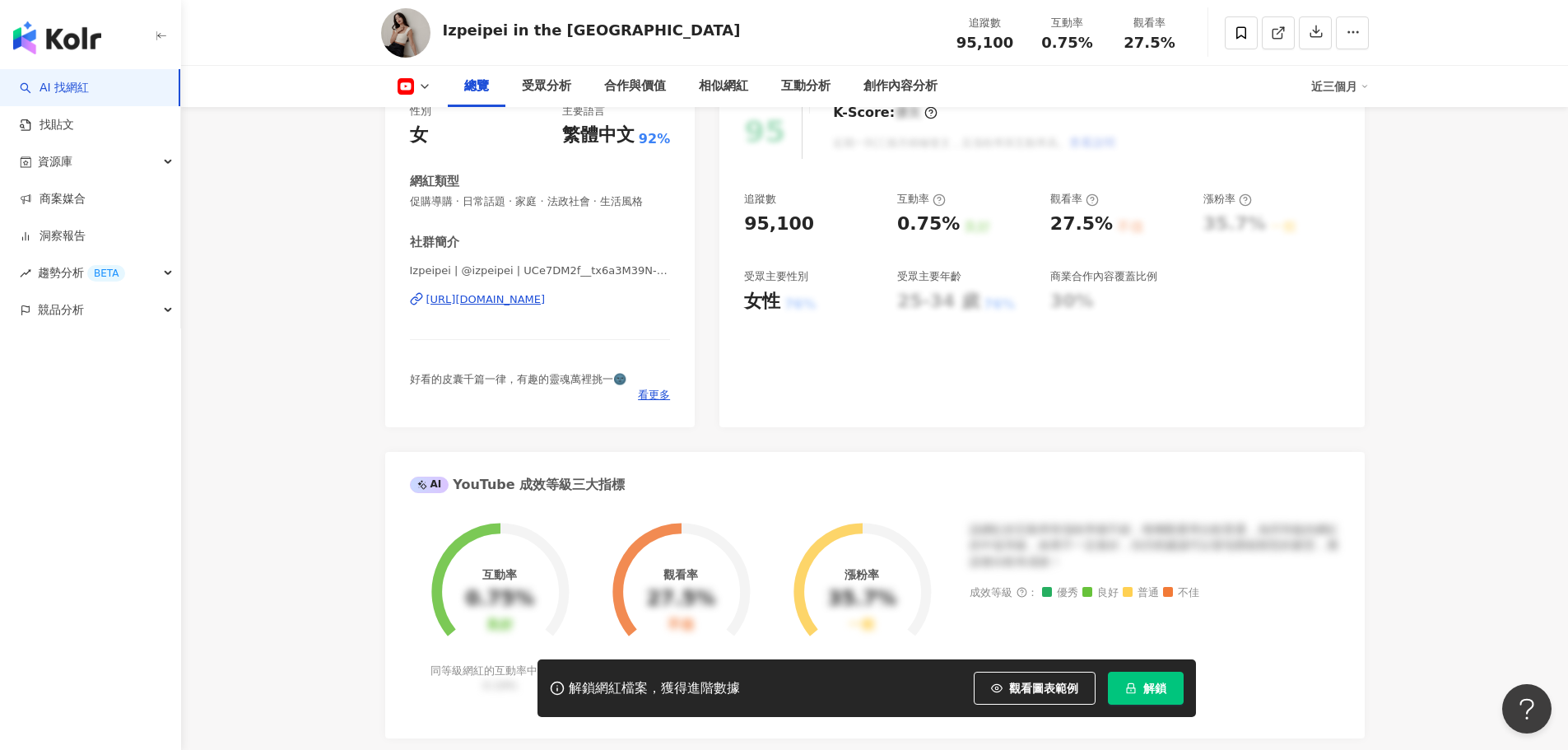
click at [546, 299] on div "[URL][DOMAIN_NAME]" at bounding box center [487, 300] width 120 height 15
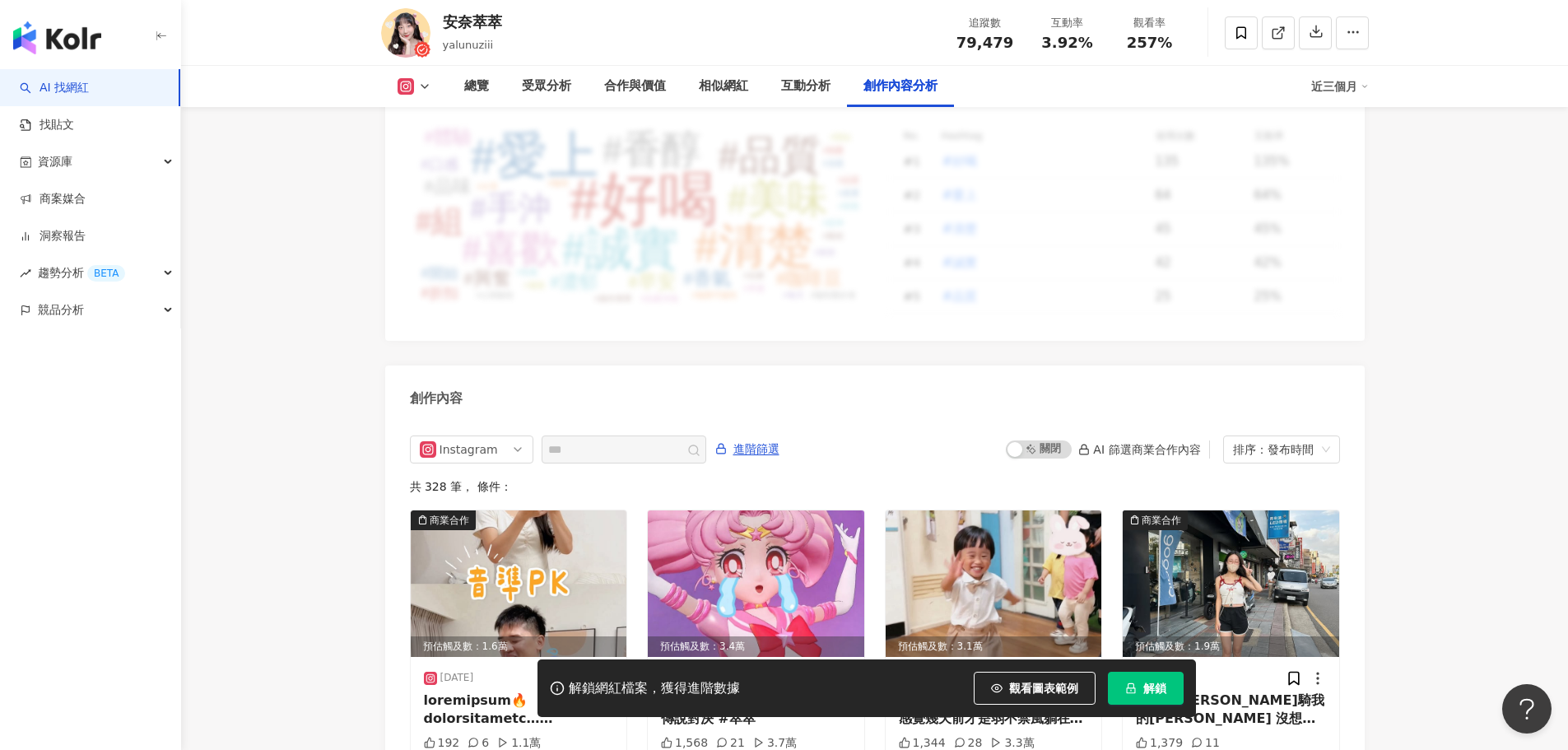
scroll to position [4870, 0]
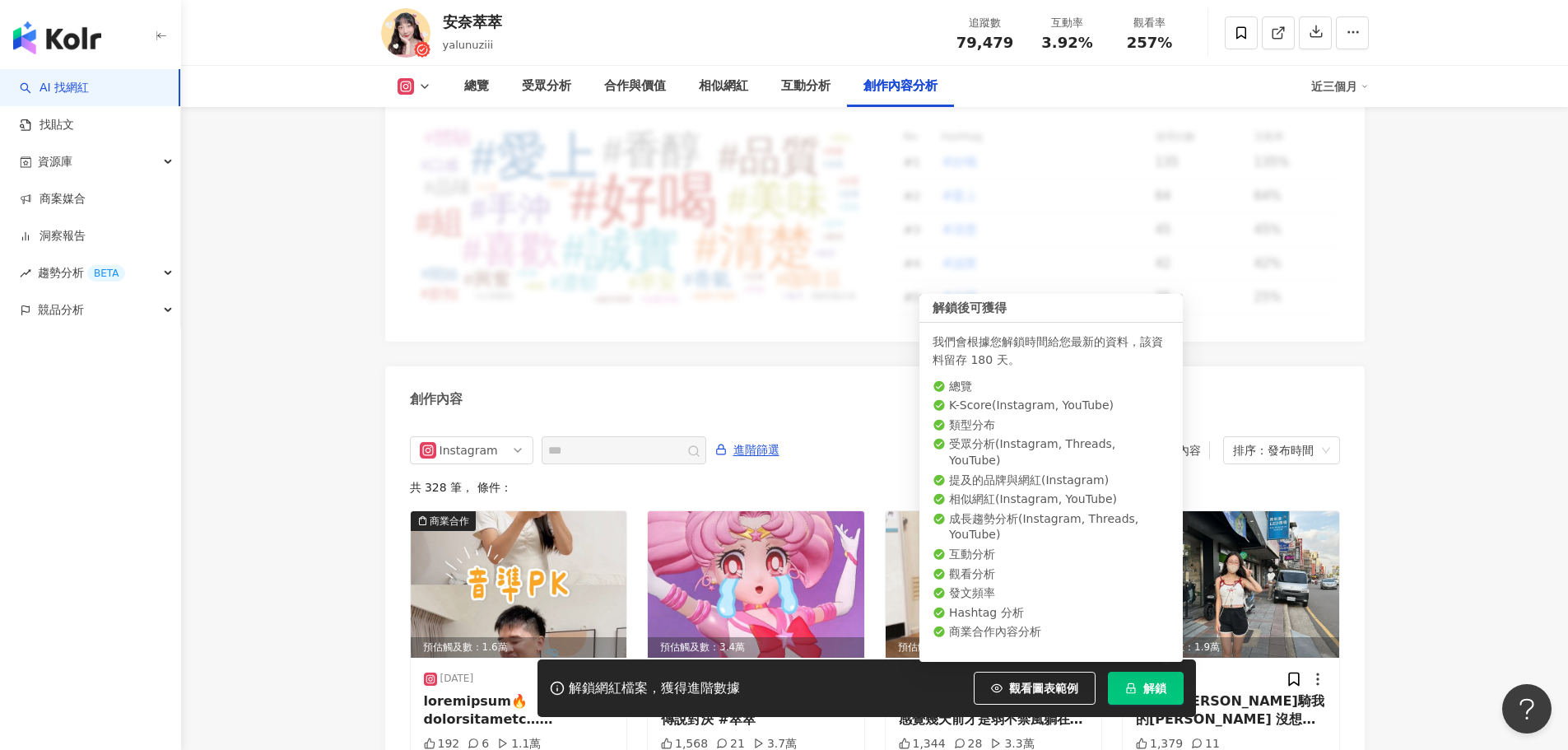
click at [1145, 688] on span "解鎖" at bounding box center [1155, 688] width 23 height 13
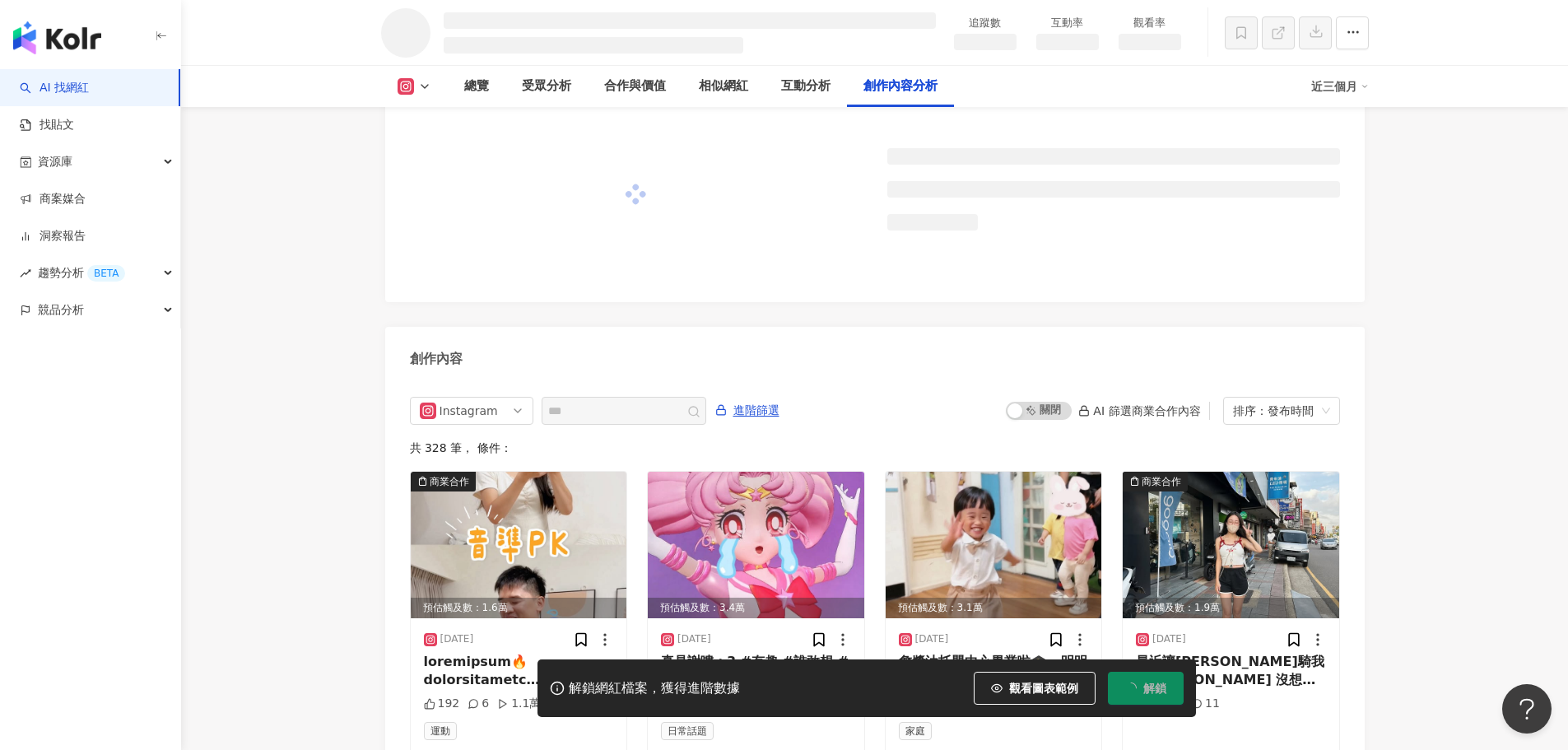
scroll to position [4238, 0]
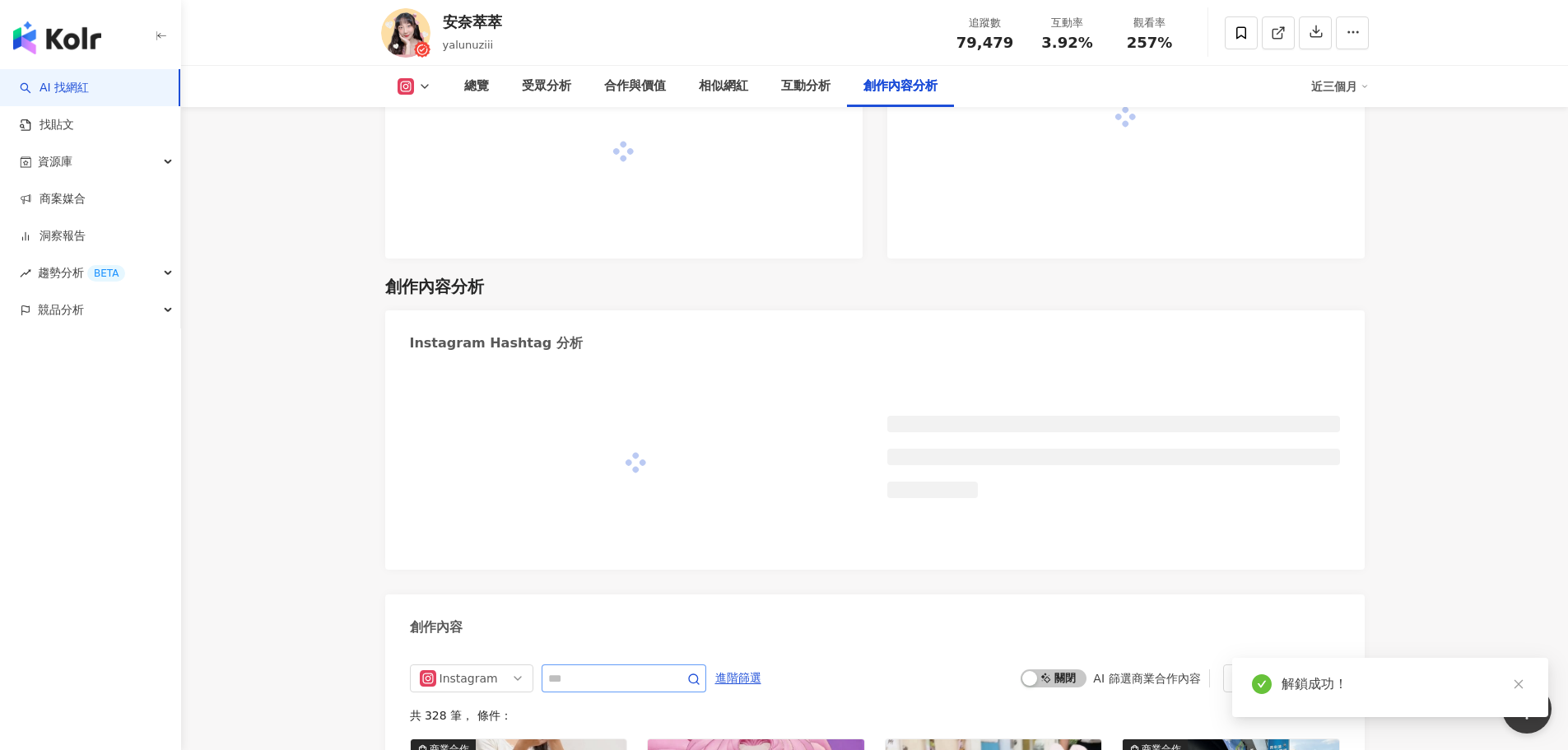
scroll to position [4507, 0]
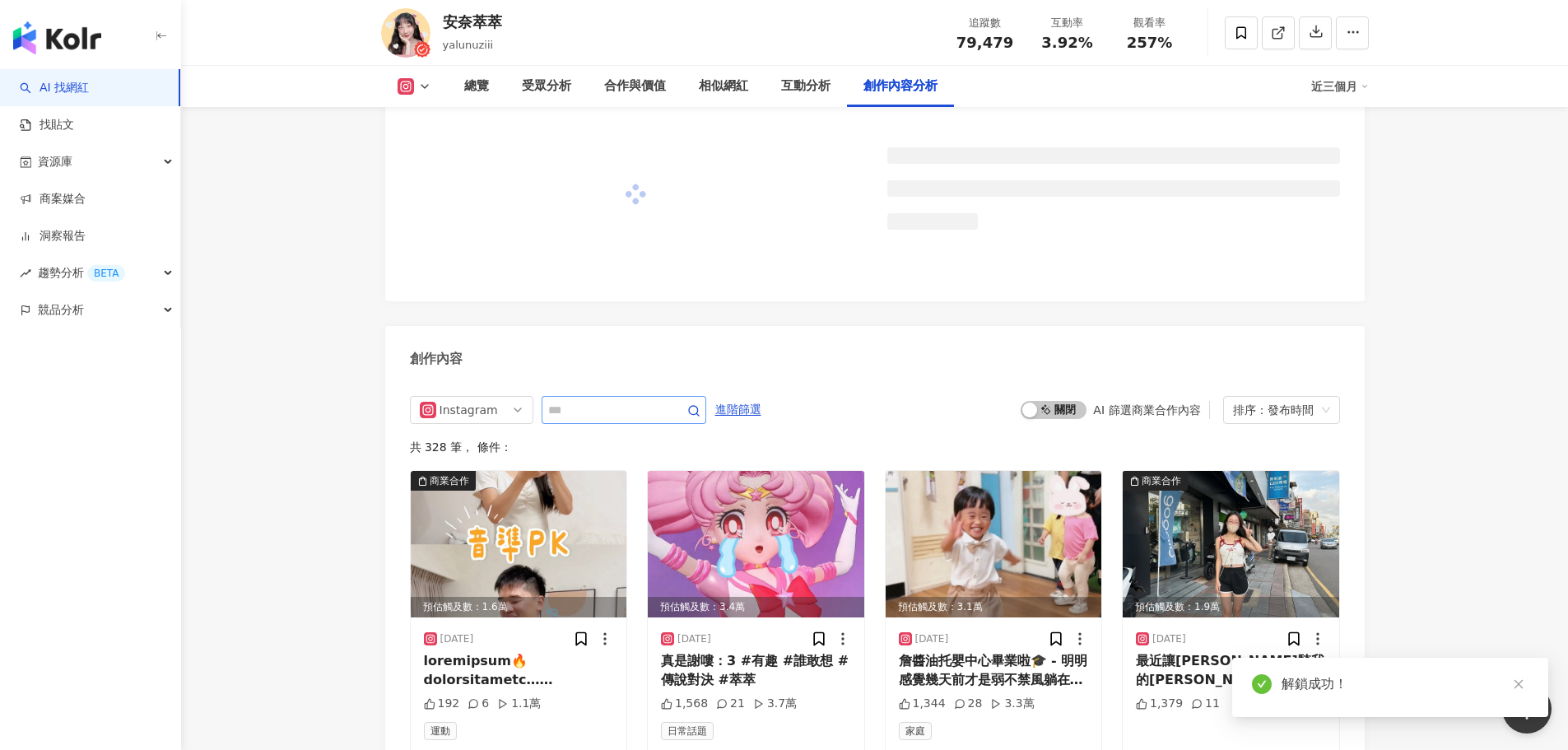
click at [571, 380] on div "Instagram 進階篩選 啟動 關閉 AI 篩選商業合作內容 排序：發布時間 共 328 筆 ， 條件： 商業合作 預估觸及數：1.6萬 2025/8/1…" at bounding box center [876, 579] width 980 height 398
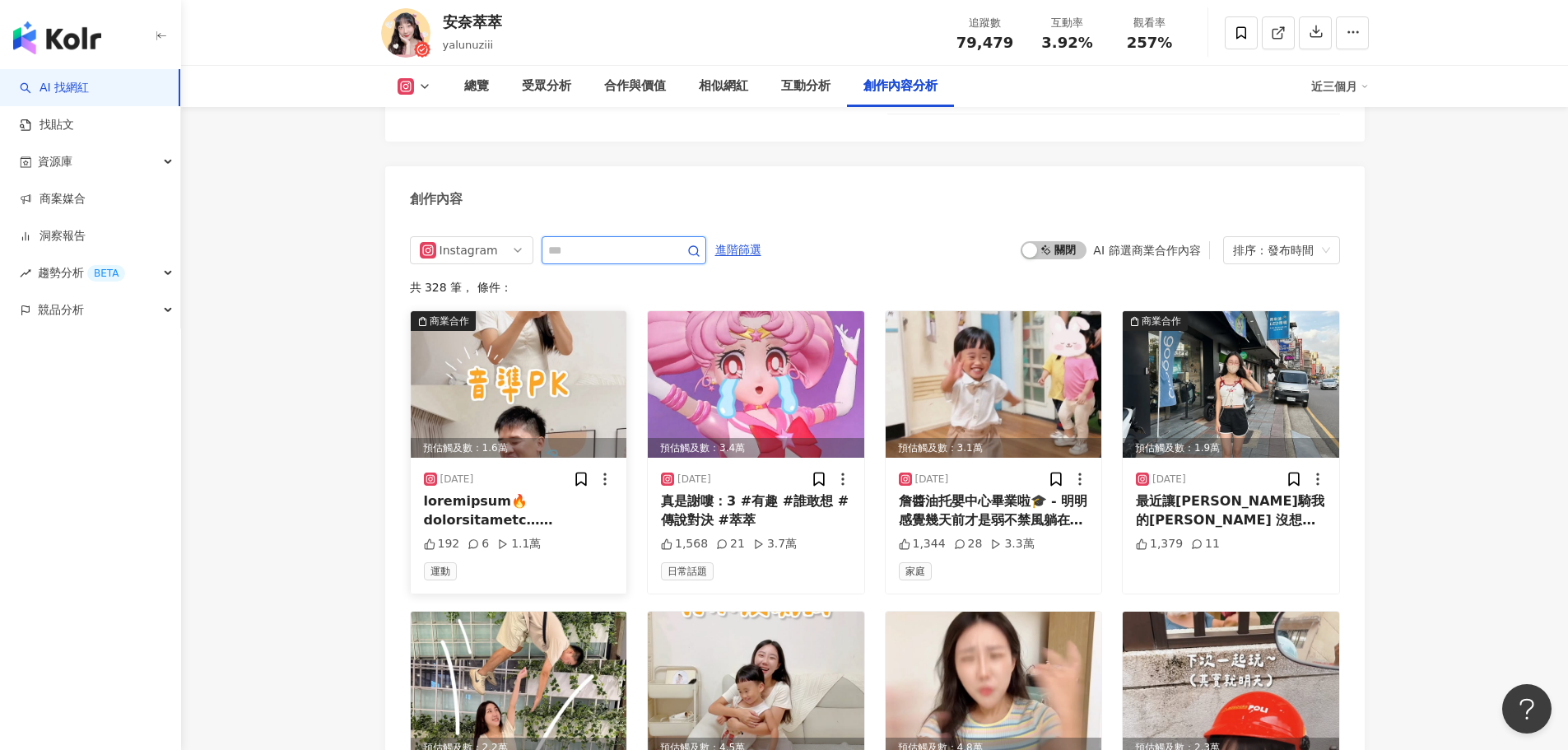
scroll to position [5053, 0]
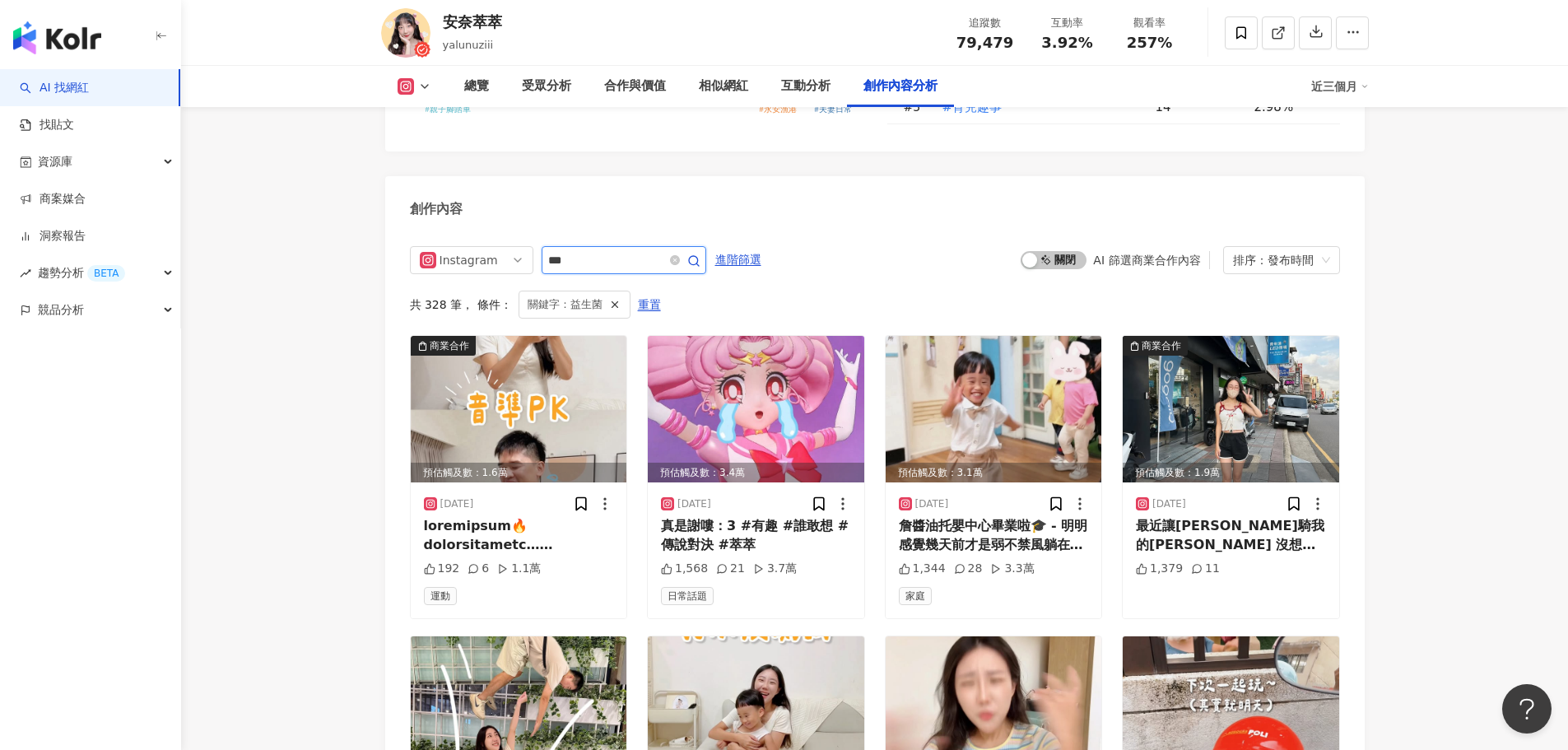
scroll to position [5061, 0]
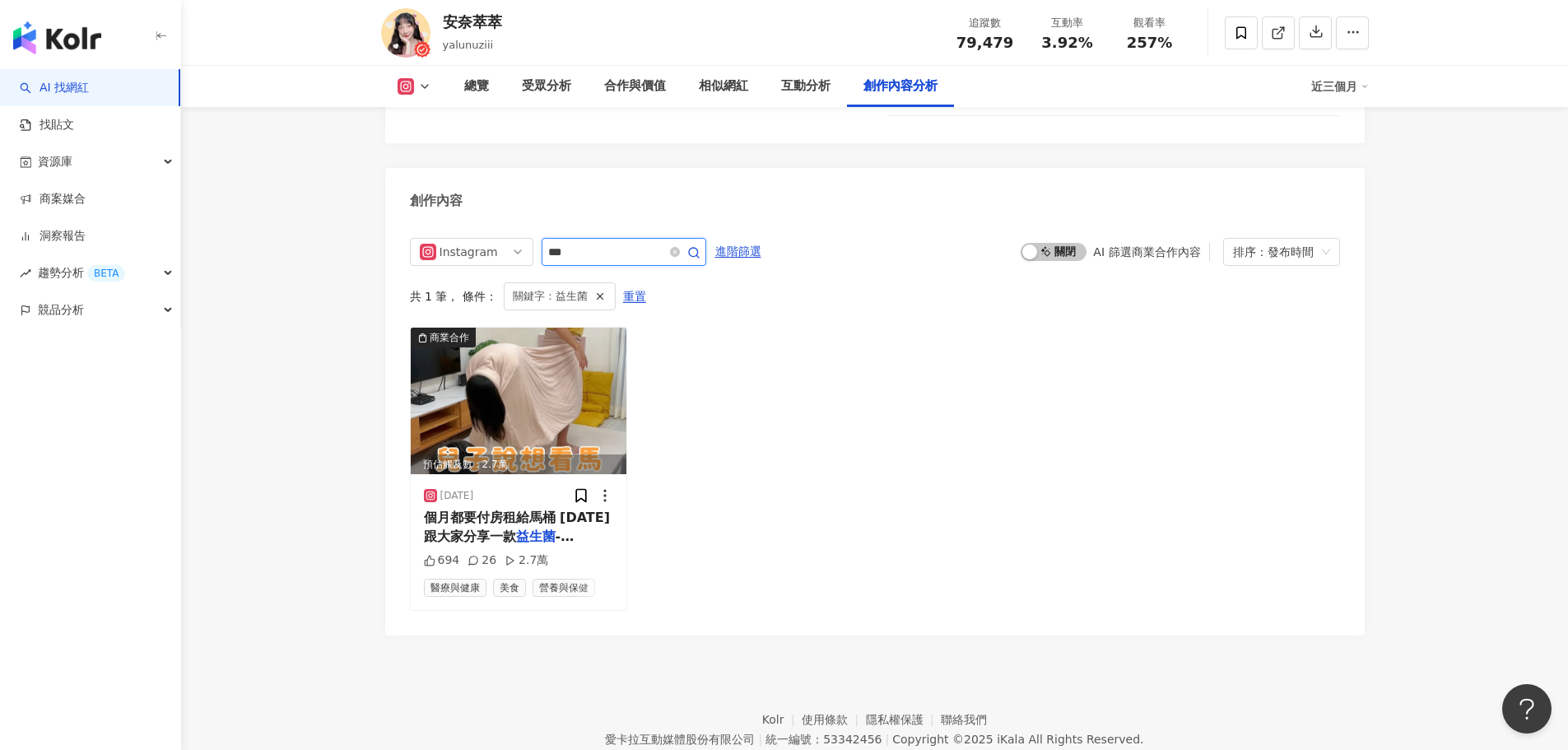
drag, startPoint x: 586, startPoint y: 191, endPoint x: 547, endPoint y: 192, distance: 39.0
click at [548, 242] on input "***" at bounding box center [606, 251] width 116 height 19
type input "***"
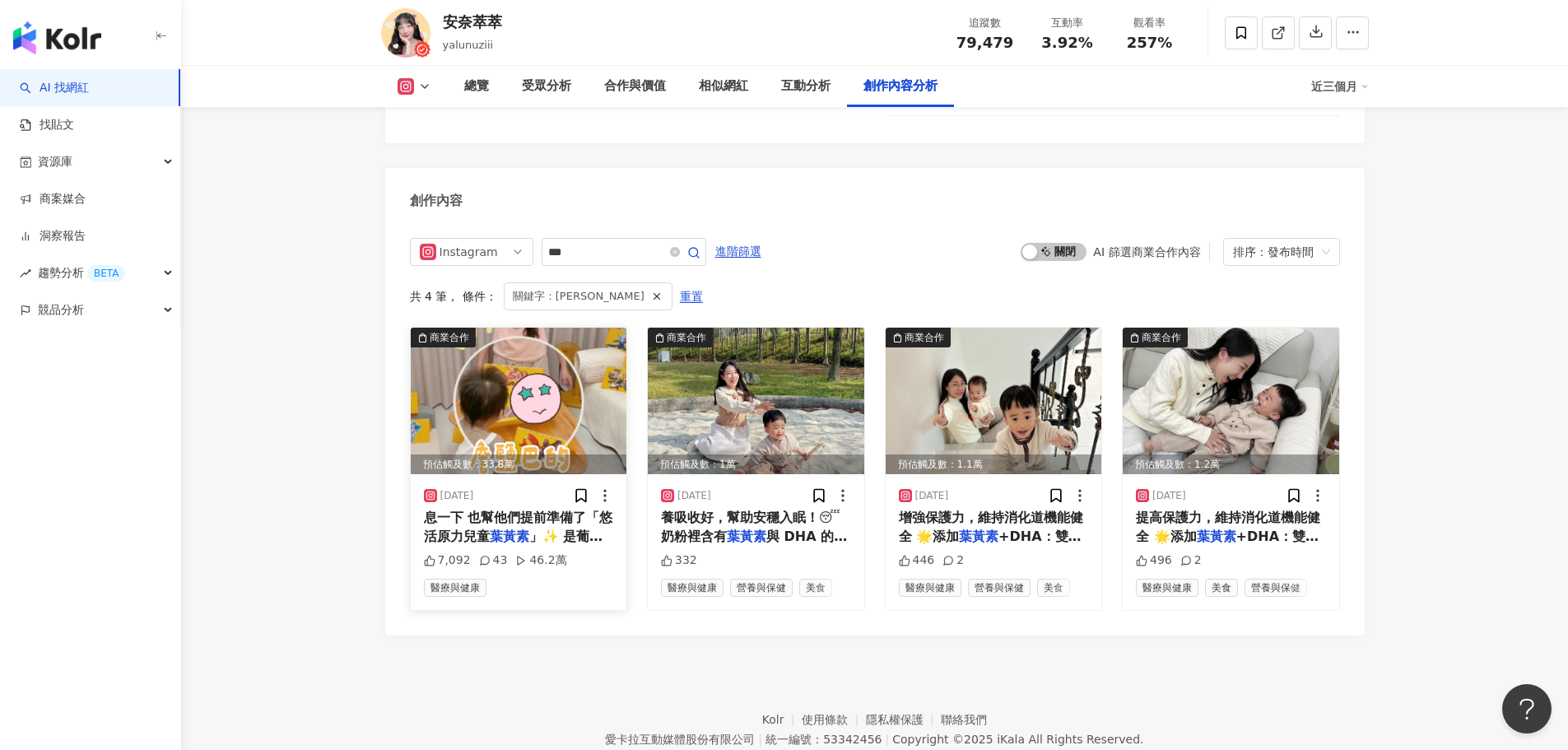
click at [482, 350] on img at bounding box center [519, 401] width 217 height 147
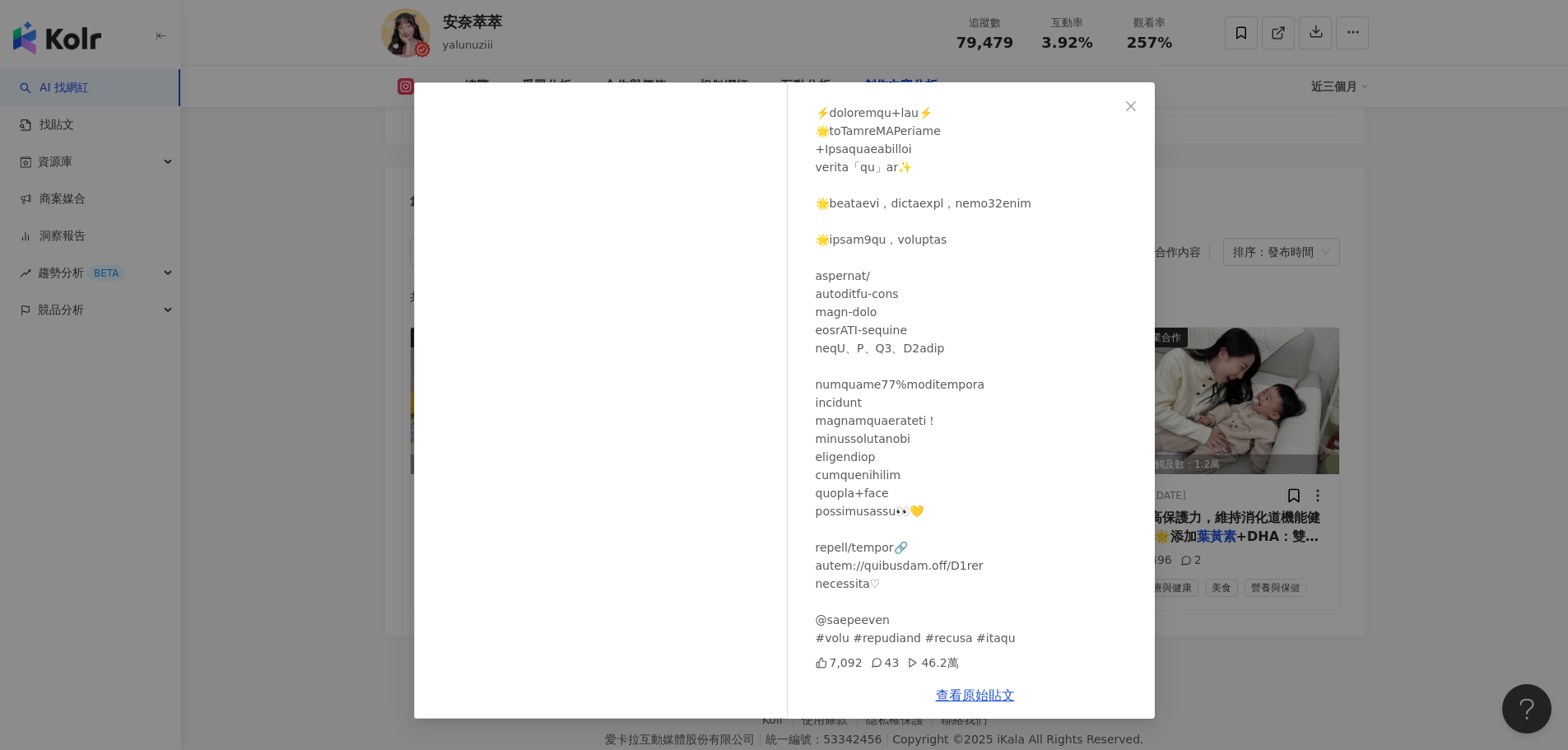
scroll to position [5068, 0]
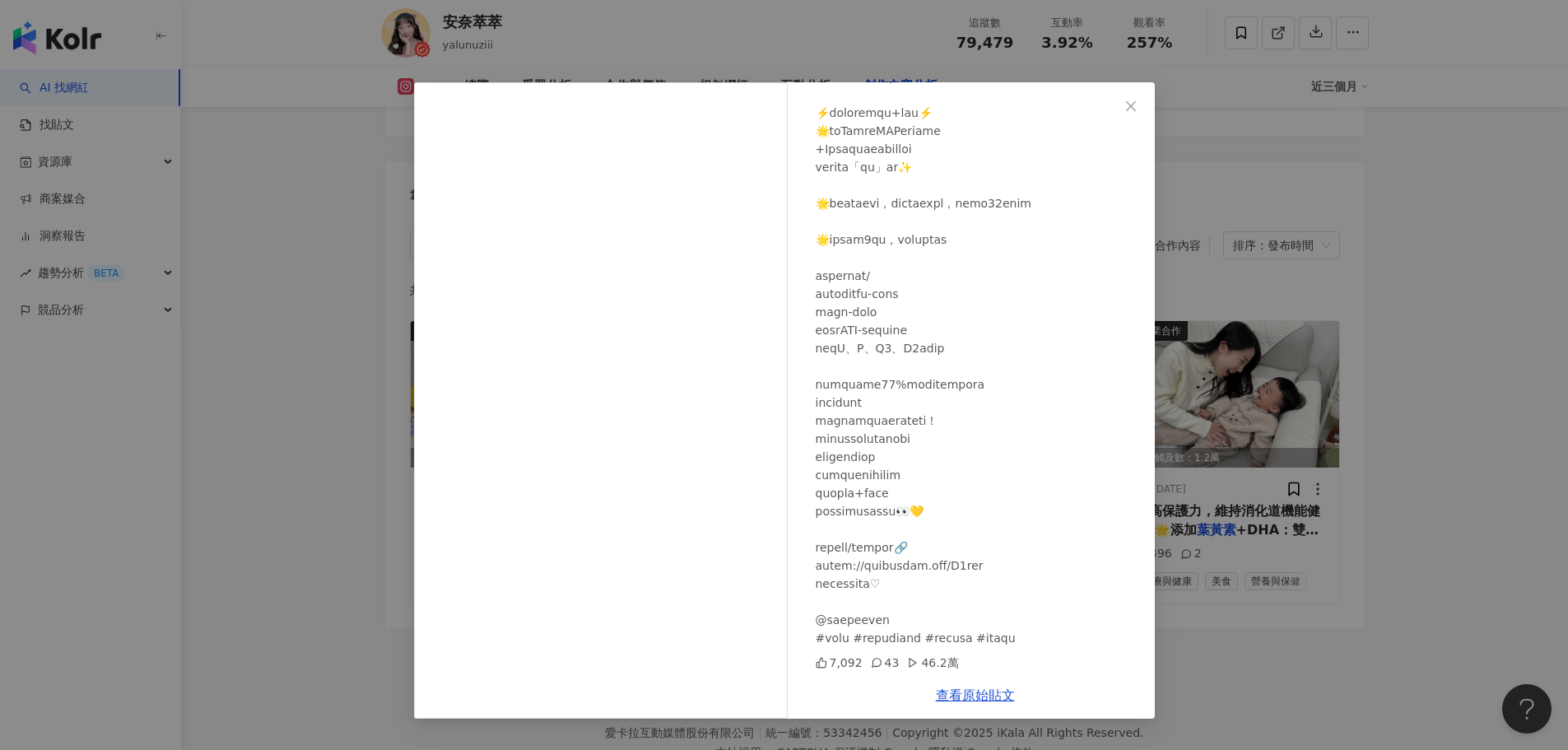
click at [306, 396] on div "安奈萃萃 2025/5/9 7,092 43 46.2萬 查看原始貼文" at bounding box center [784, 375] width 1568 height 750
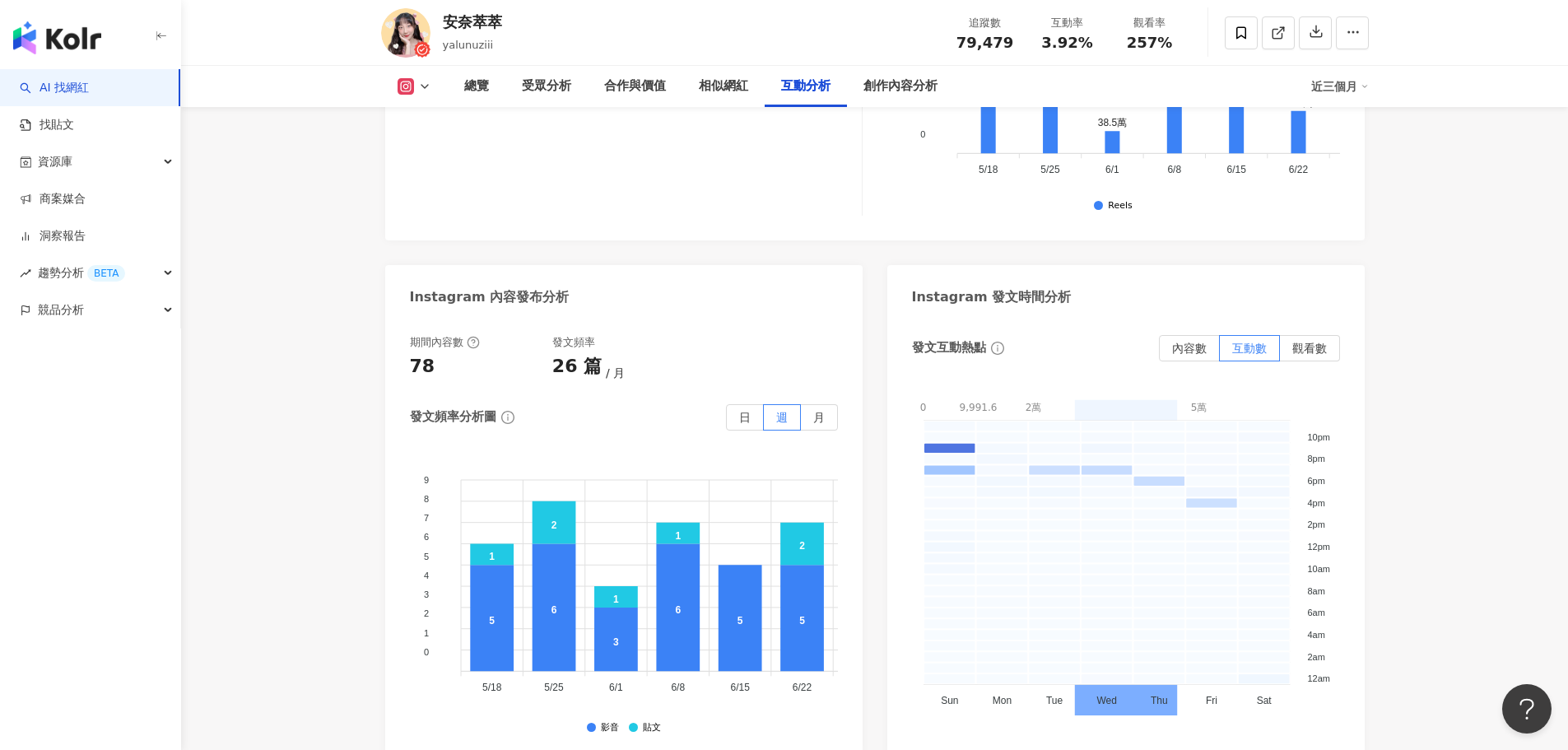
scroll to position [4080, 0]
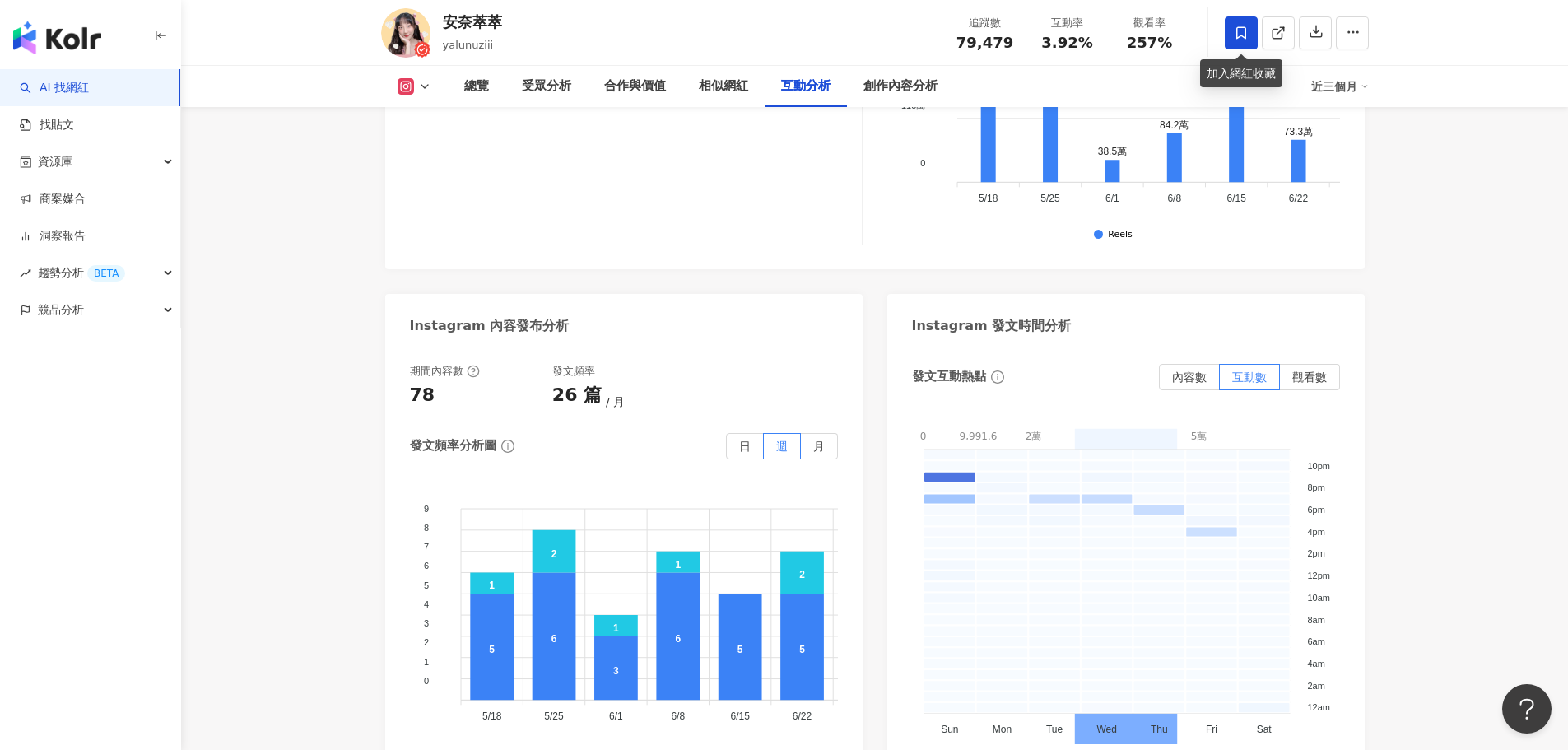
click at [1247, 46] on span at bounding box center [1241, 33] width 33 height 33
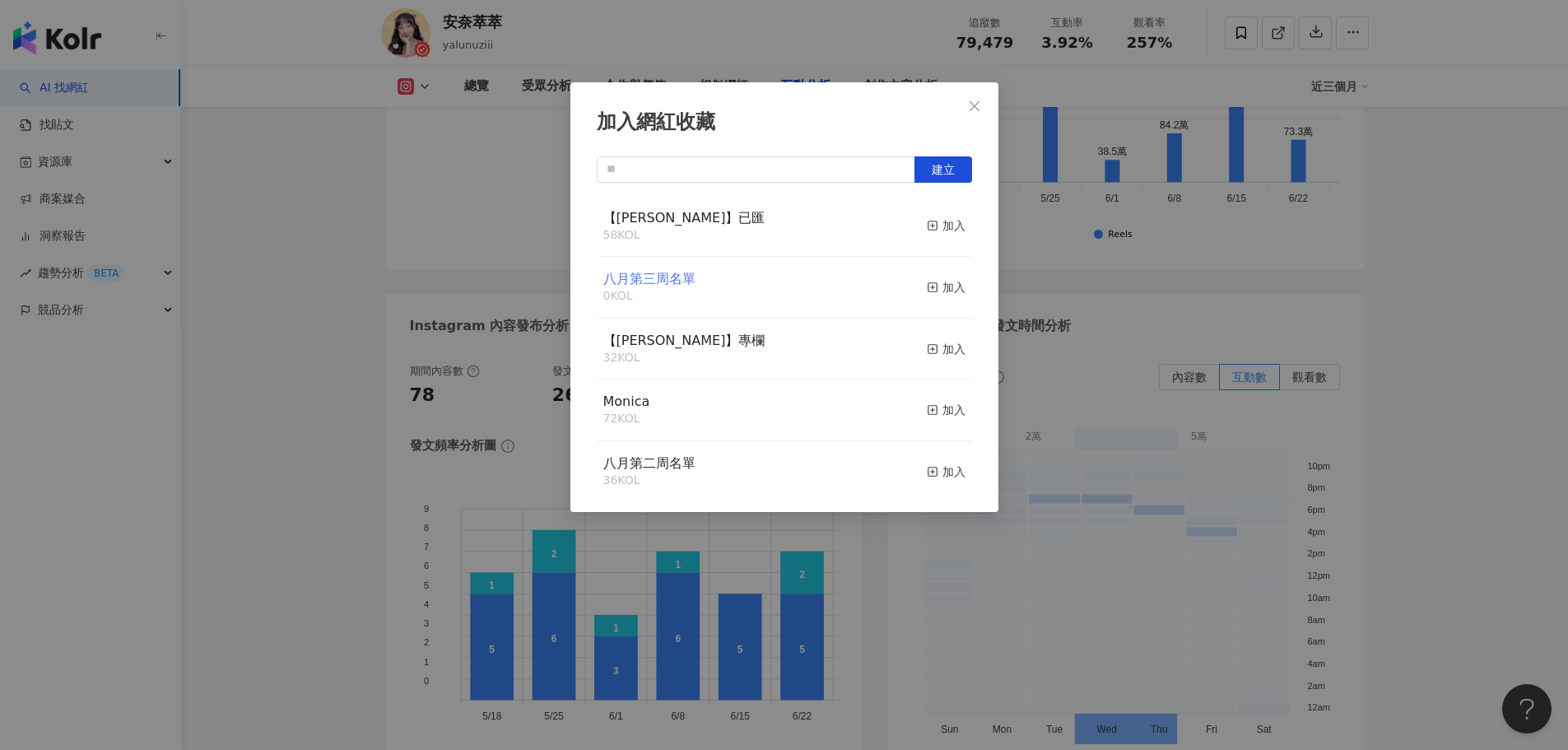
click at [656, 283] on span "八月第三周名單" at bounding box center [649, 278] width 92 height 16
click at [648, 283] on span "八月第三周名單" at bounding box center [649, 278] width 92 height 16
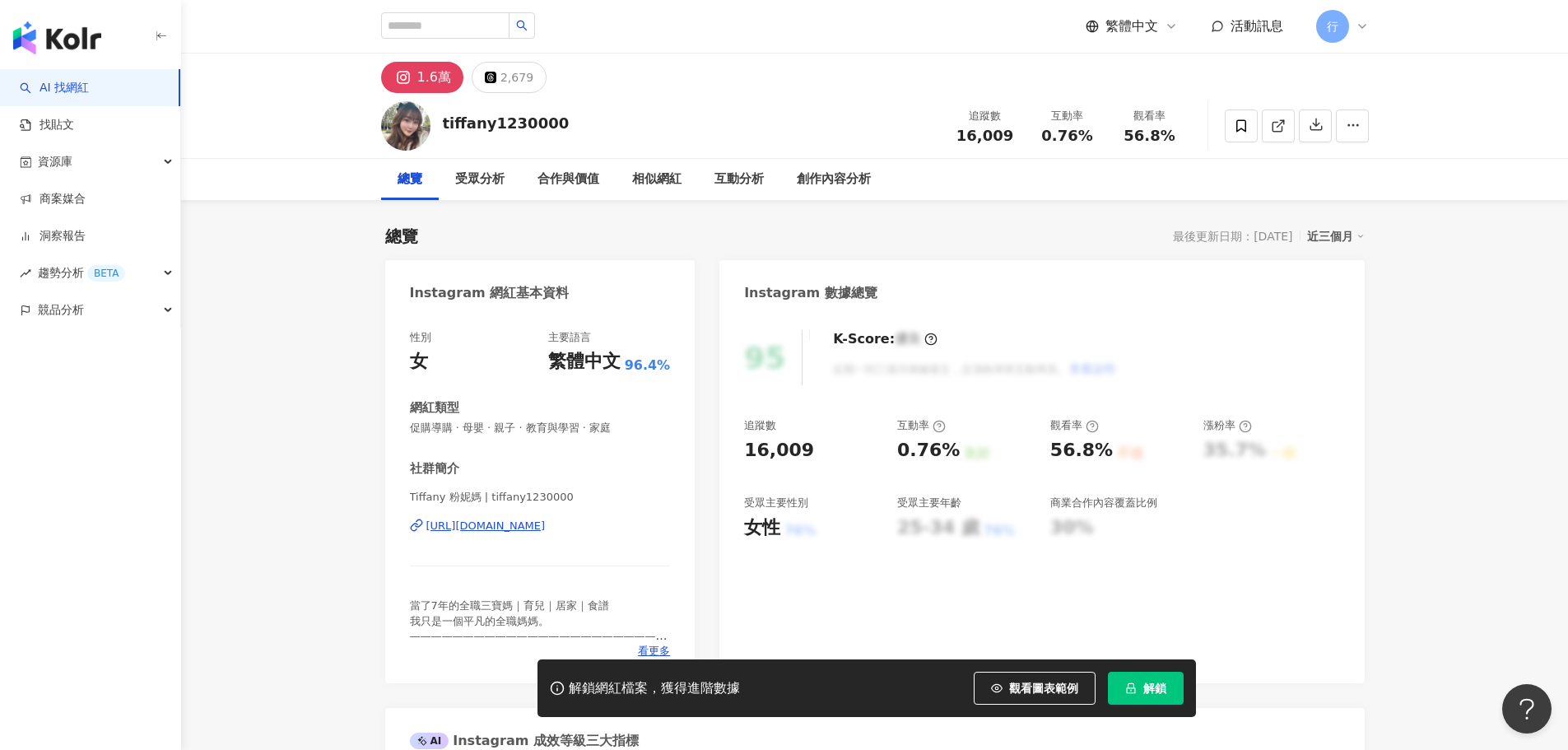
click at [546, 519] on div "[URL][DOMAIN_NAME]" at bounding box center [487, 526] width 120 height 15
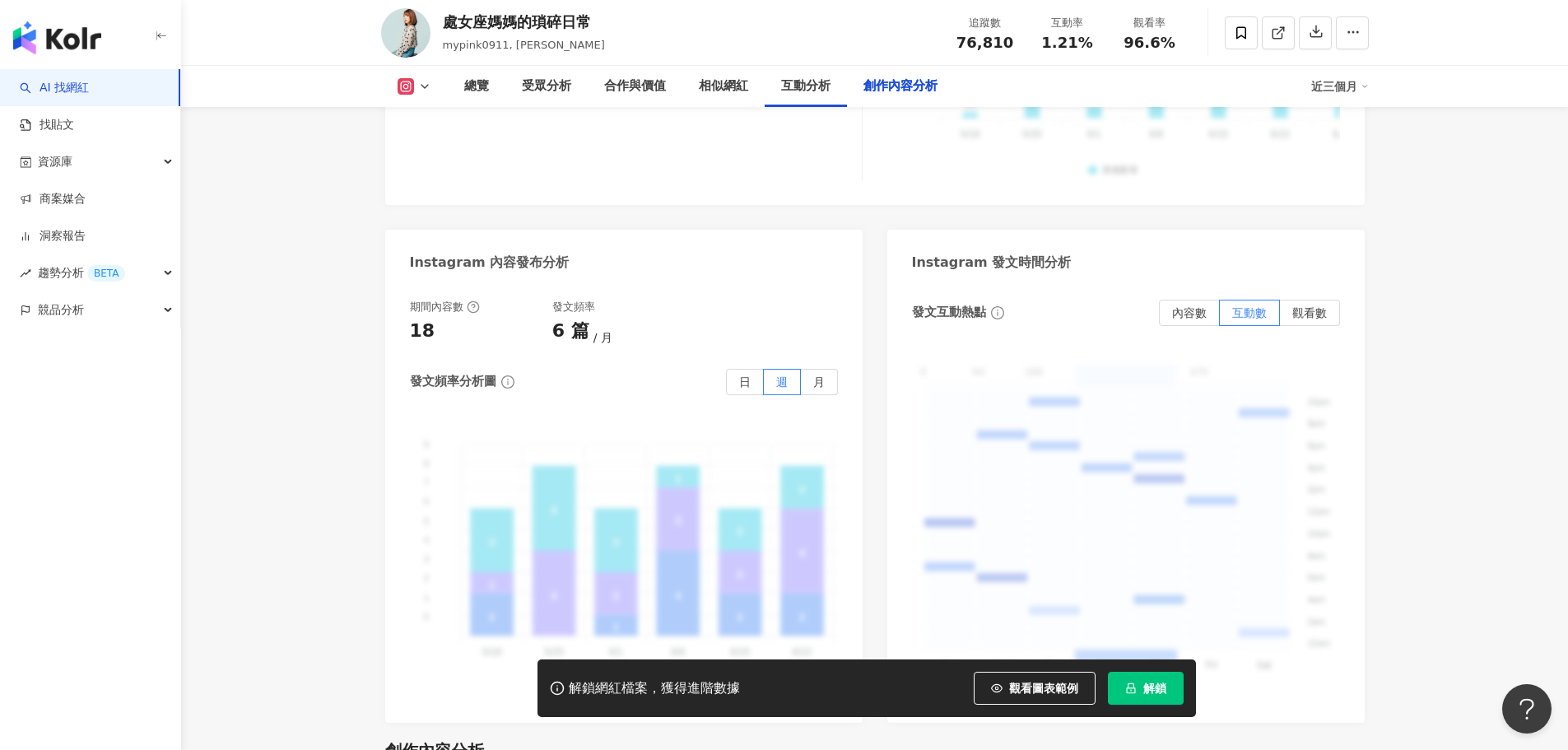
scroll to position [5058, 0]
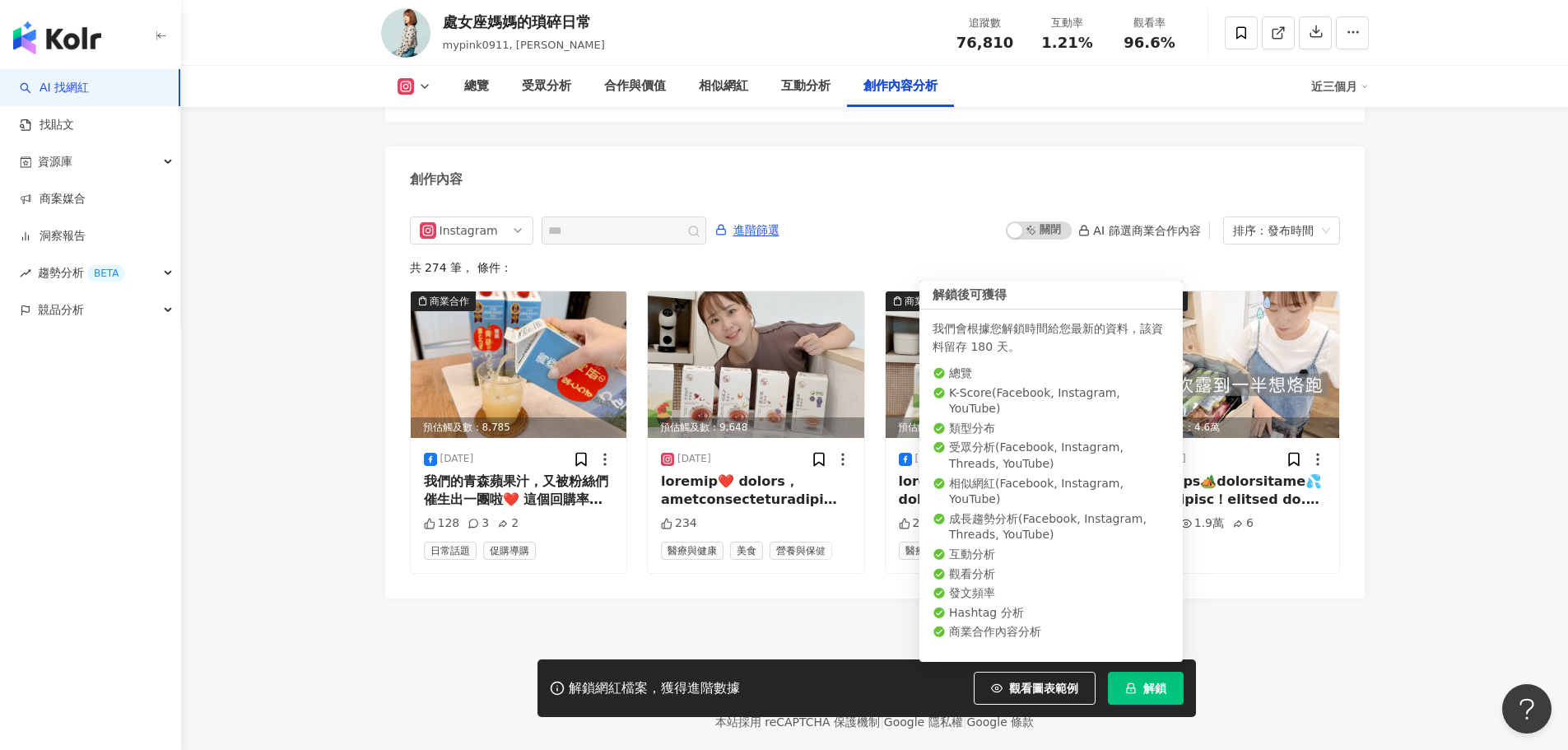
click at [1155, 695] on span "解鎖" at bounding box center [1155, 688] width 23 height 13
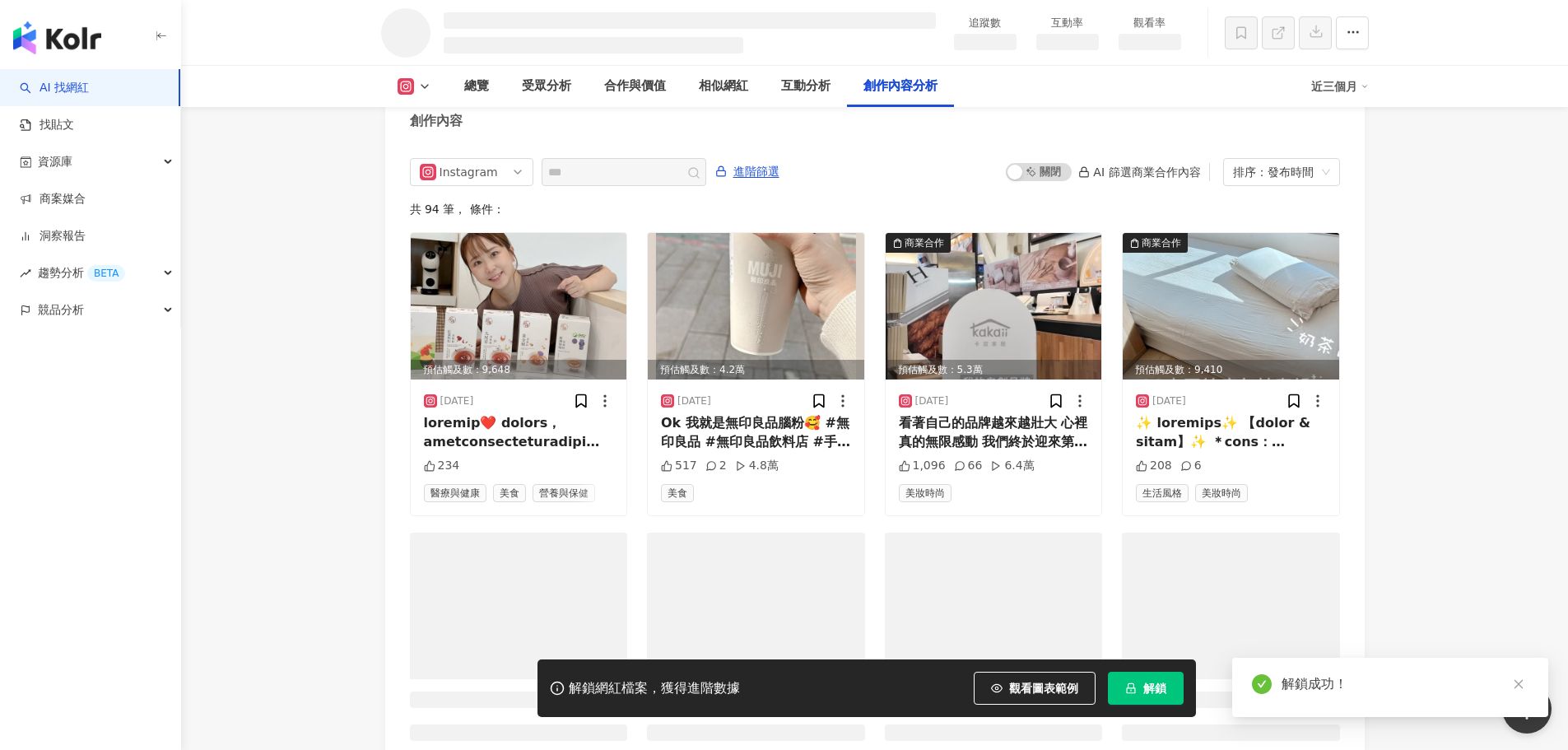
scroll to position [4411, 0]
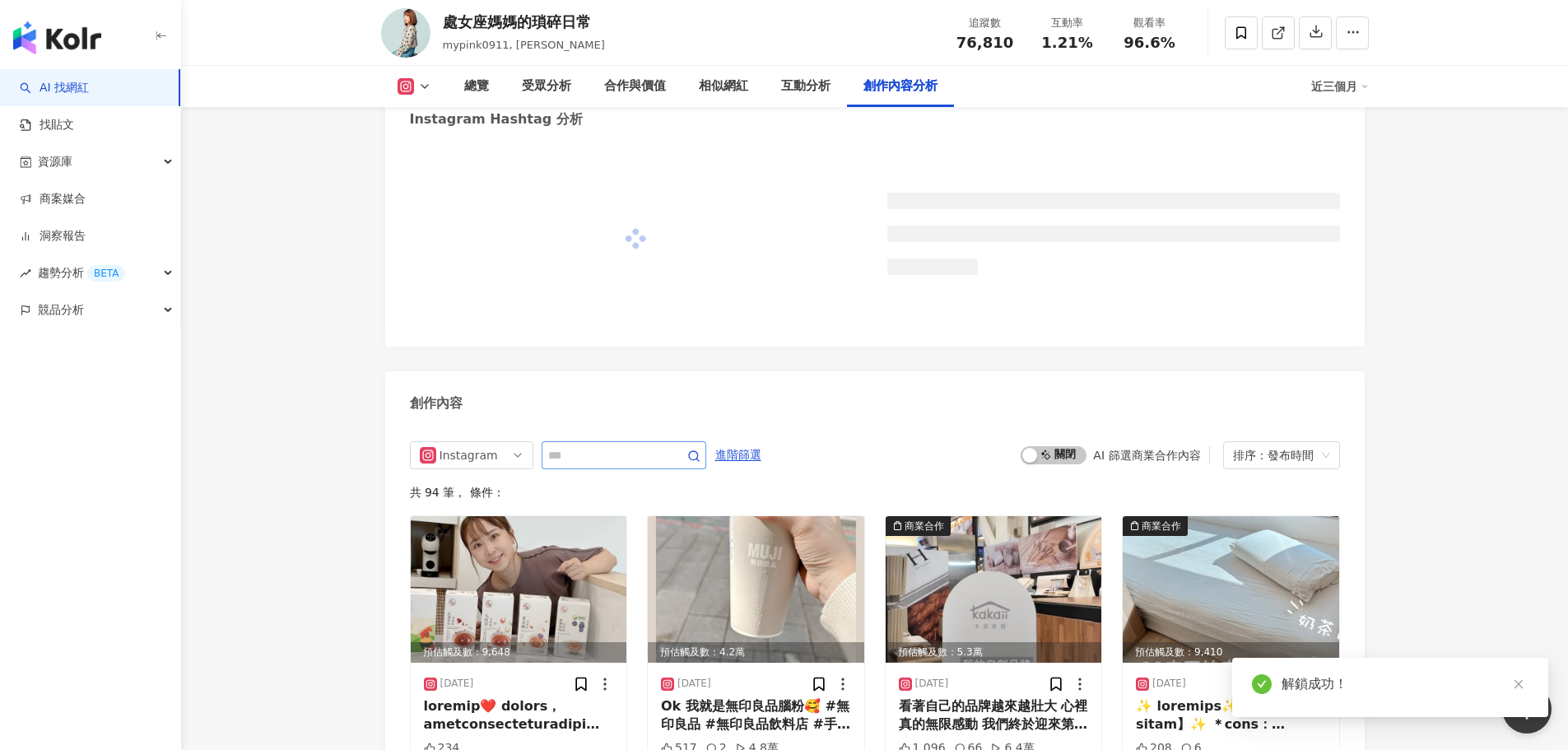
scroll to position [4649, 0]
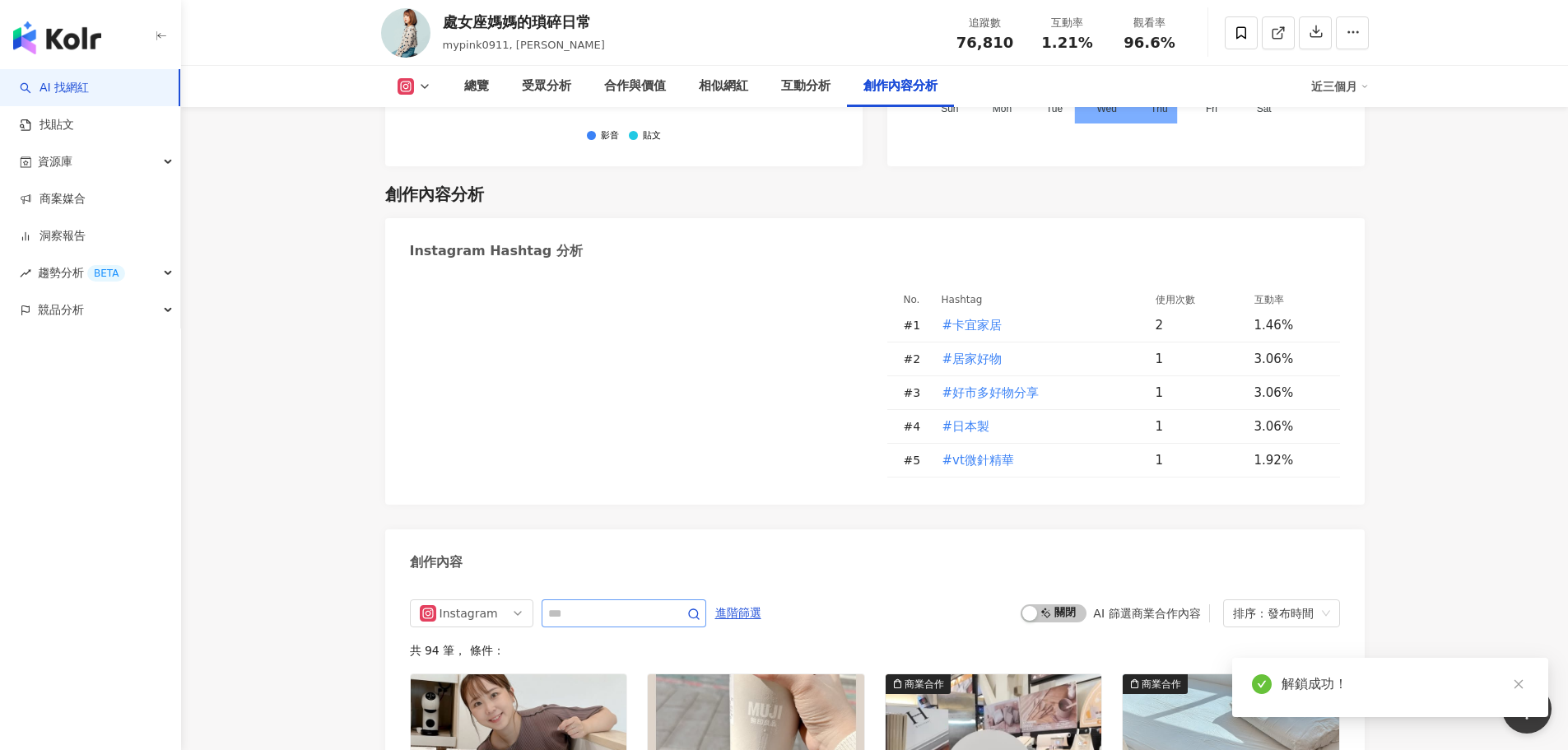
click at [576, 603] on input "text" at bounding box center [606, 612] width 116 height 19
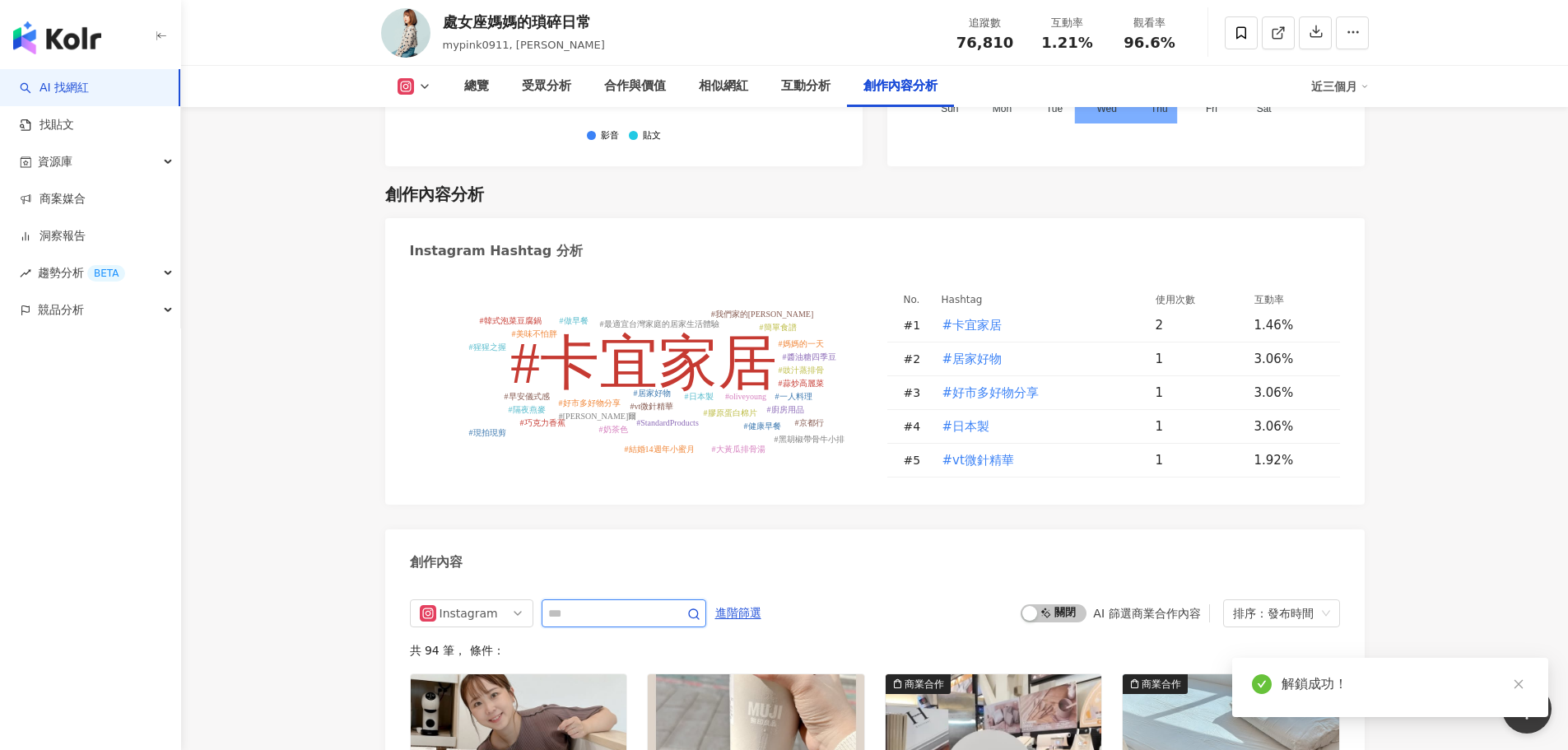
scroll to position [5031, 0]
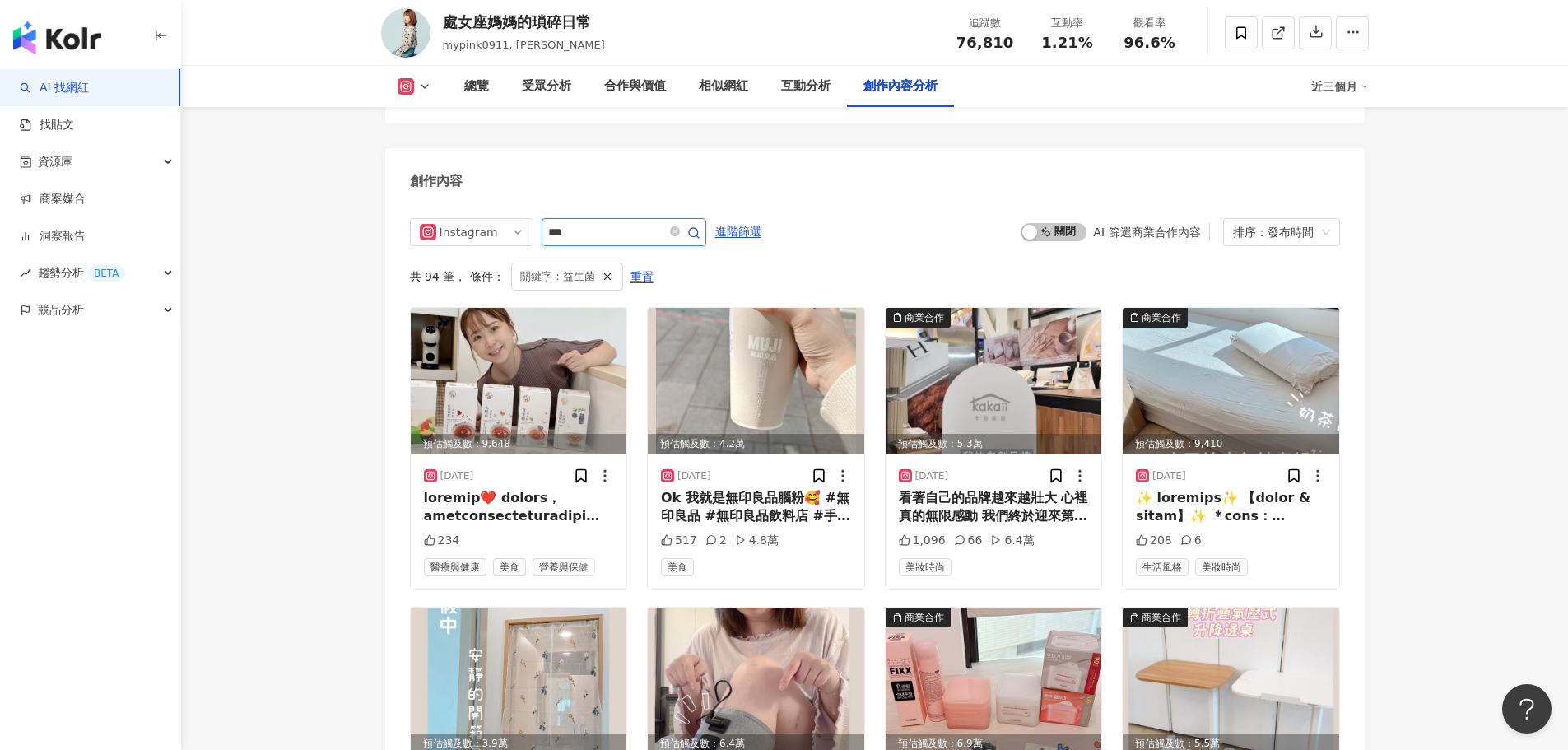
scroll to position [4903, 0]
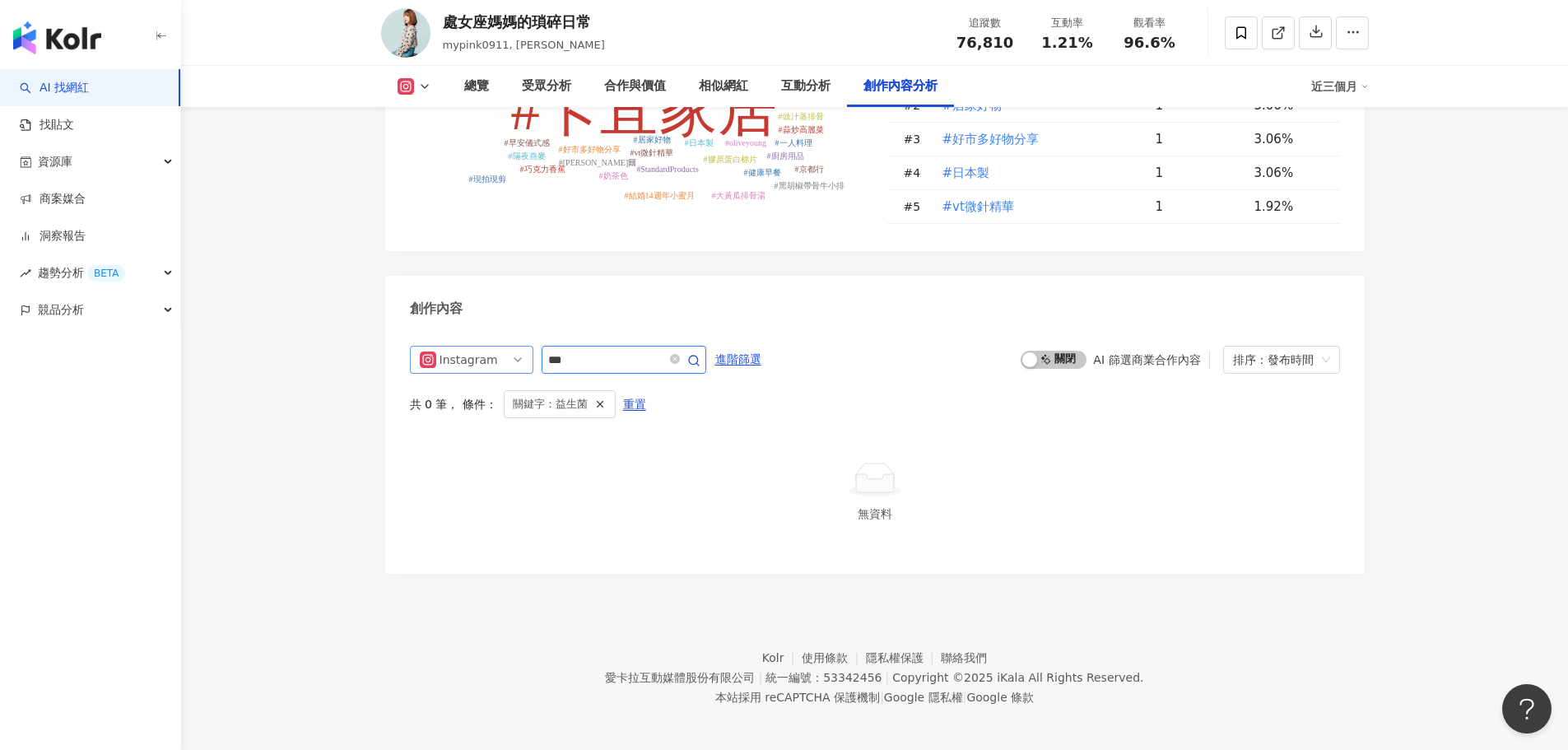
drag, startPoint x: 603, startPoint y: 356, endPoint x: 518, endPoint y: 352, distance: 85.1
click at [518, 352] on div "Instagram ***" at bounding box center [558, 359] width 296 height 28
click at [701, 354] on icon "button" at bounding box center [694, 361] width 13 height 13
drag, startPoint x: 598, startPoint y: 350, endPoint x: 512, endPoint y: 349, distance: 86.0
click at [512, 349] on div "Instagram ***" at bounding box center [558, 359] width 296 height 28
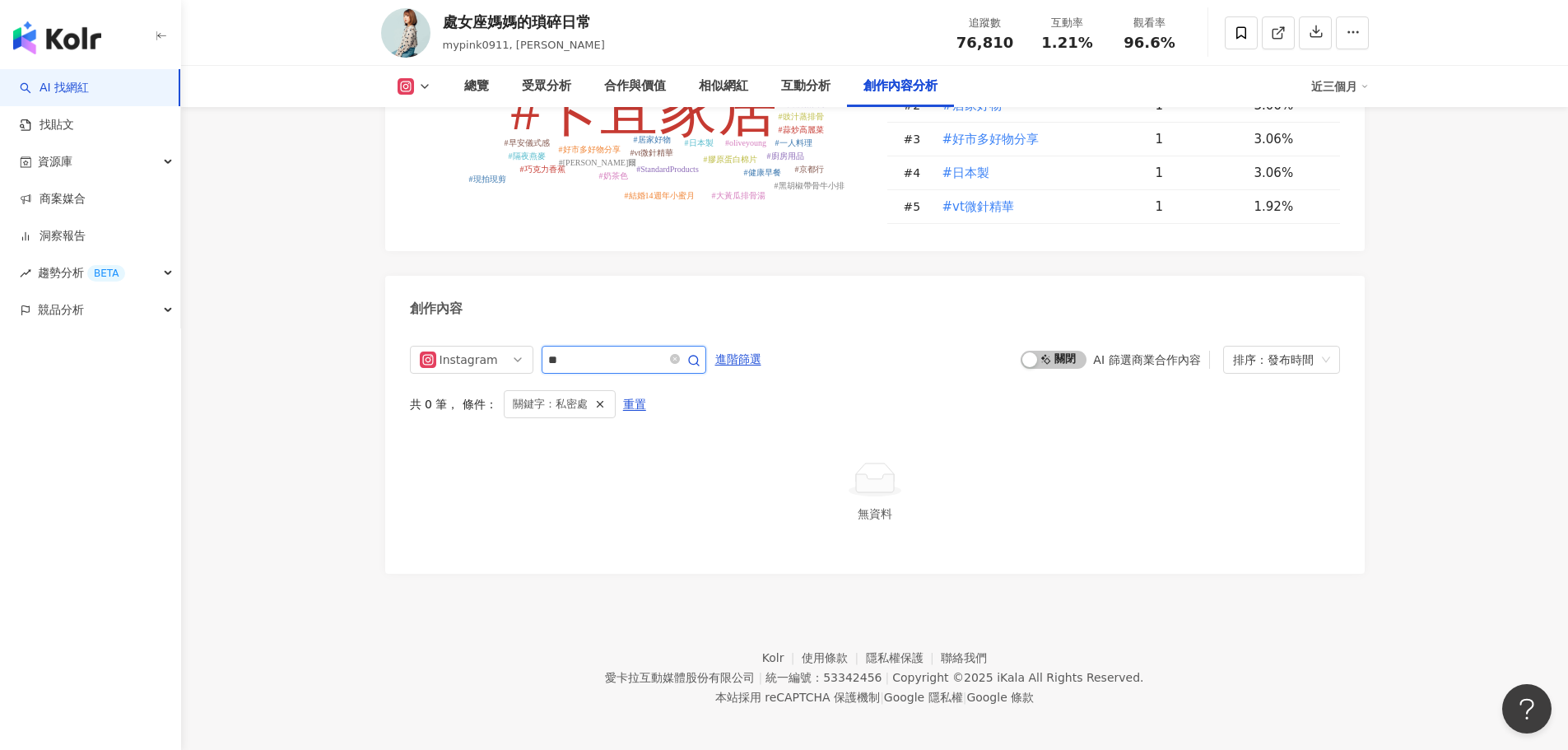
click at [701, 356] on icon "button" at bounding box center [694, 361] width 13 height 13
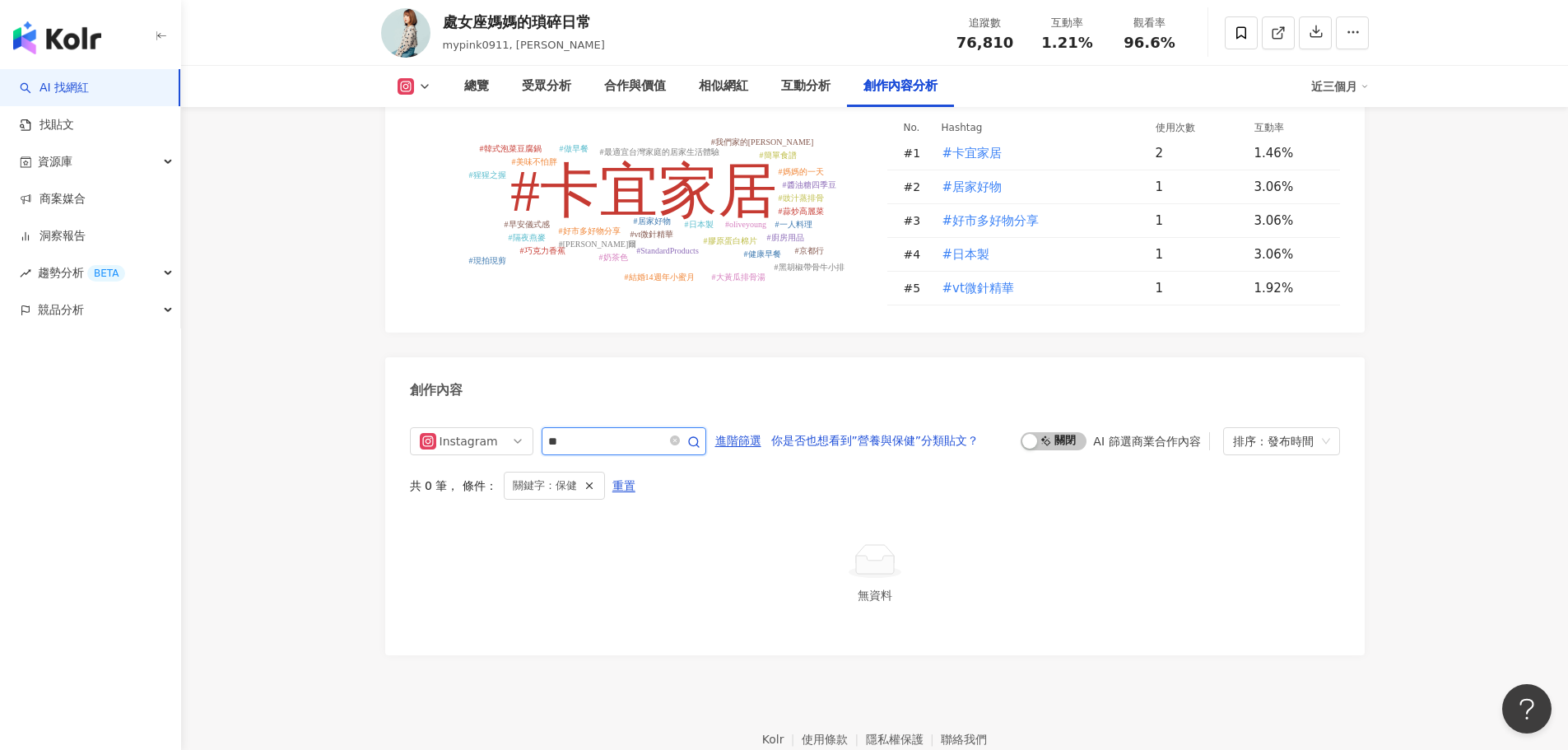
scroll to position [4879, 0]
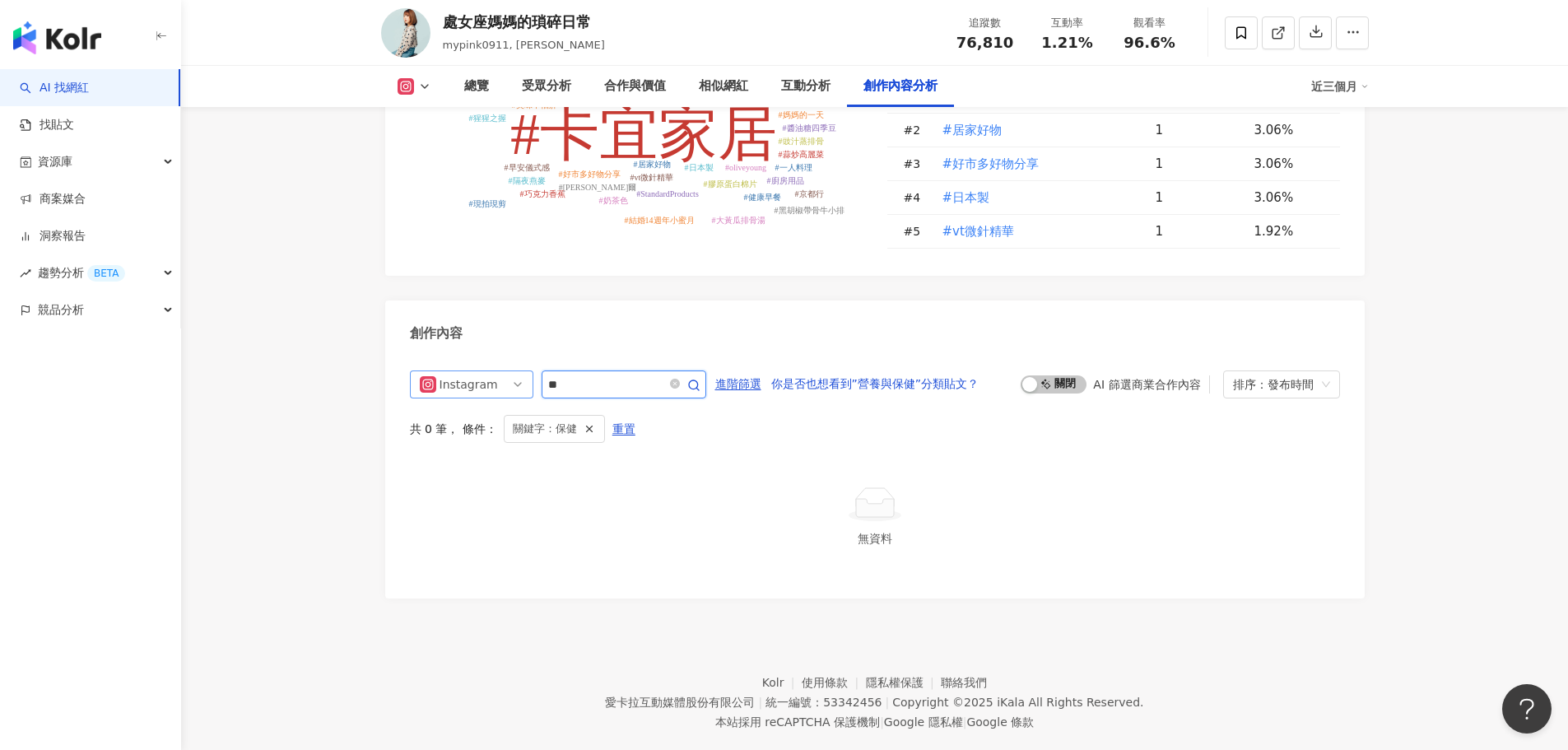
drag, startPoint x: 598, startPoint y: 381, endPoint x: 518, endPoint y: 382, distance: 80.0
click at [518, 382] on div "Instagram **" at bounding box center [558, 384] width 296 height 28
type input "**"
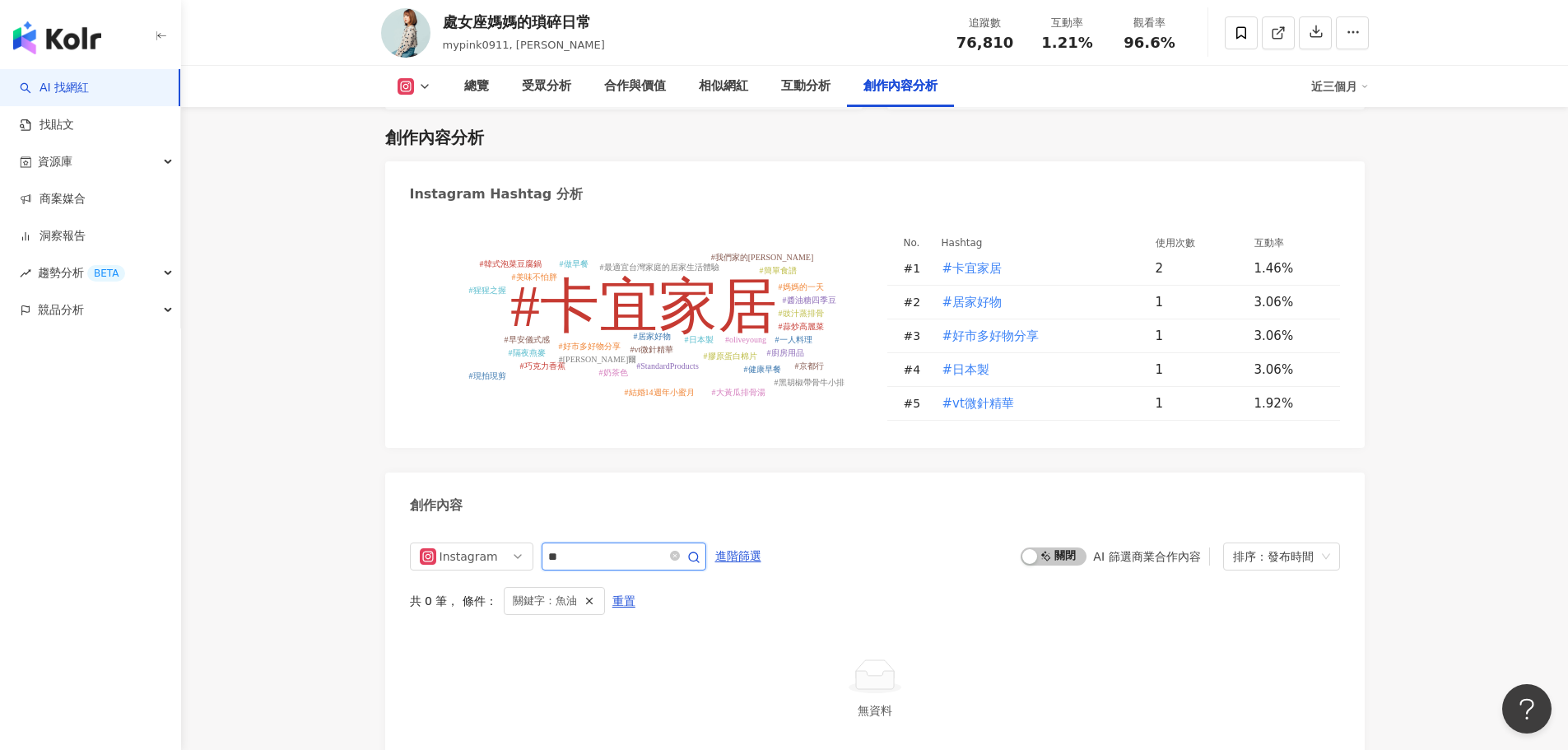
scroll to position [4656, 0]
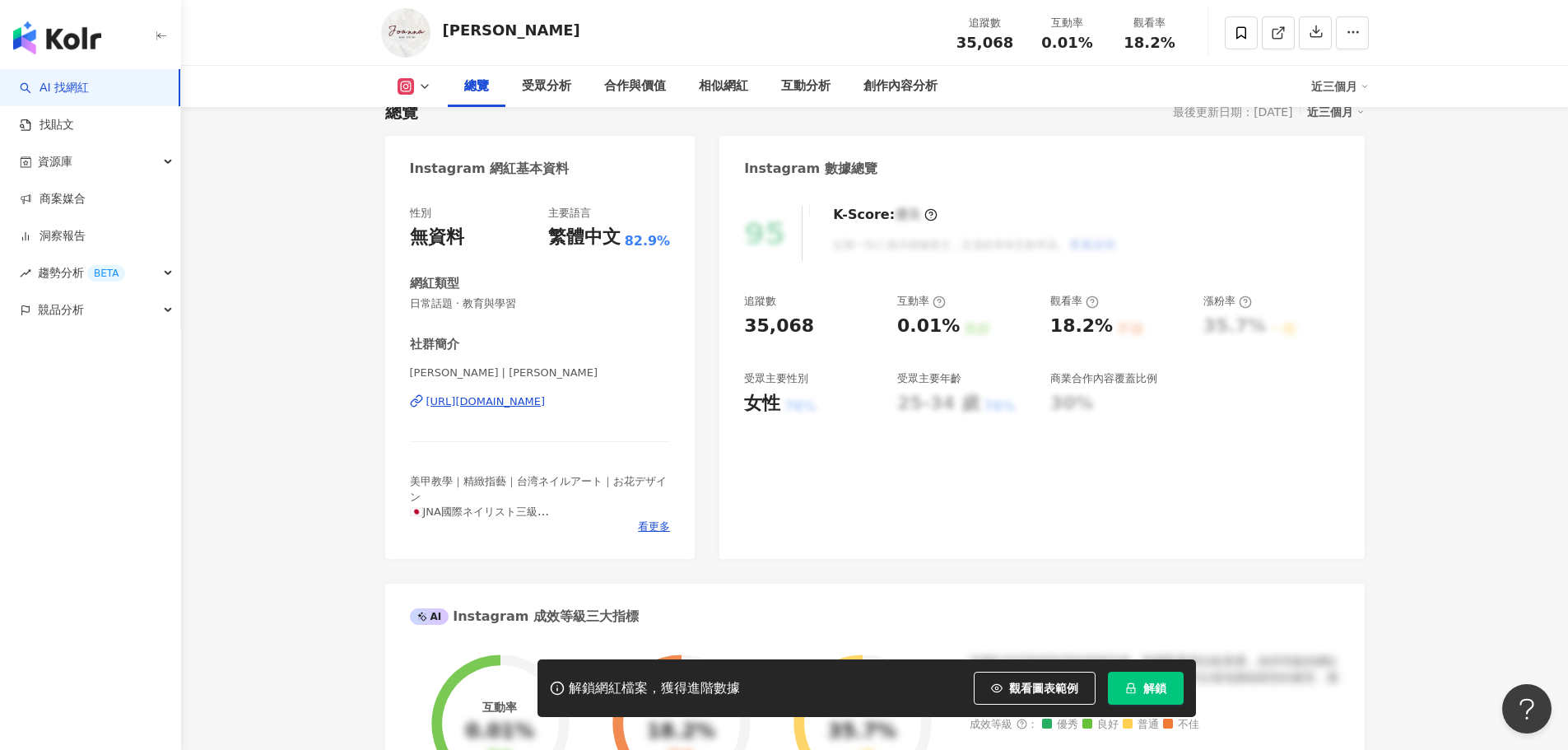
scroll to position [247, 0]
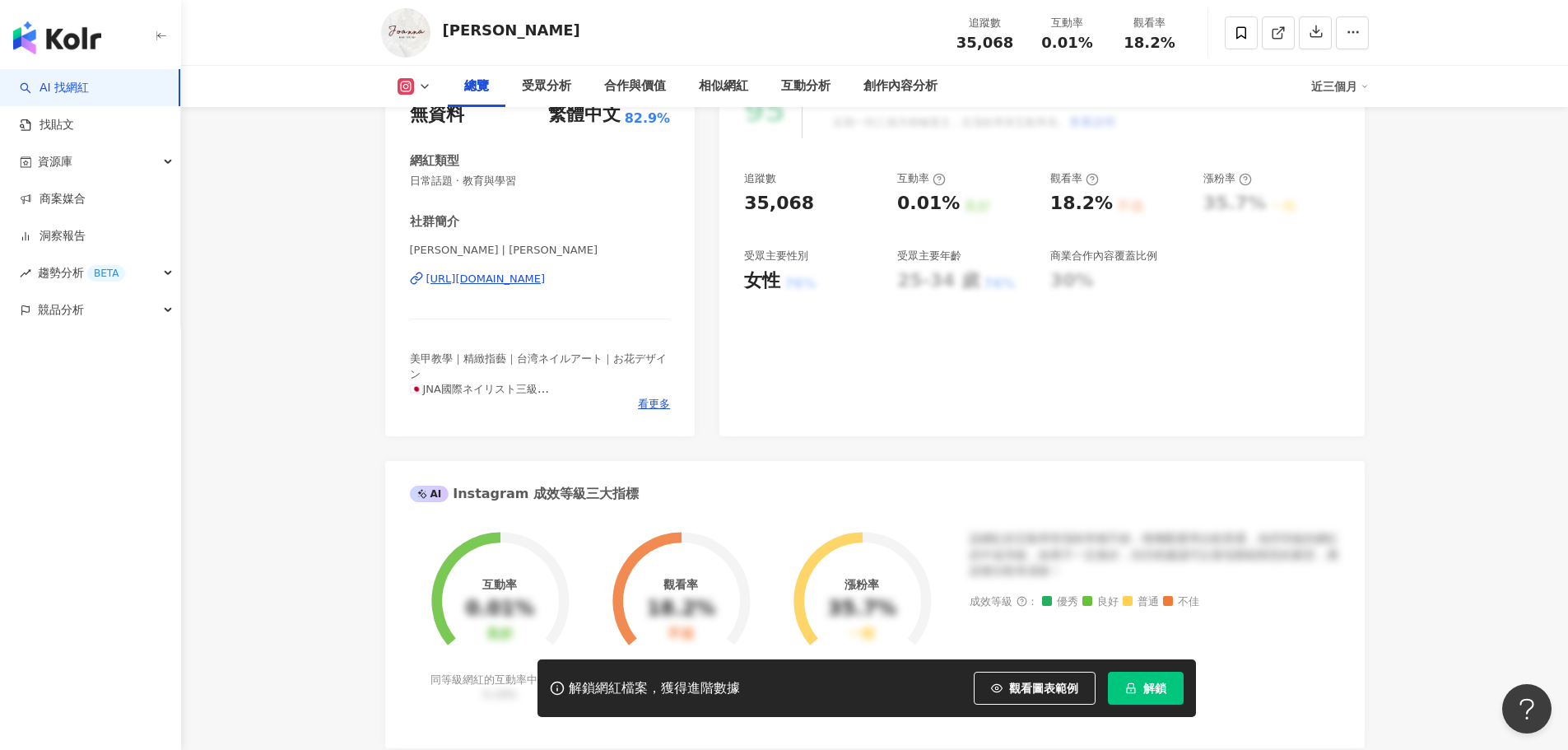
click at [546, 278] on div "[URL][DOMAIN_NAME]" at bounding box center [487, 279] width 120 height 15
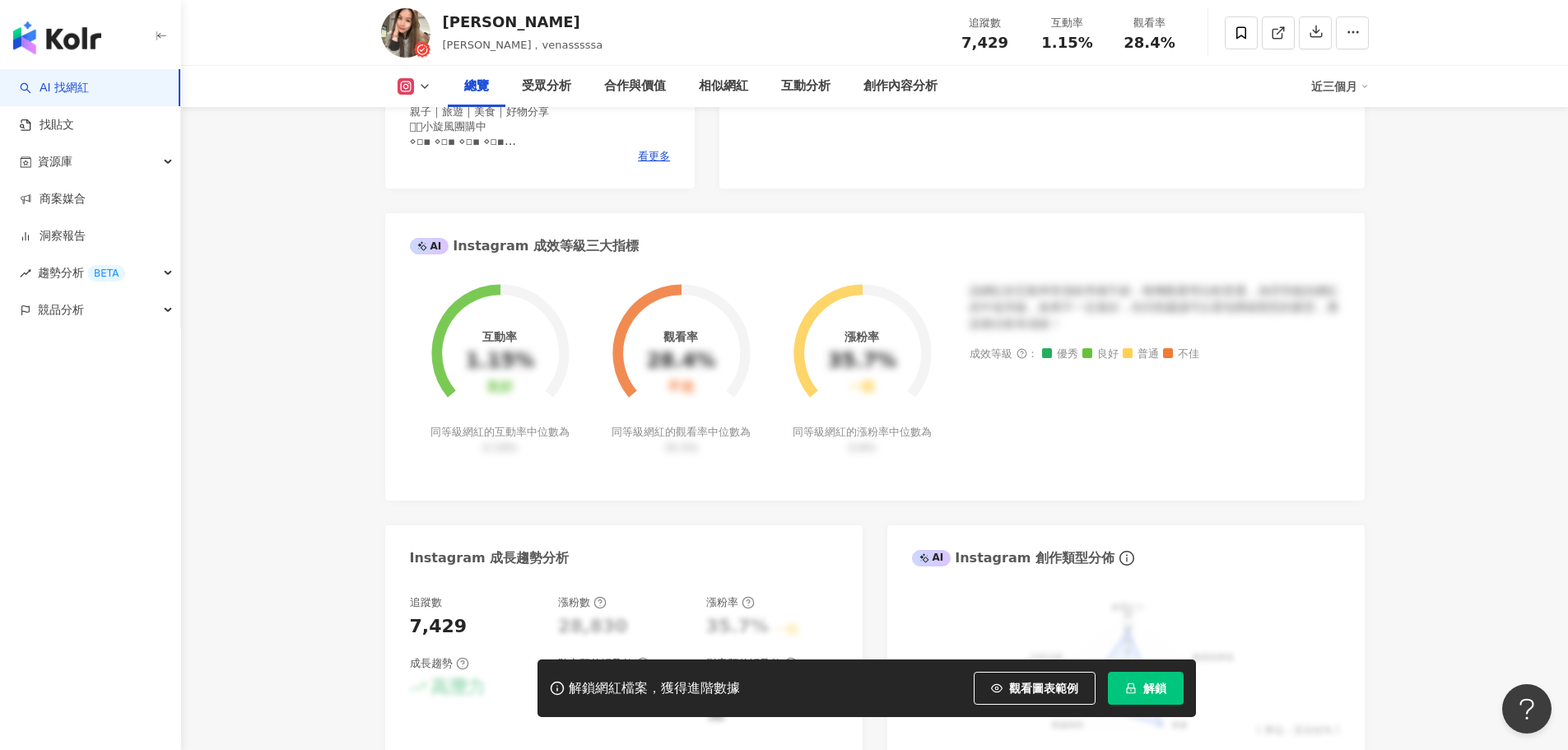
scroll to position [98, 0]
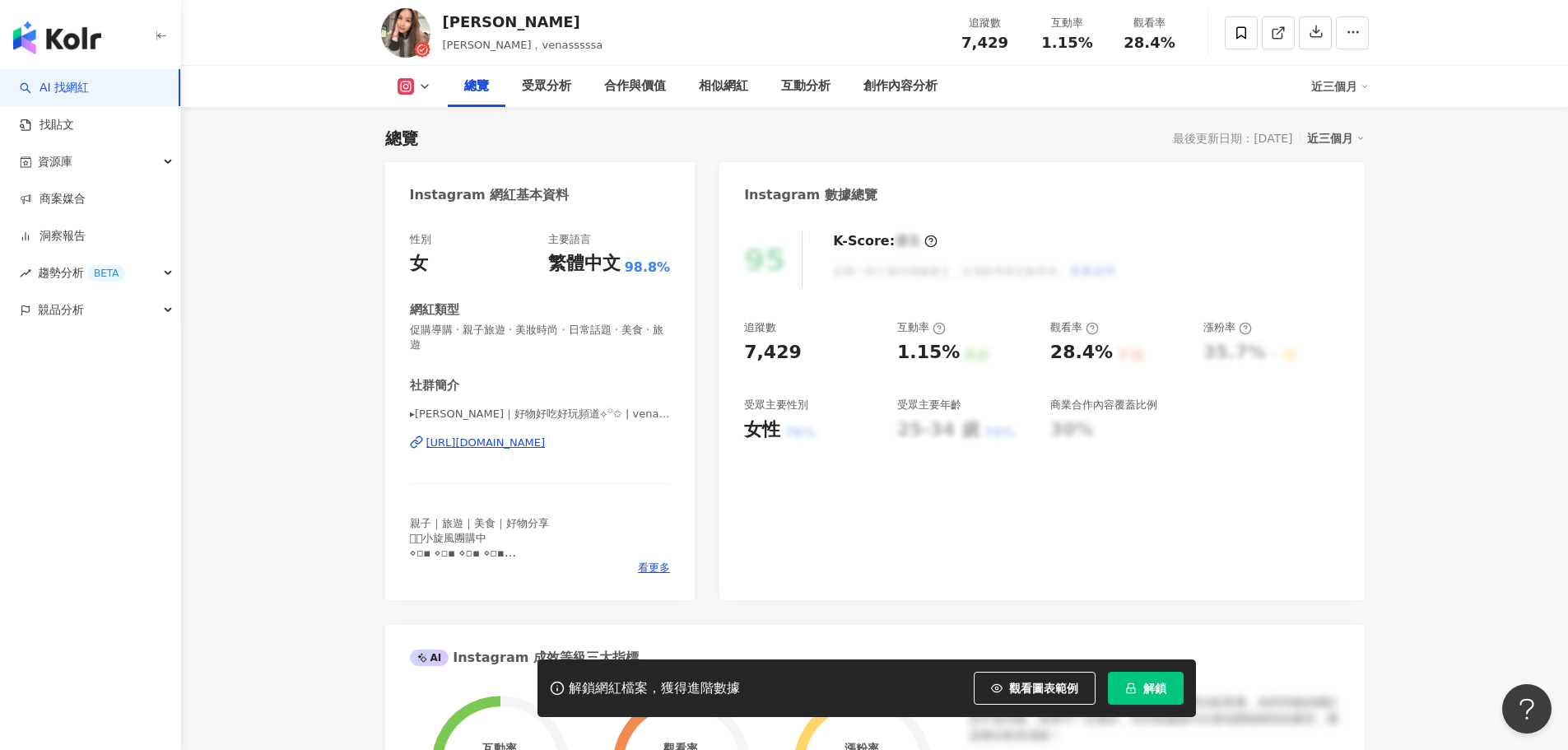
click at [529, 448] on div "[URL][DOMAIN_NAME]" at bounding box center [487, 443] width 120 height 15
click at [653, 566] on span "看更多" at bounding box center [654, 569] width 32 height 15
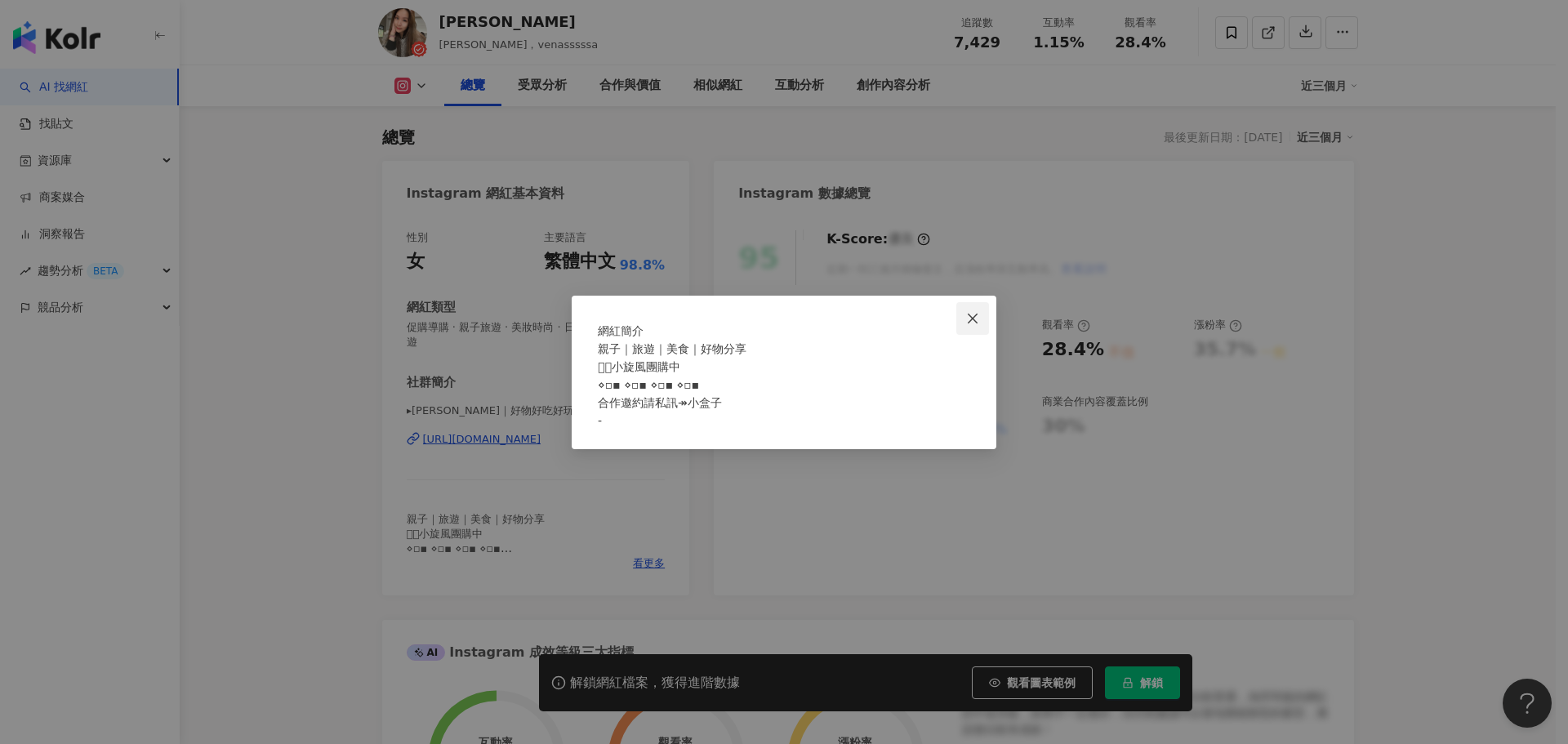
click at [967, 312] on icon "close" at bounding box center [973, 319] width 13 height 13
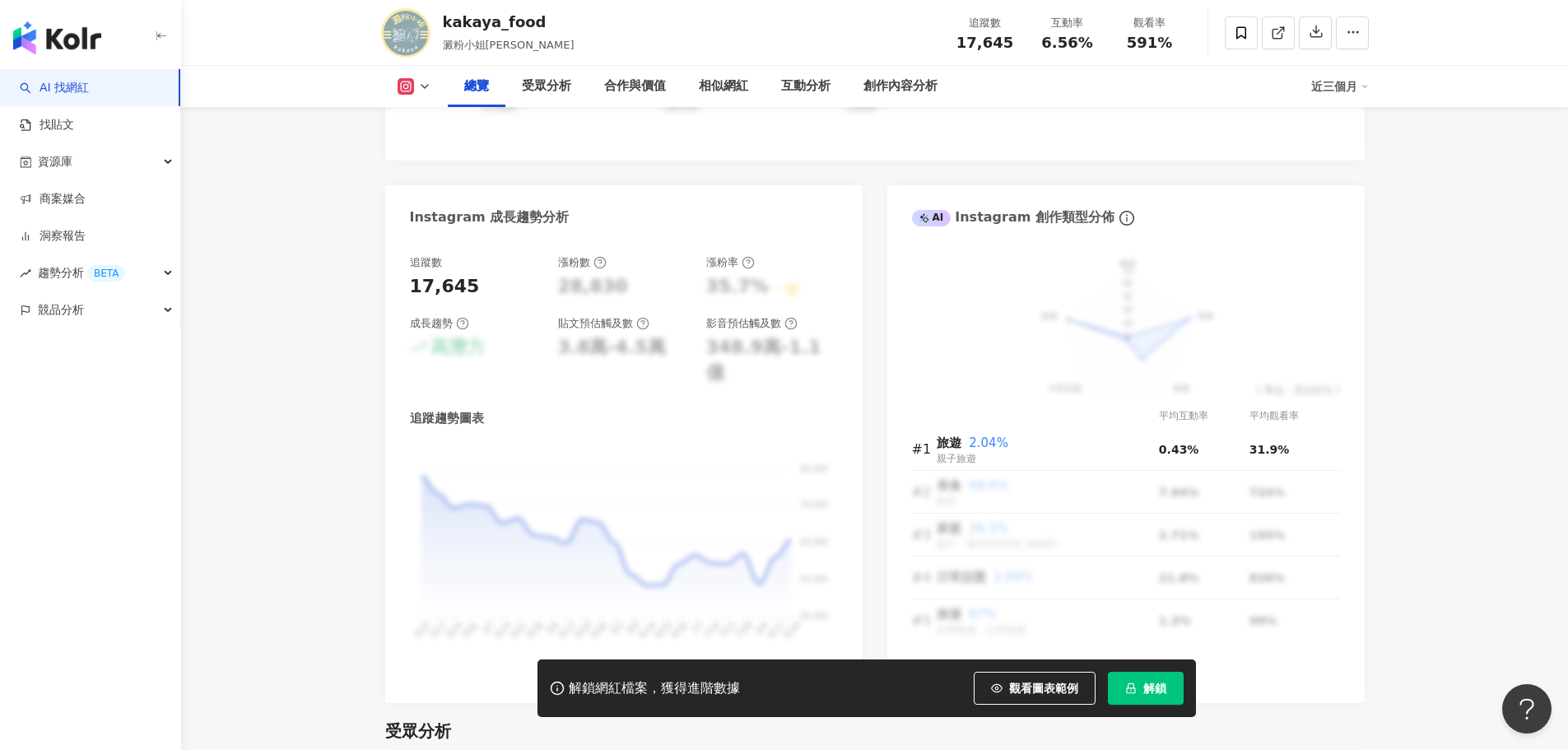
scroll to position [1235, 0]
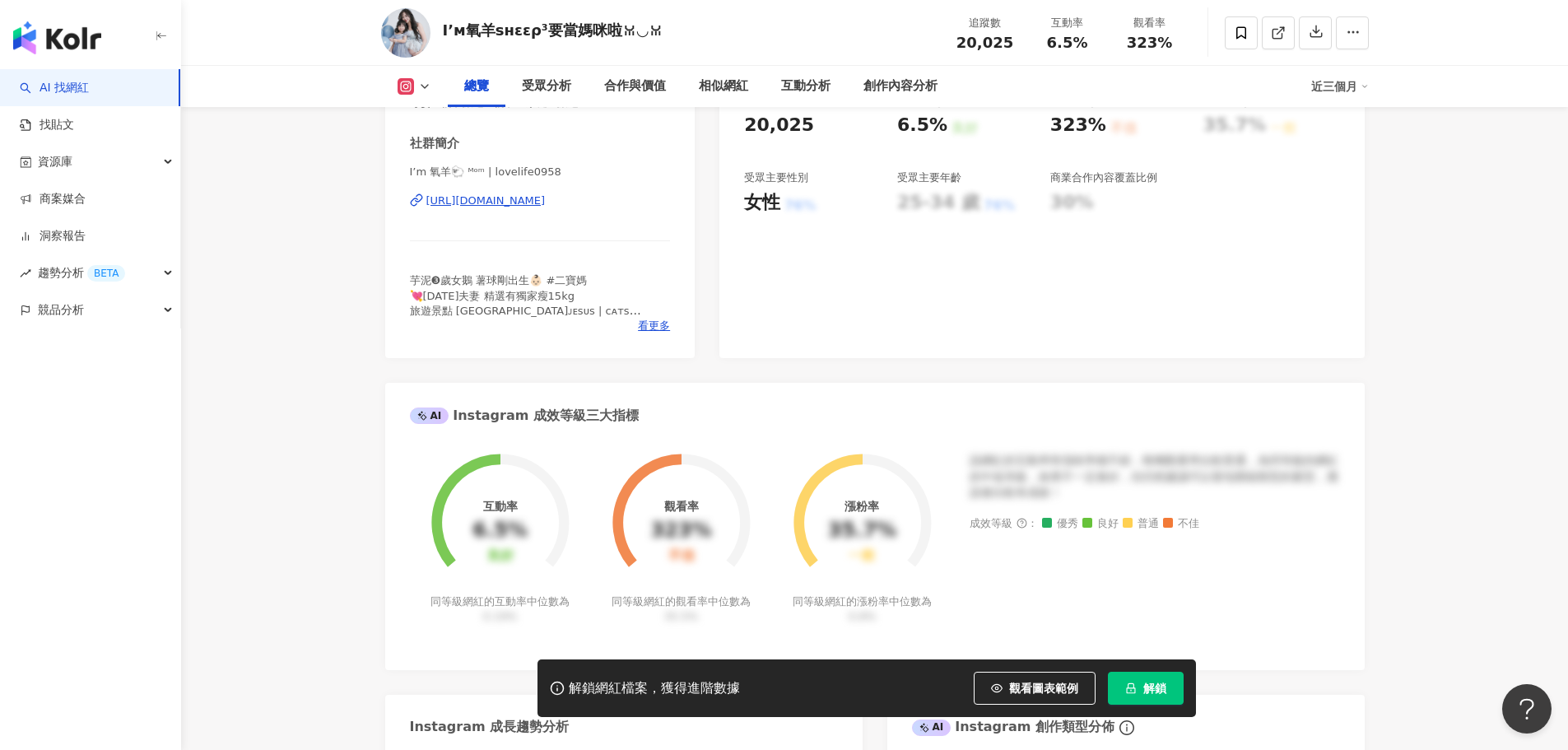
scroll to position [412, 0]
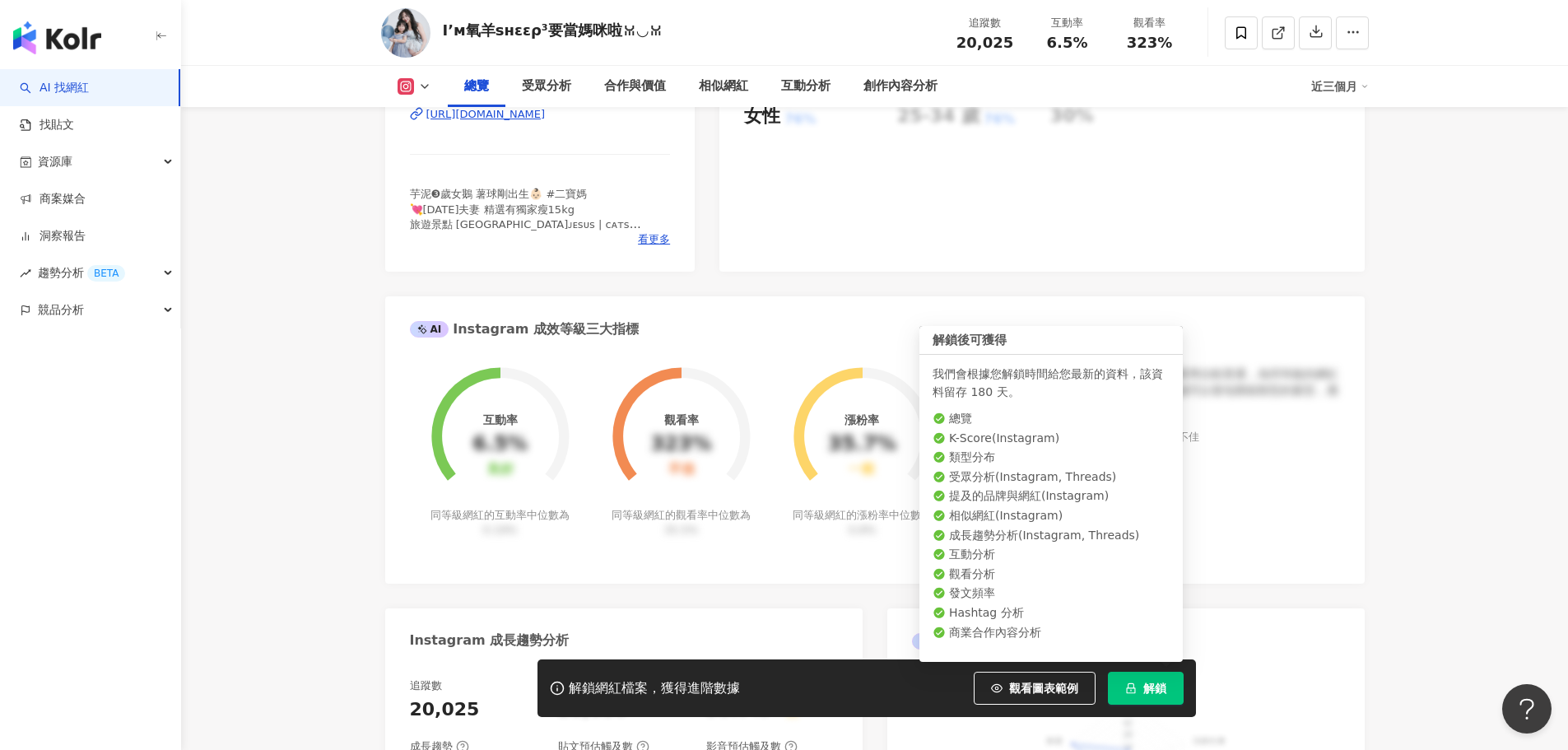
click at [1156, 697] on button "解鎖" at bounding box center [1146, 688] width 76 height 33
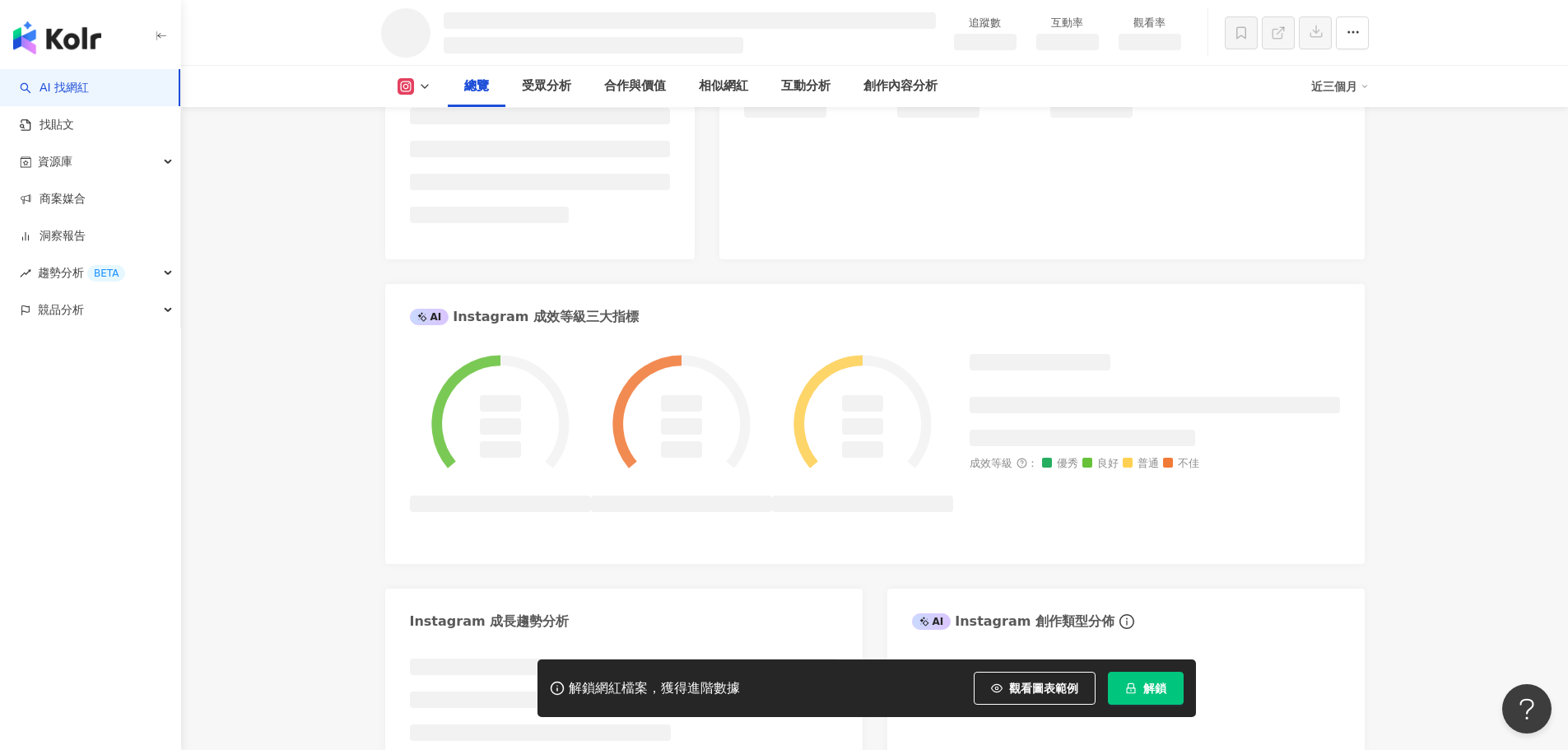
scroll to position [413, 0]
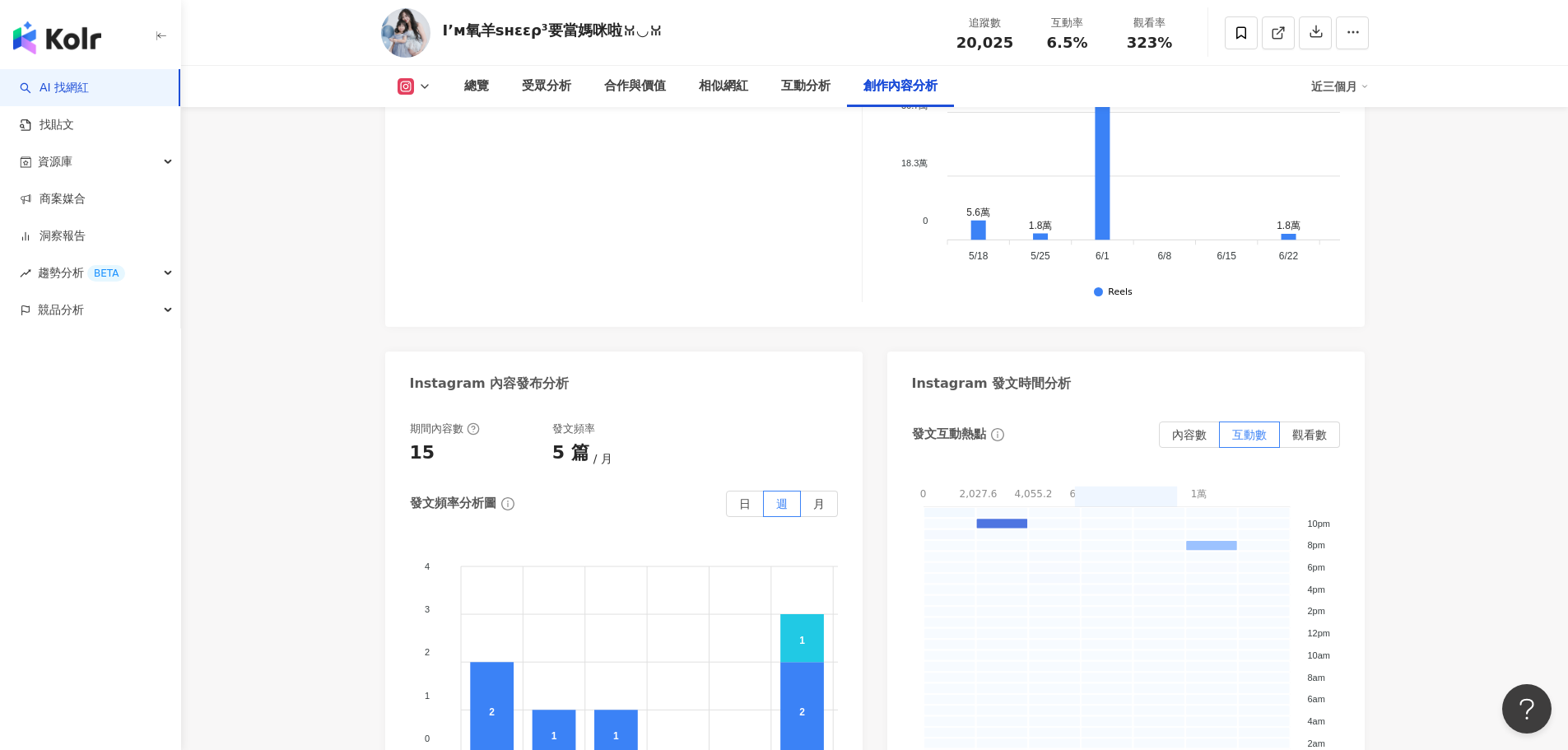
scroll to position [4980, 0]
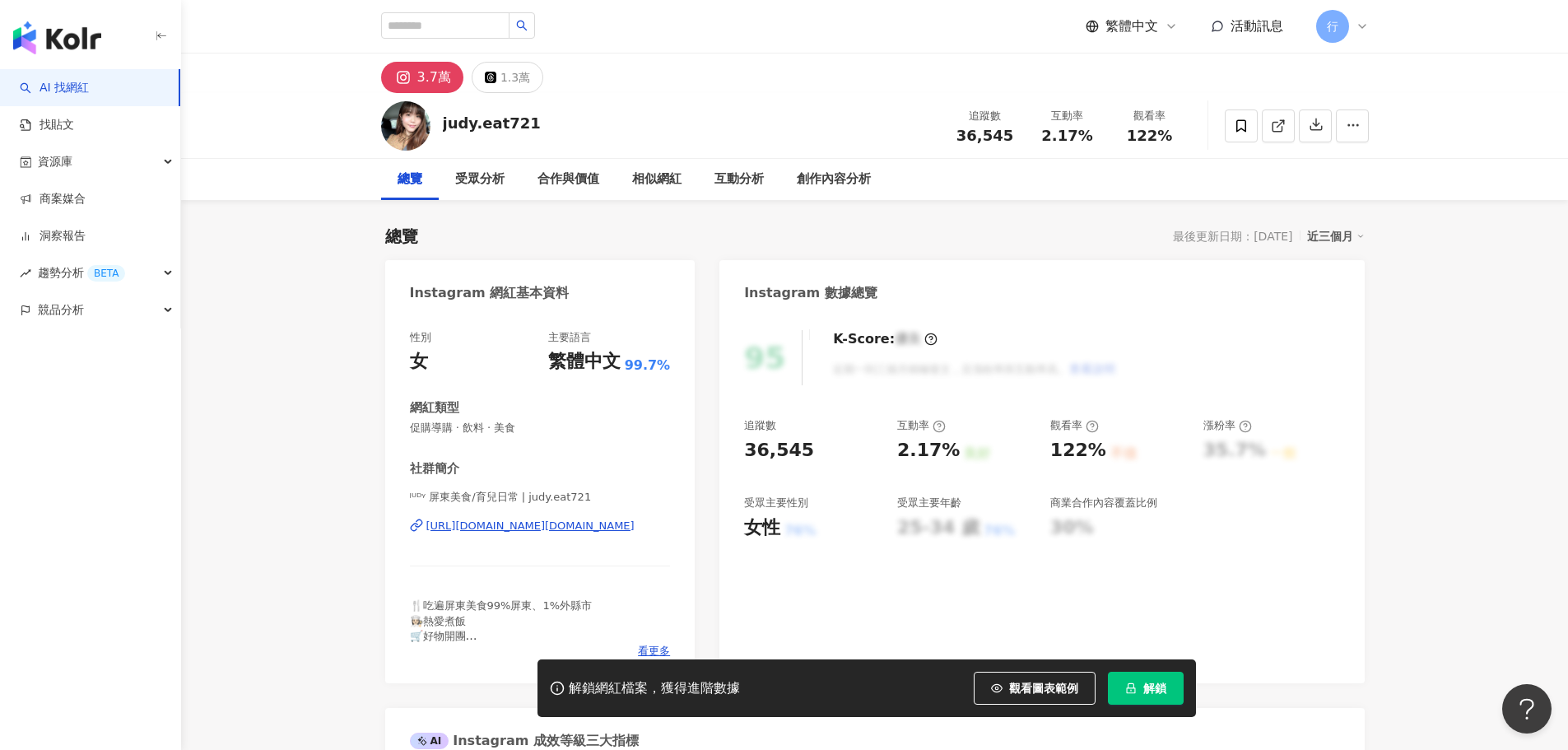
click at [540, 526] on div "[URL][DOMAIN_NAME][DOMAIN_NAME]" at bounding box center [531, 526] width 208 height 15
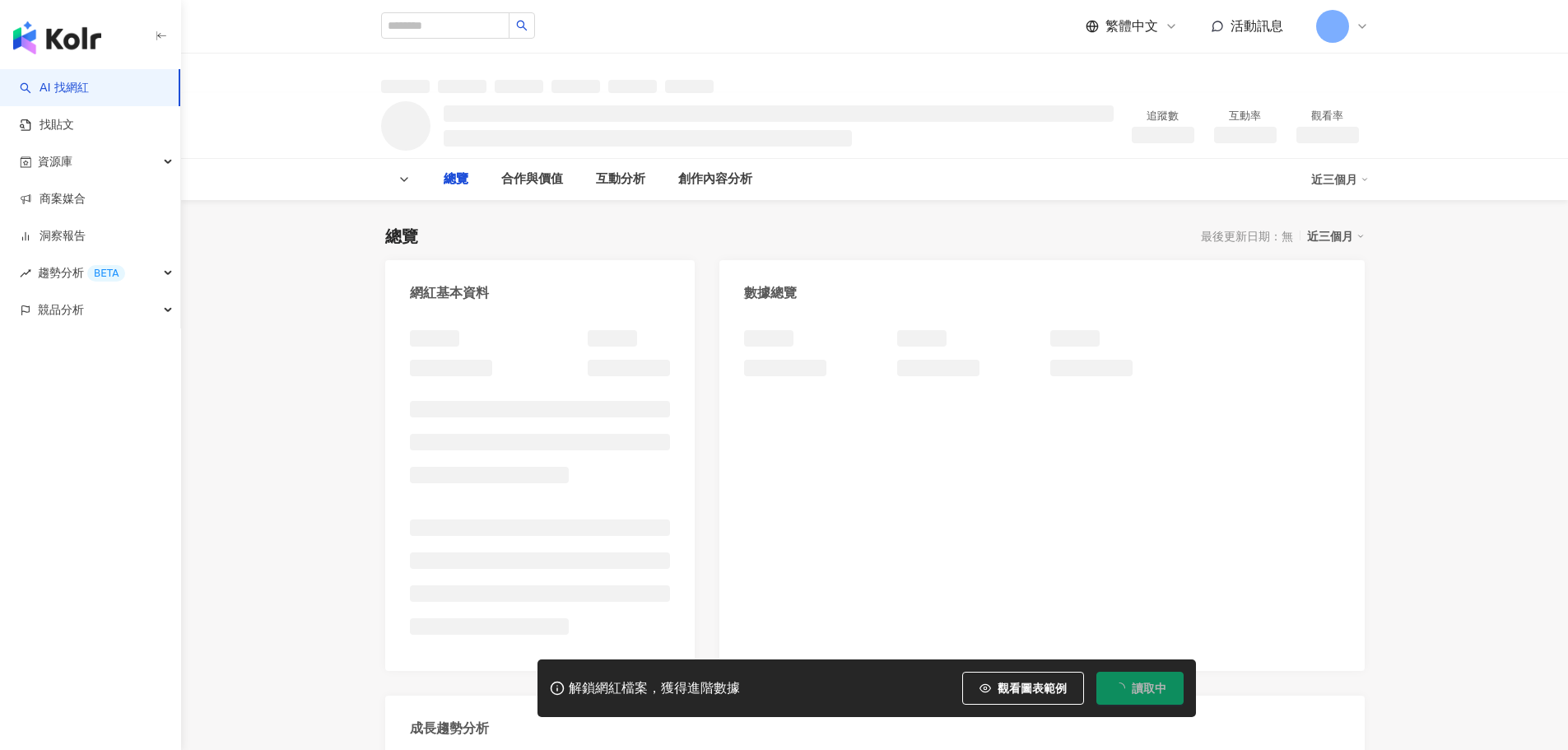
type input "****"
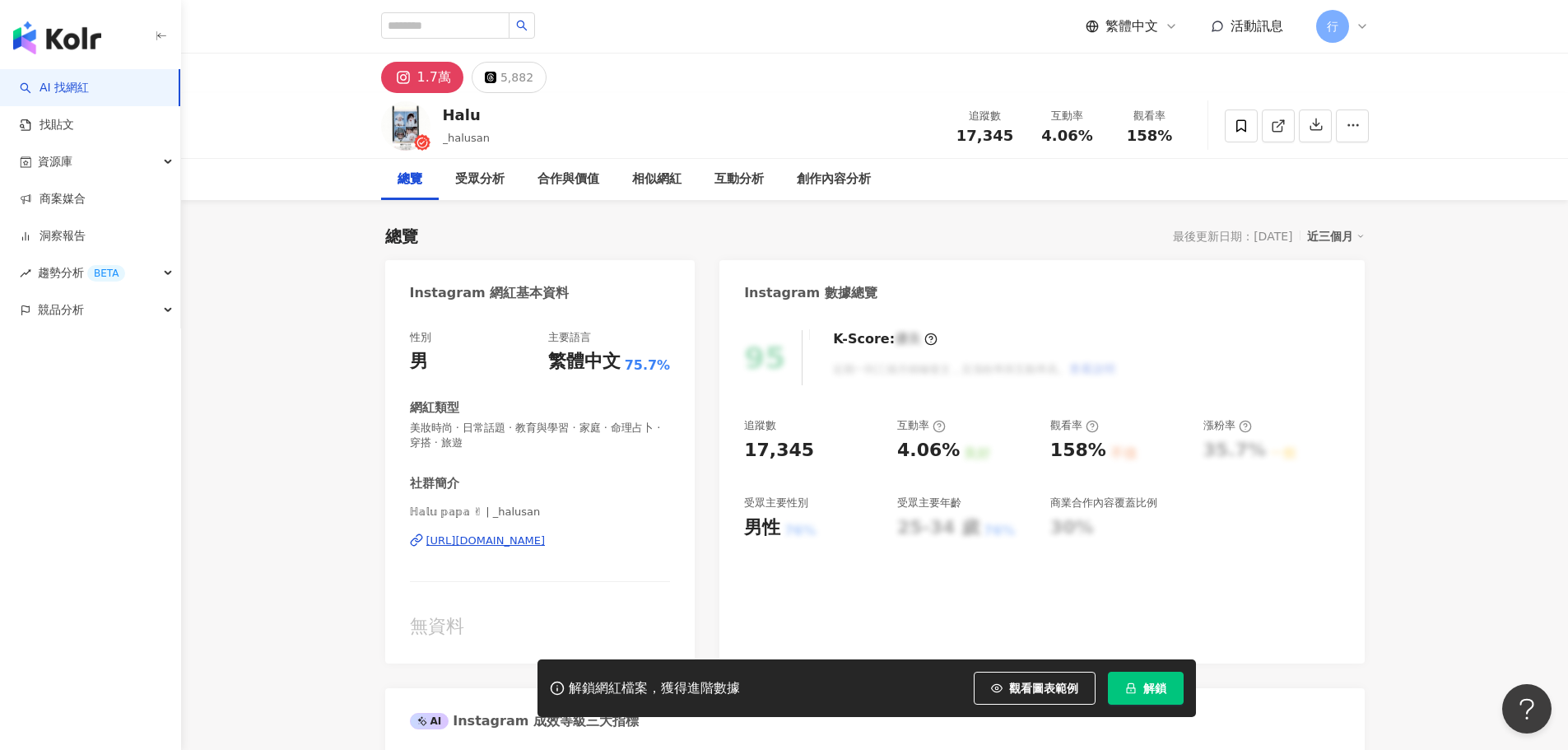
click at [514, 544] on div "[URL][DOMAIN_NAME]" at bounding box center [487, 542] width 120 height 15
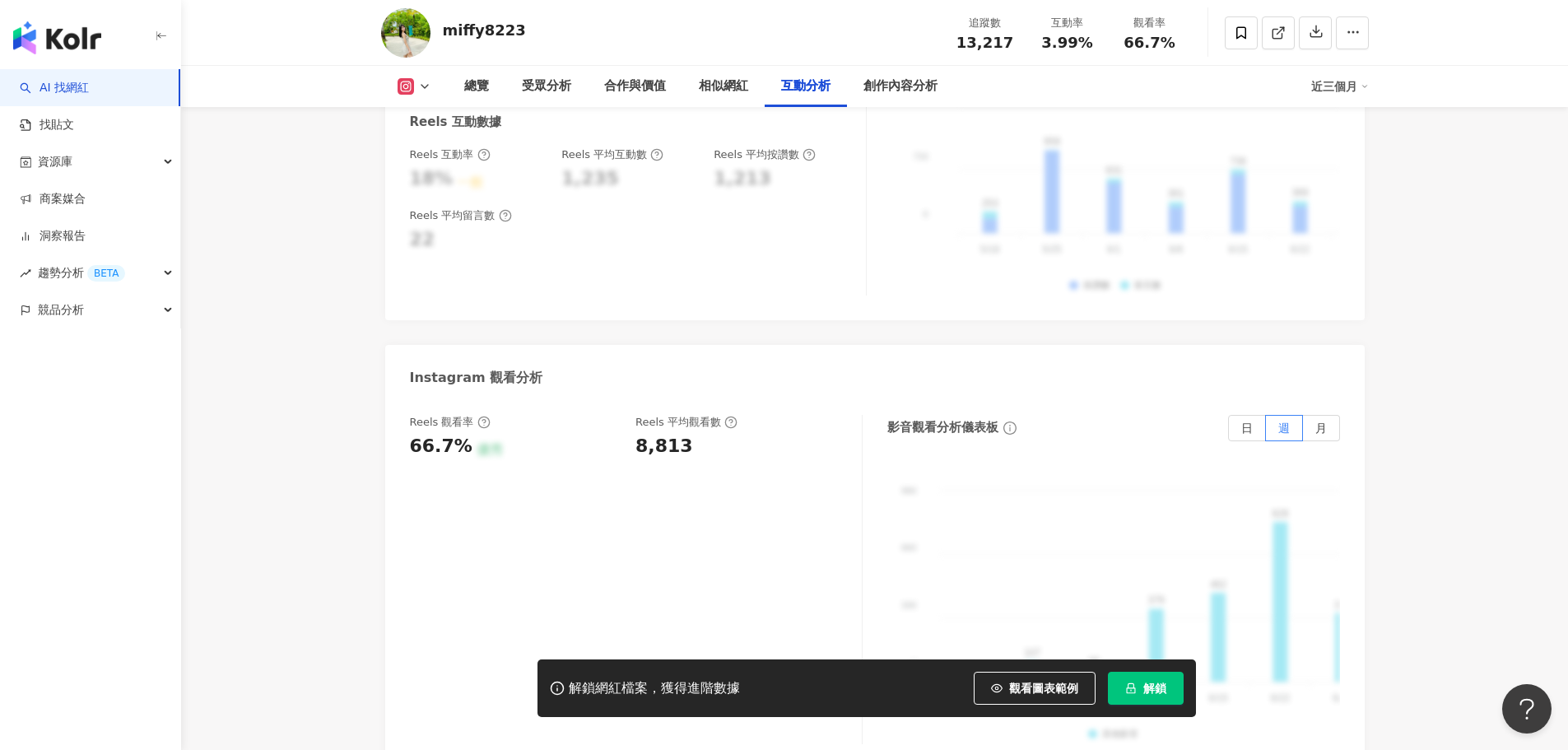
scroll to position [3386, 0]
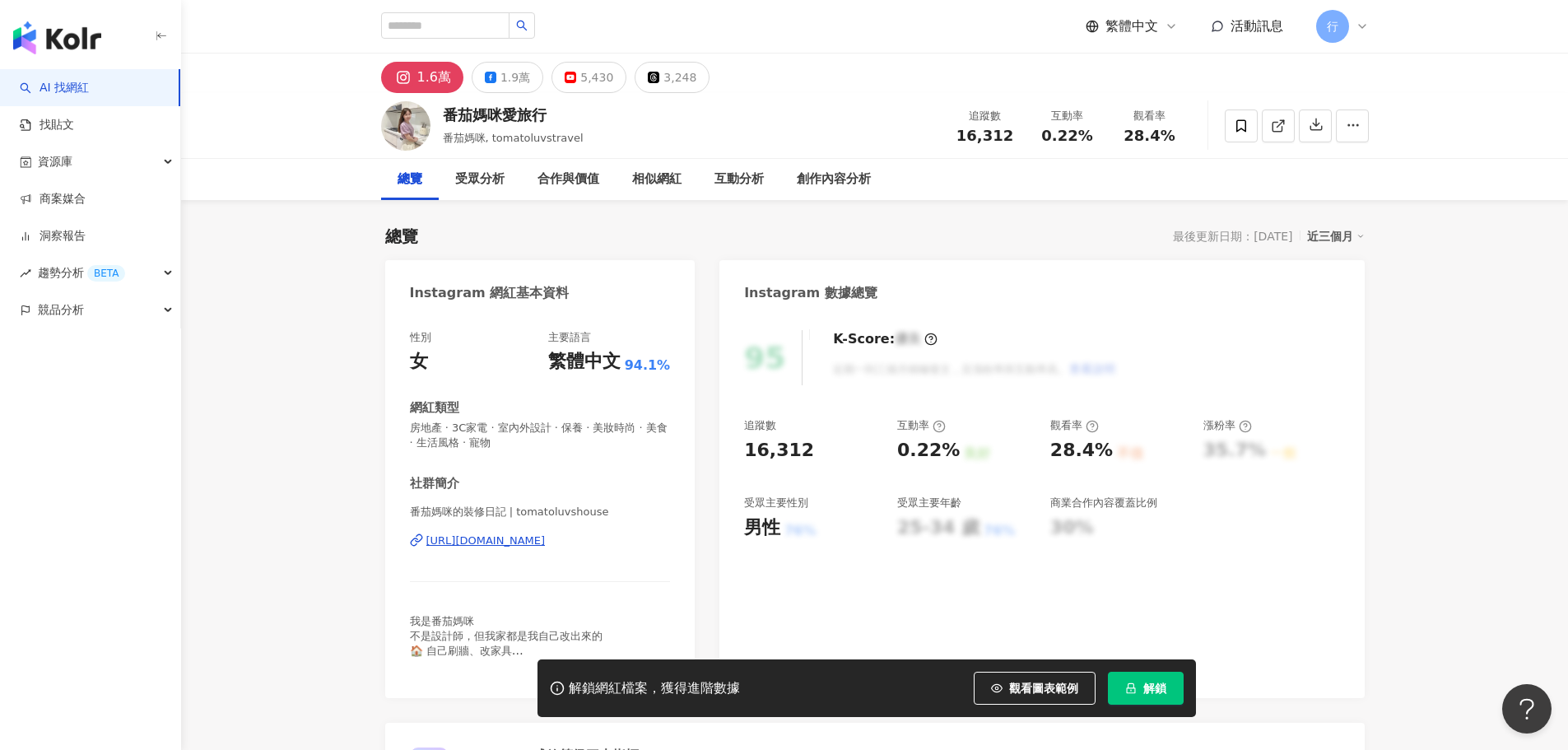
click at [493, 540] on div "https://www.instagram.com/tomatoluvshouse/" at bounding box center [487, 542] width 120 height 15
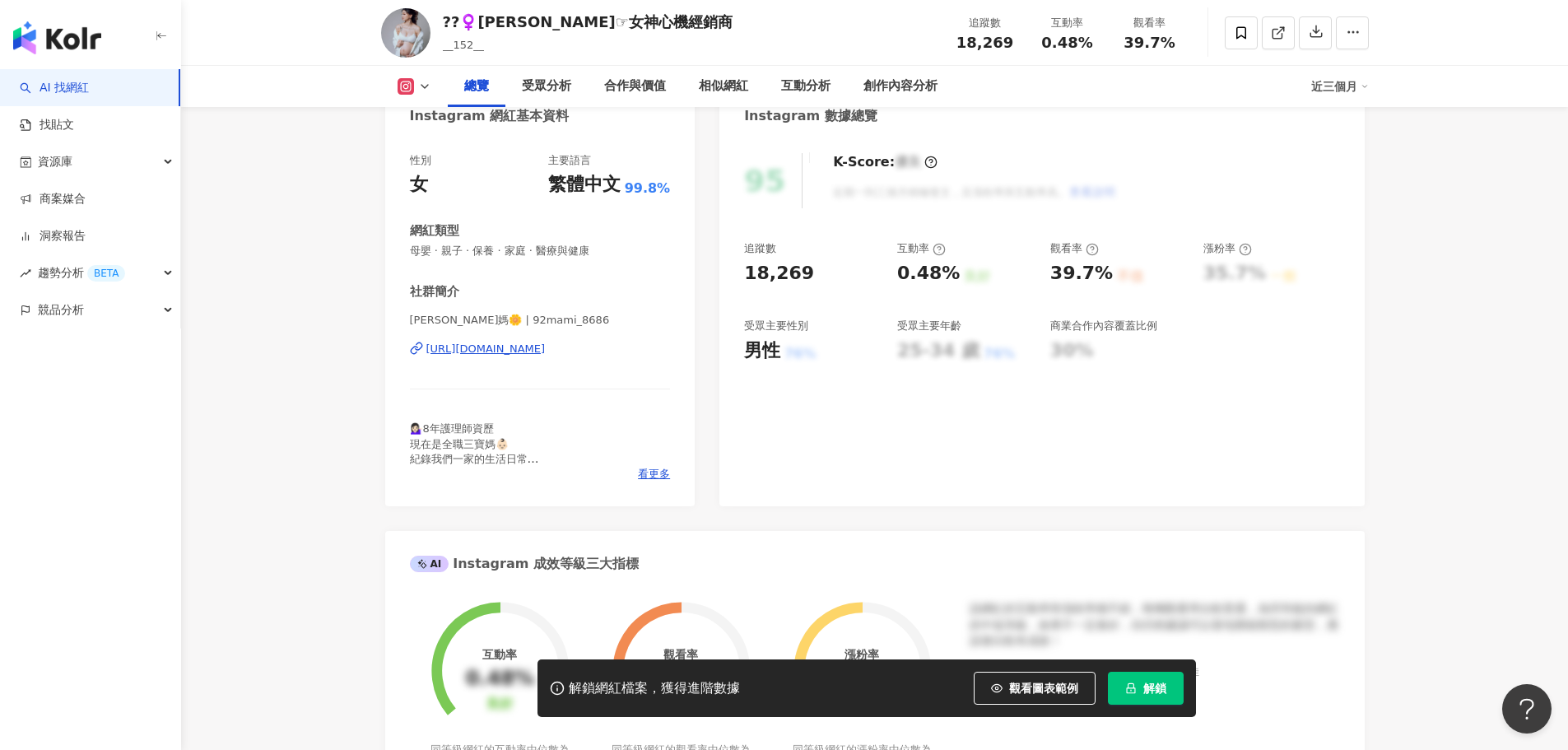
scroll to position [1, 0]
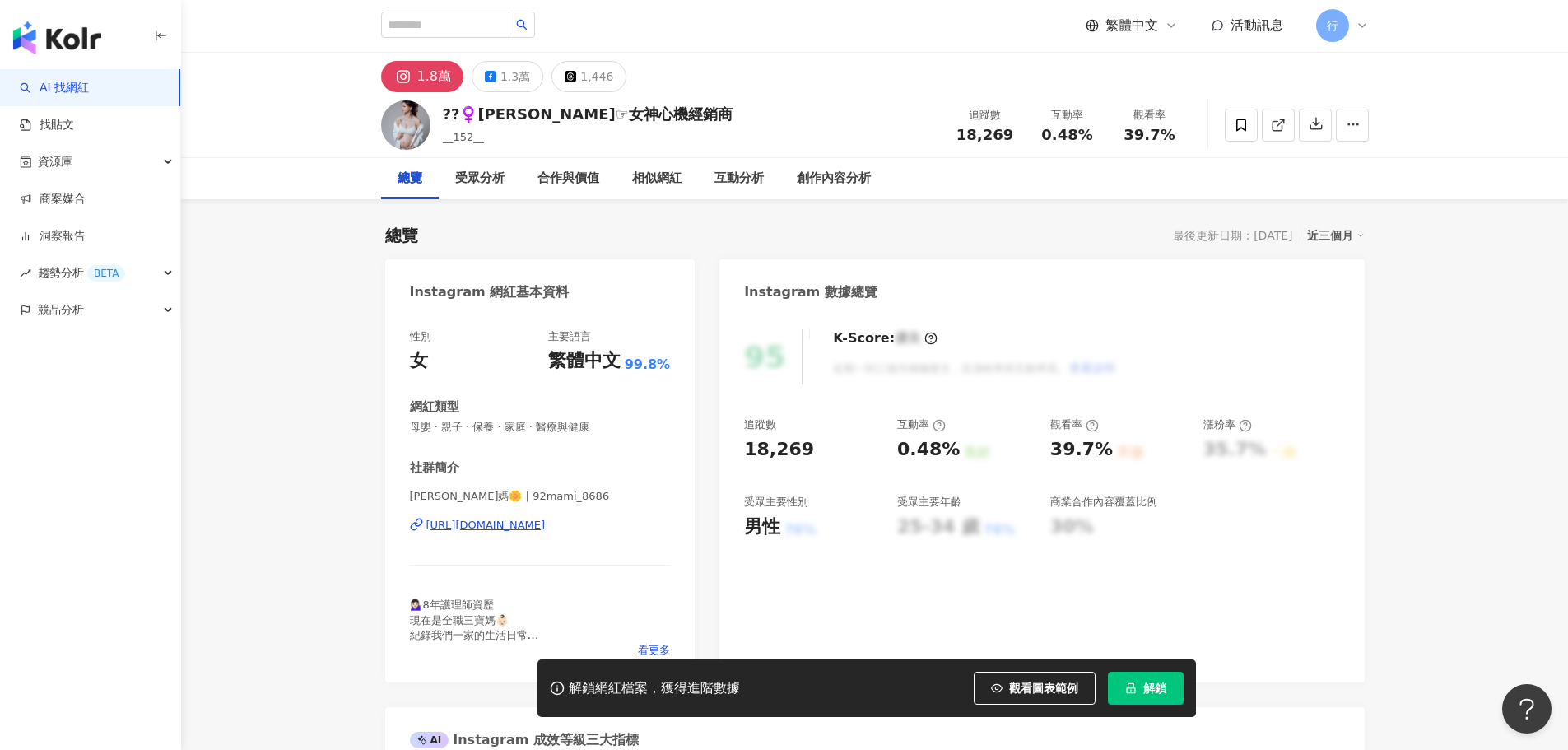
click at [485, 524] on div "[URL][DOMAIN_NAME]" at bounding box center [487, 526] width 120 height 15
